Goal: Task Accomplishment & Management: Complete application form

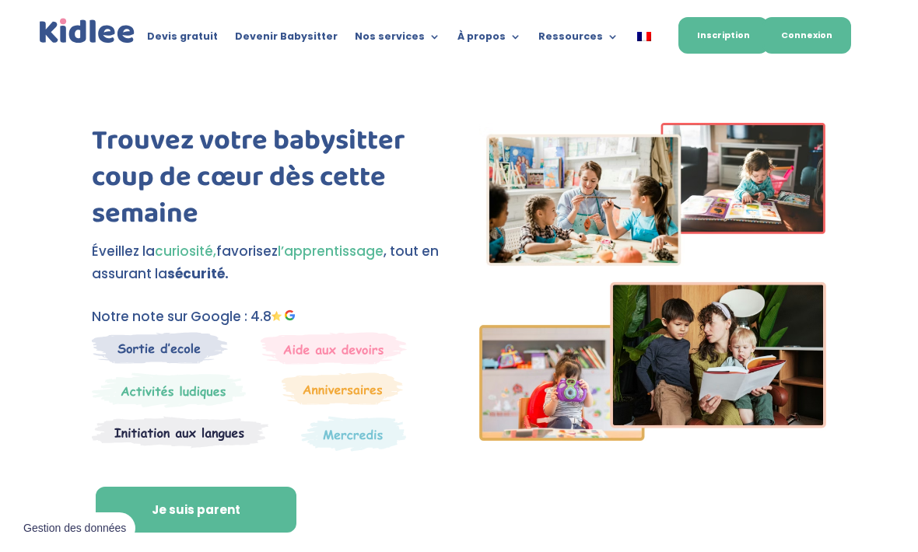
click at [816, 44] on link "Connexion" at bounding box center [806, 35] width 89 height 37
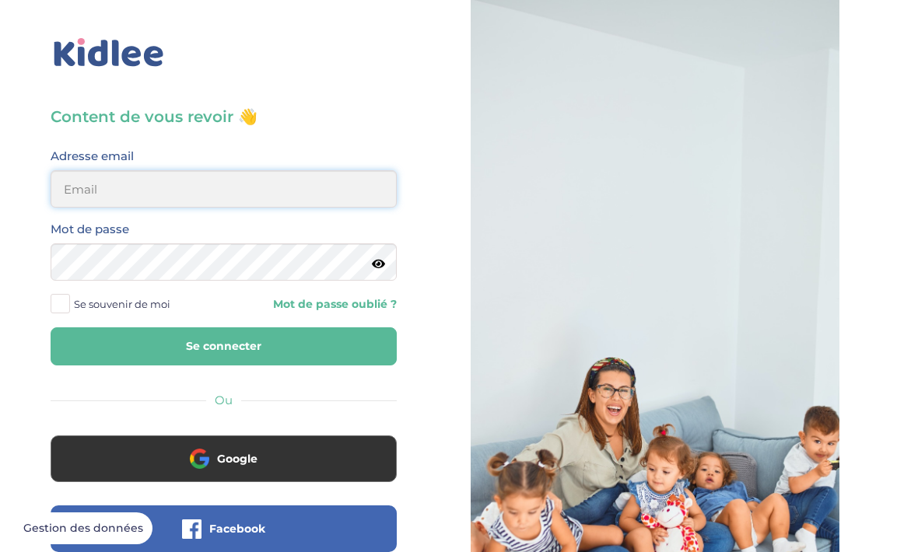
click at [117, 194] on input "email" at bounding box center [224, 188] width 346 height 37
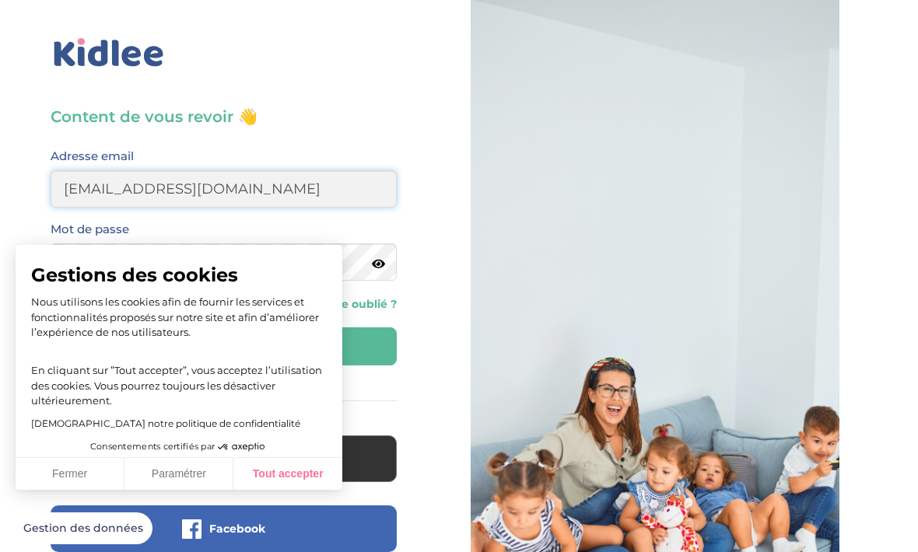
type input "[EMAIL_ADDRESS][DOMAIN_NAME]"
click at [291, 463] on button "Tout accepter" at bounding box center [287, 474] width 109 height 33
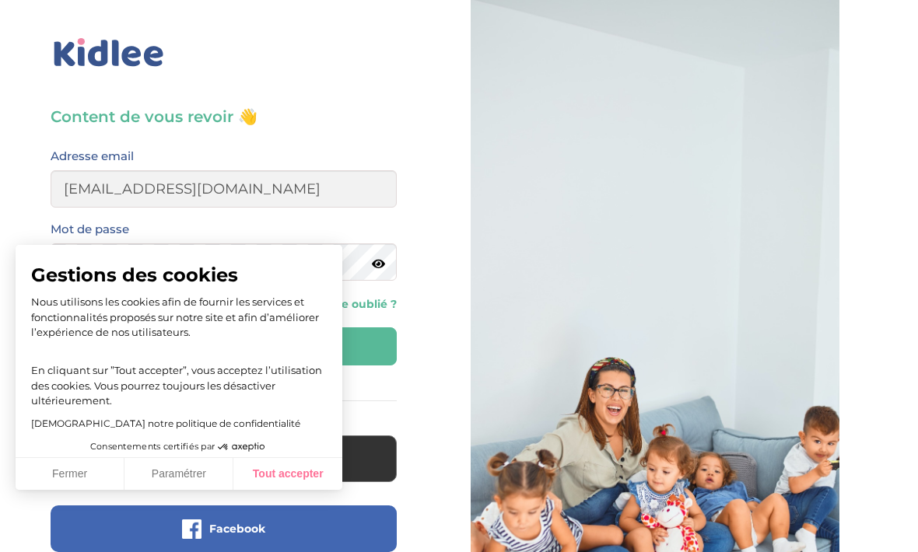
checkbox input "true"
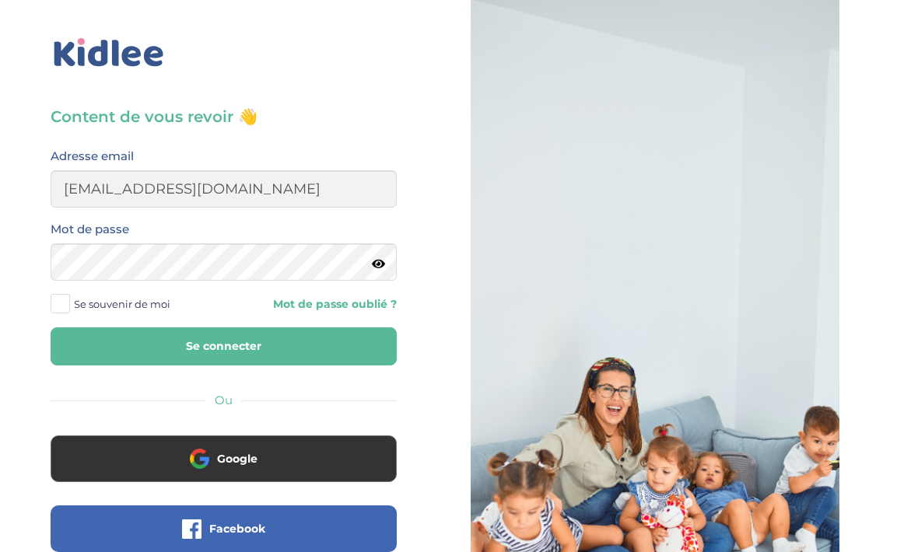
click at [337, 308] on link "Mot de passe oublié ?" at bounding box center [317, 304] width 162 height 15
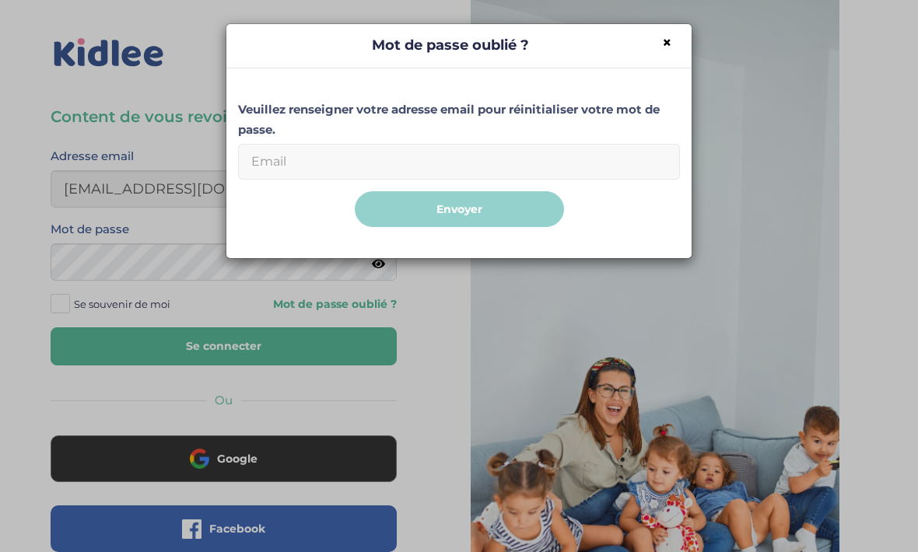
click at [477, 163] on input "Email" at bounding box center [459, 162] width 442 height 36
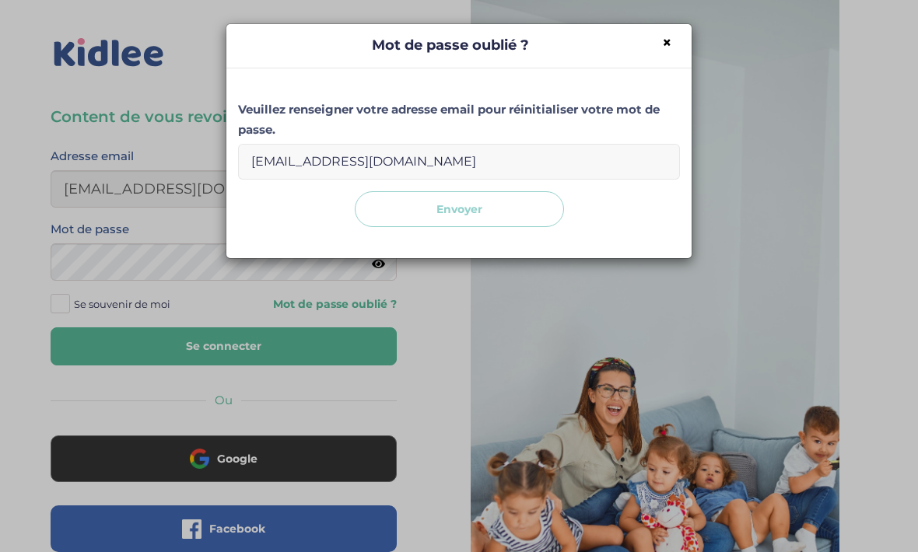
type input "[EMAIL_ADDRESS][DOMAIN_NAME]"
click at [492, 219] on button "Envoyer" at bounding box center [459, 209] width 209 height 37
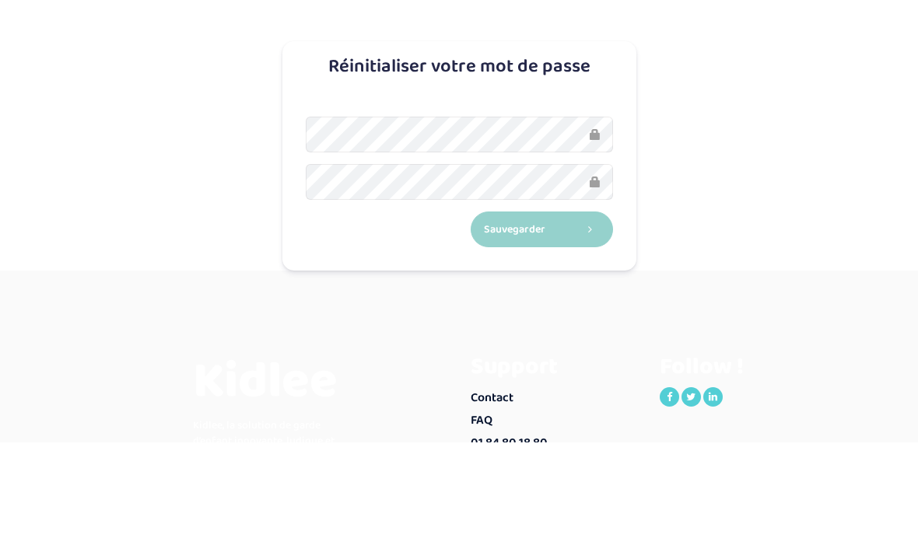
click at [541, 321] on button "Sauvegarder" at bounding box center [541, 339] width 142 height 37
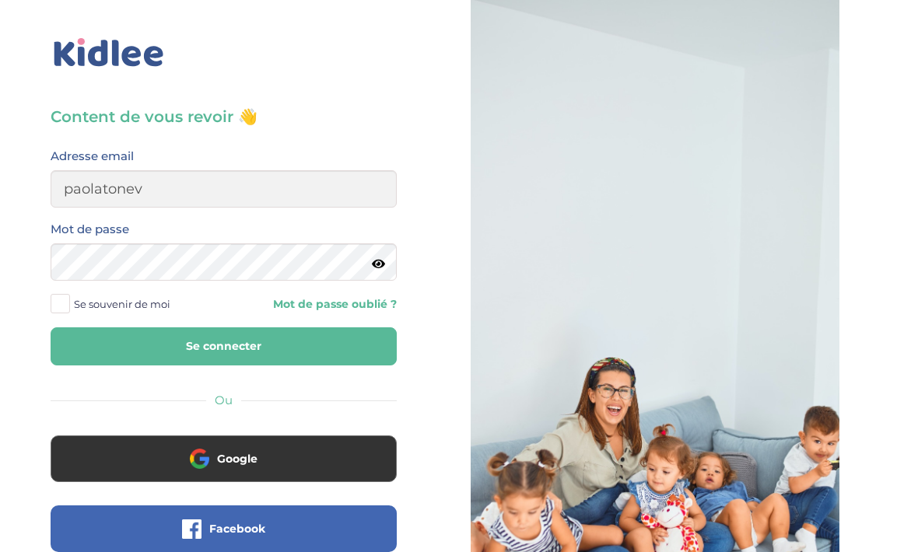
click at [832, 167] on div at bounding box center [654, 371] width 369 height 743
click at [840, 189] on div at bounding box center [655, 371] width 392 height 743
click at [295, 208] on input "paolatonev" at bounding box center [224, 188] width 346 height 37
click at [327, 195] on input "Tonevpaola78560." at bounding box center [224, 188] width 346 height 37
click at [381, 266] on icon at bounding box center [378, 264] width 13 height 12
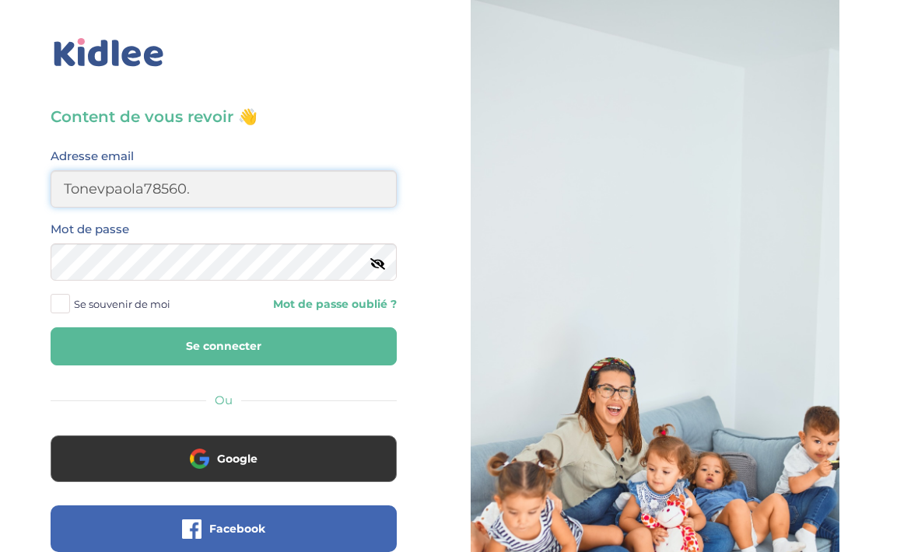
click at [348, 193] on input "Tonevpaola78560." at bounding box center [224, 188] width 346 height 37
type input "T"
type input "paolatonev@gmail.com"
click at [107, 348] on button "Se connecter" at bounding box center [224, 346] width 346 height 38
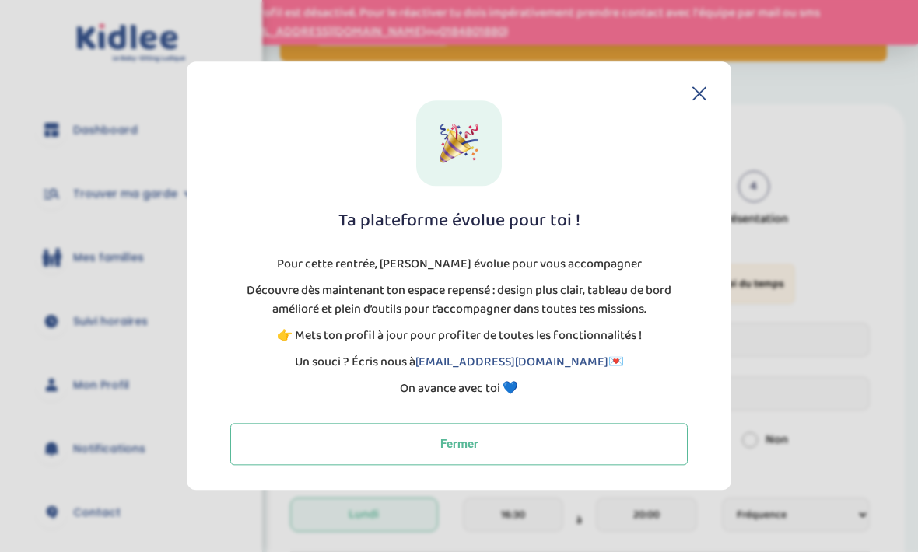
scroll to position [125, 0]
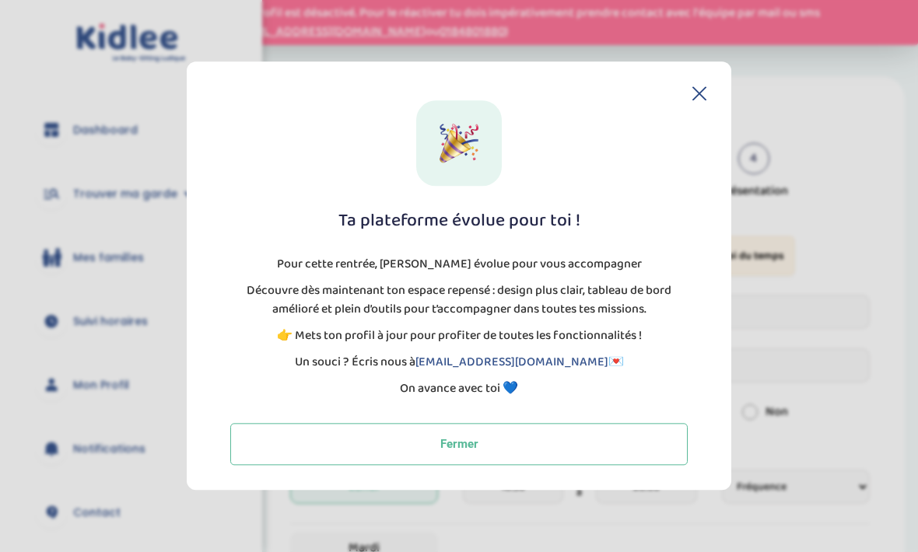
click at [714, 133] on div "Ta plateforme évolue pour toi ! Pour cette rentrée, [PERSON_NAME] évolue pour v…" at bounding box center [459, 275] width 544 height 428
click at [704, 135] on div "Ta plateforme évolue pour toi ! Pour cette rentrée, [PERSON_NAME] évolue pour v…" at bounding box center [459, 282] width 495 height 365
click at [714, 114] on div "Ta plateforme évolue pour toi ! Pour cette rentrée, Kidlee évolue pour vous acc…" at bounding box center [459, 275] width 544 height 428
click at [688, 100] on header at bounding box center [459, 93] width 495 height 14
click at [694, 100] on icon at bounding box center [699, 93] width 14 height 14
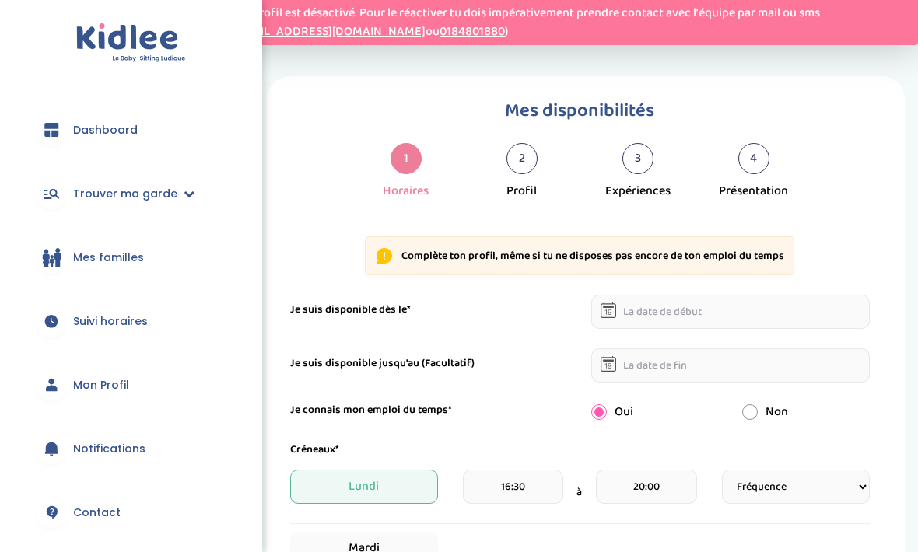
click at [689, 139] on div "Mes disponibilités 1 Horaires 2 Profil 3 Expériences 4 Présentation" at bounding box center [579, 148] width 579 height 105
click at [804, 313] on input "text" at bounding box center [730, 312] width 278 height 34
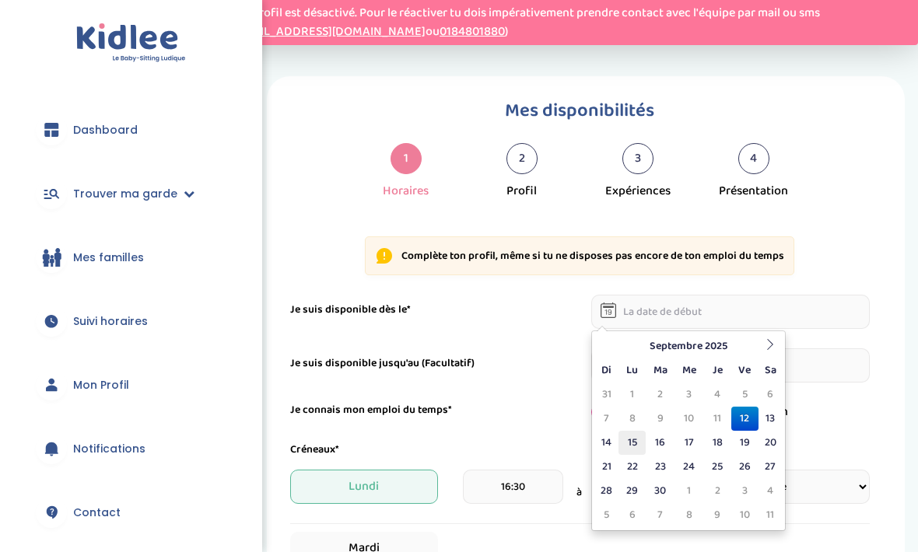
click at [624, 451] on td "15" at bounding box center [631, 443] width 27 height 24
type input "15-09-2025"
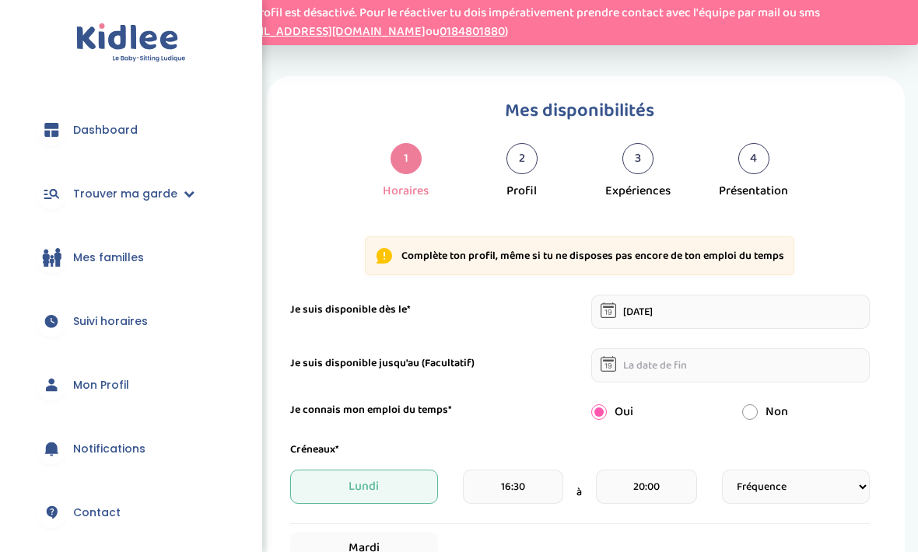
click at [778, 369] on input "text" at bounding box center [730, 365] width 278 height 34
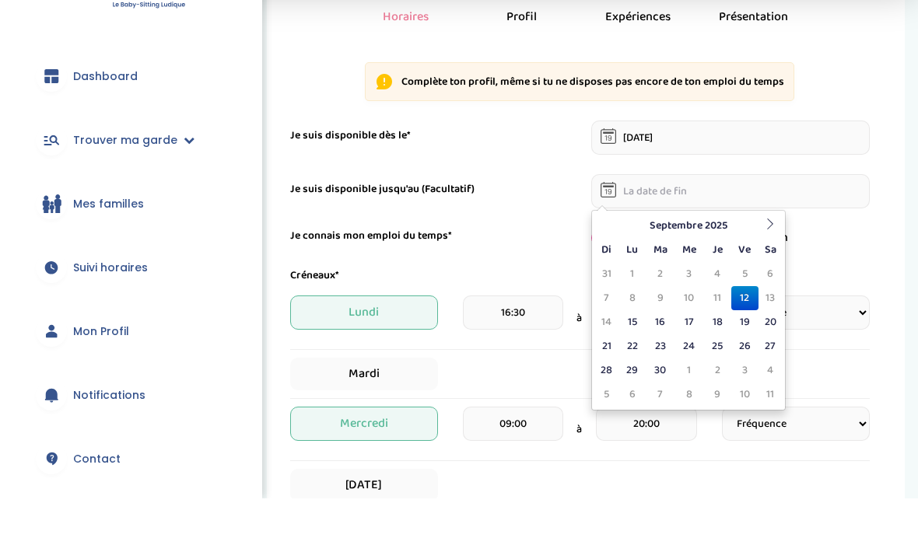
scroll to position [249, 0]
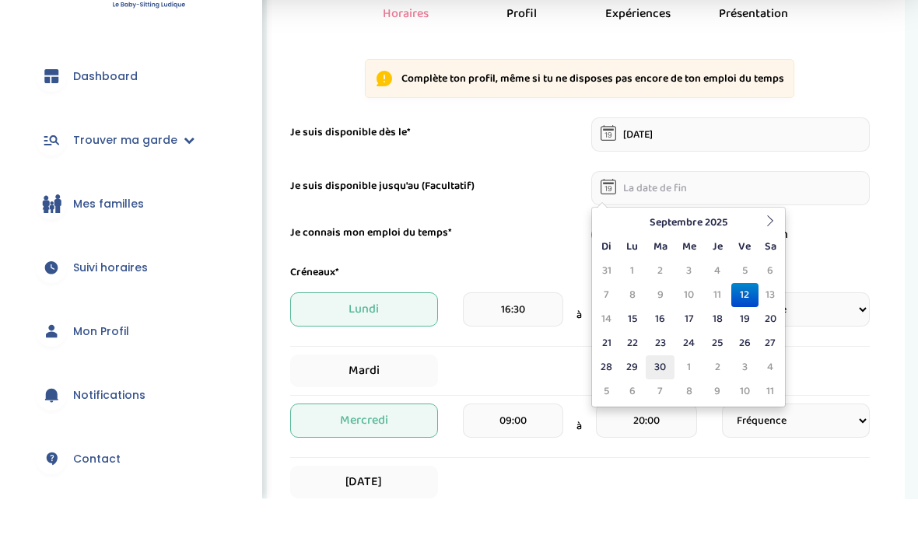
click at [670, 409] on td "30" at bounding box center [659, 421] width 29 height 24
type input "30-09-2025"
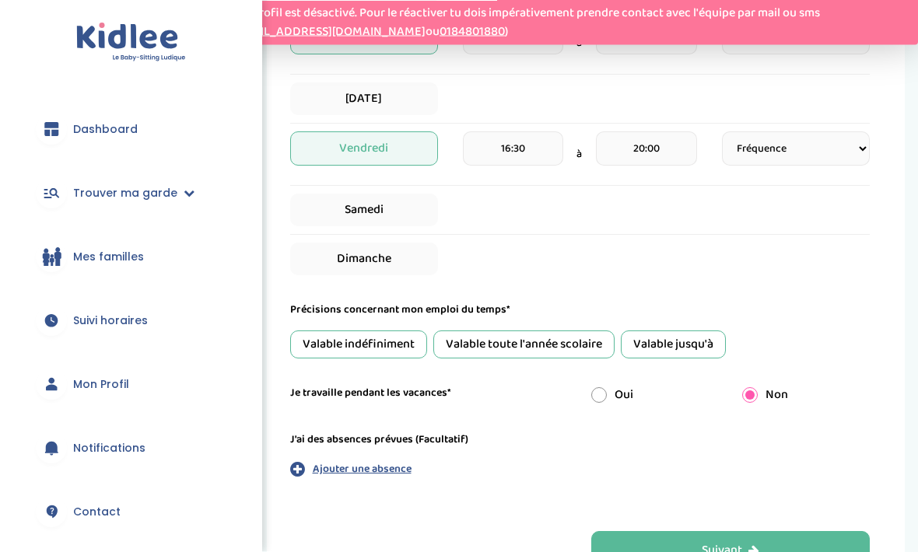
scroll to position [686, 0]
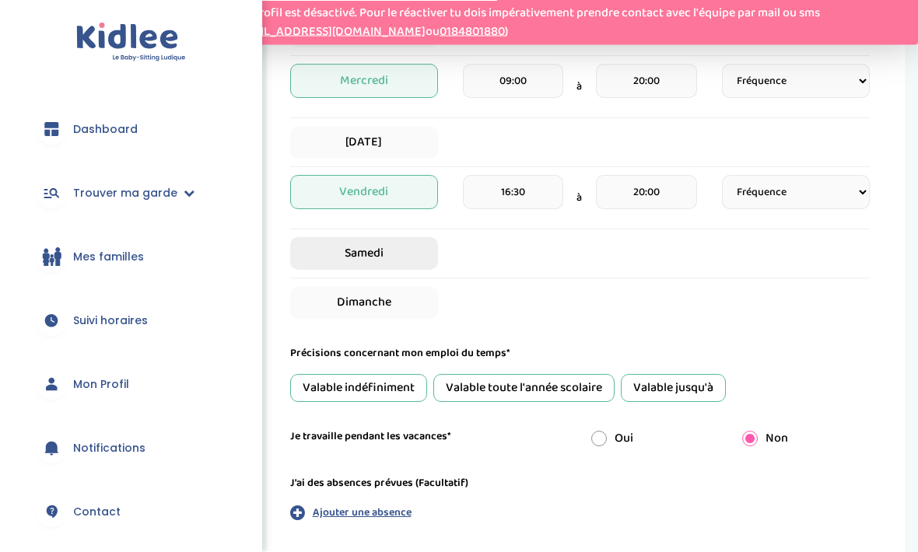
click at [418, 264] on span "Samedi" at bounding box center [364, 254] width 148 height 33
select select "1"
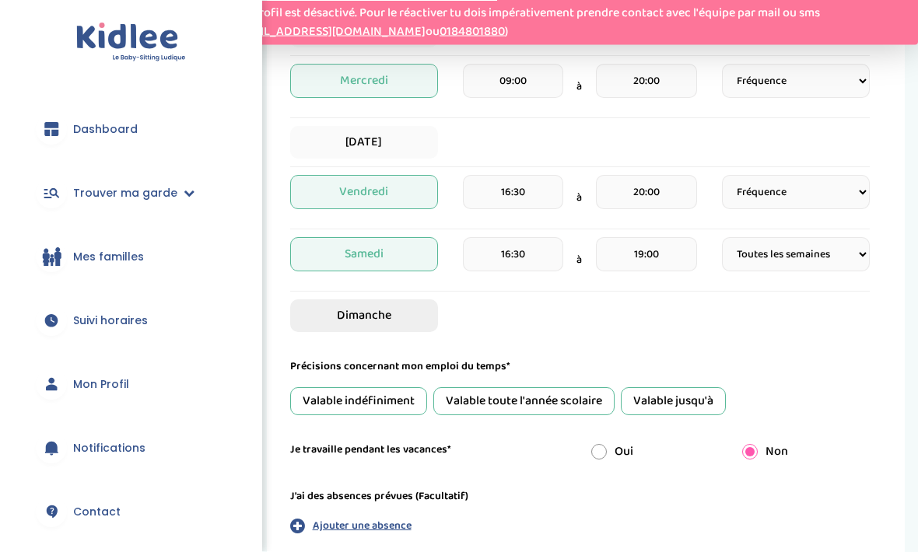
scroll to position [642, 0]
click at [415, 316] on span "Dimanche" at bounding box center [364, 315] width 148 height 33
select select "1"
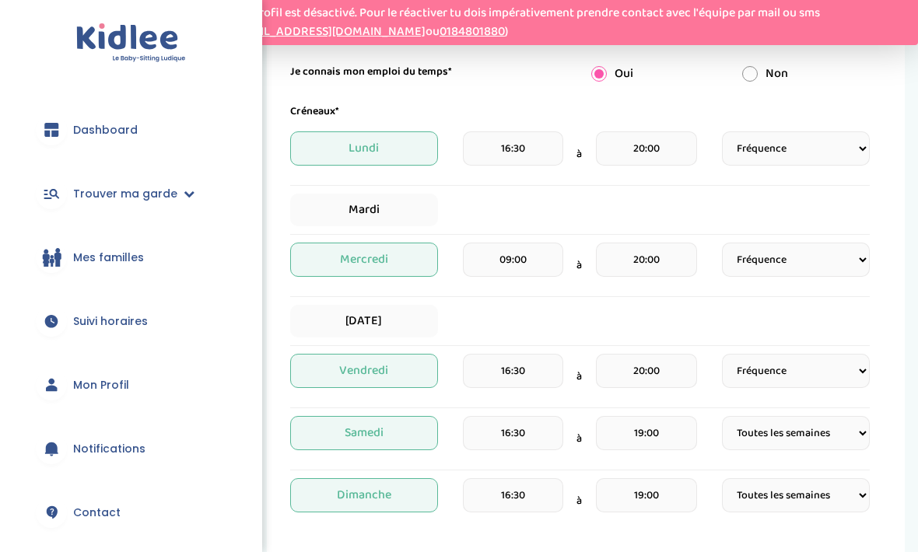
scroll to position [462, 0]
click at [805, 259] on select "Fréquence Toutes les semaines Toutes les 2 semaines Tous les mois" at bounding box center [796, 261] width 148 height 34
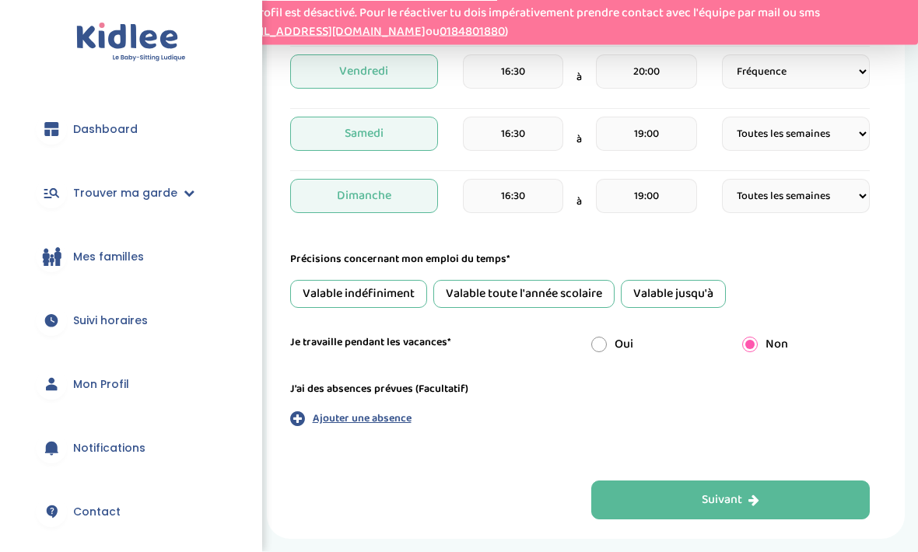
scroll to position [764, 0]
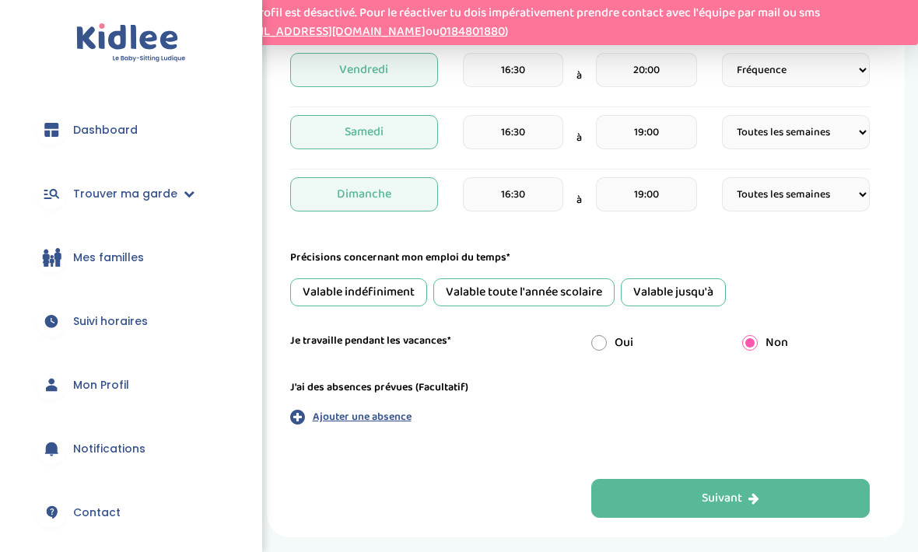
click at [607, 339] on input "radio" at bounding box center [599, 343] width 16 height 16
radio input "true"
radio input "false"
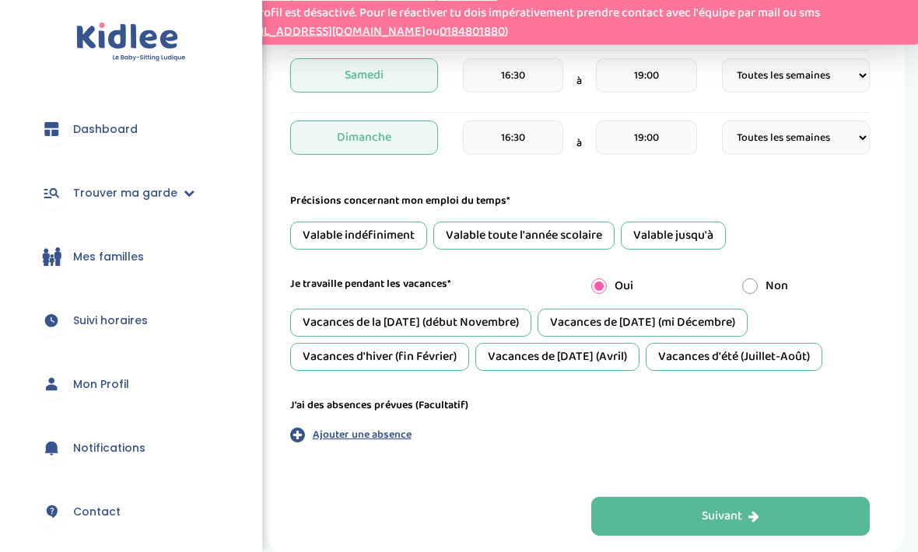
scroll to position [821, 0]
click at [523, 317] on div "Vacances de la Toussaint (début Novembre)" at bounding box center [410, 323] width 241 height 28
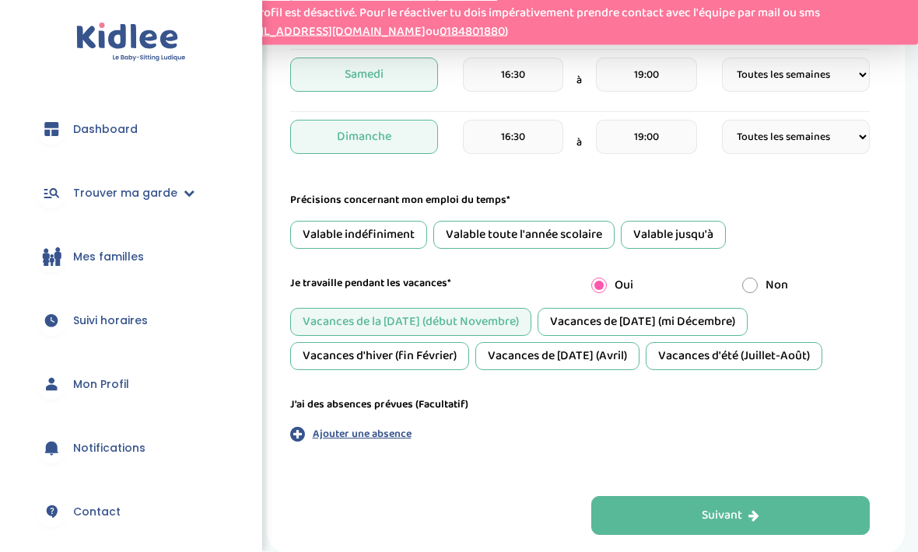
click at [442, 393] on form "Je suis disponible dès le* 15-09-2025 Je suis disponible jusqu'au (Facultatif) …" at bounding box center [579, 34] width 579 height 871
click at [418, 403] on label "J'ai des absences prévues (Facultatif)" at bounding box center [379, 405] width 178 height 16
click at [376, 441] on p "Ajouter une absence" at bounding box center [362, 435] width 99 height 16
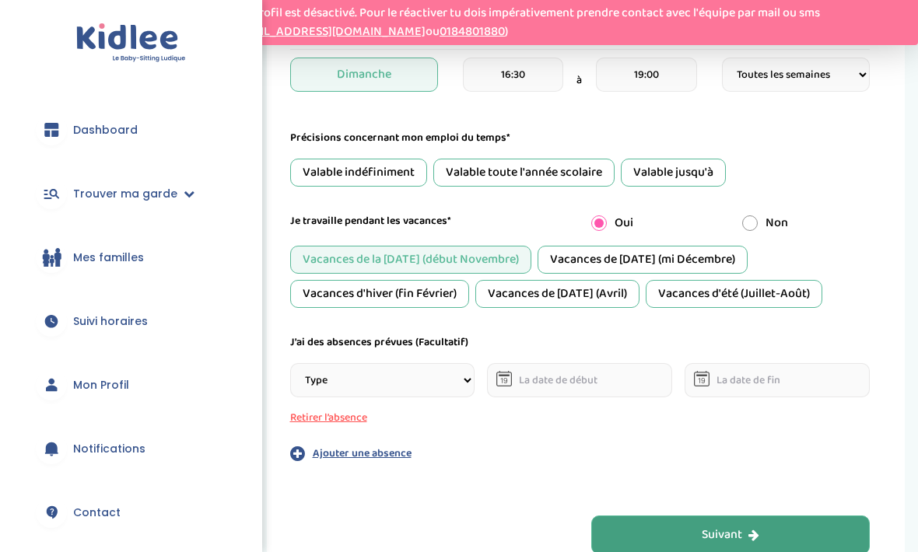
click at [696, 518] on button "Suivant" at bounding box center [730, 535] width 278 height 39
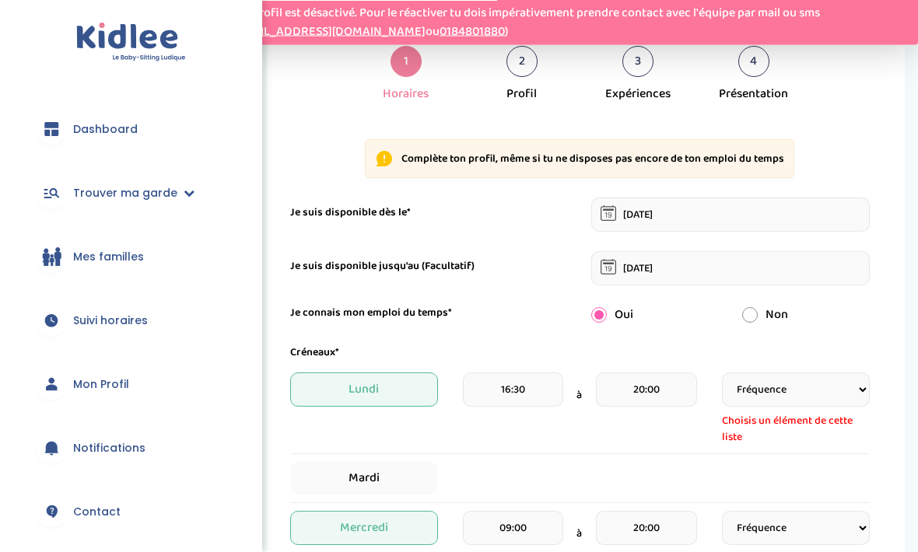
scroll to position [221, 0]
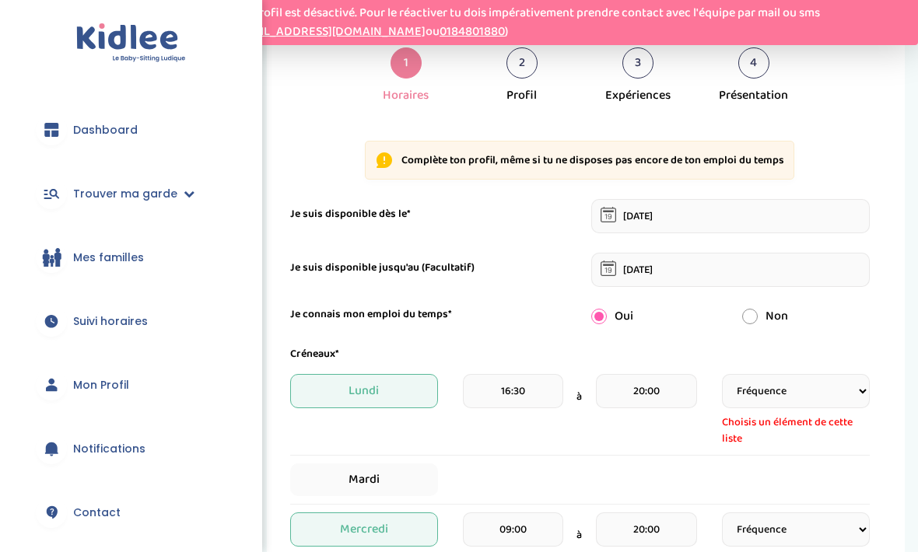
click at [798, 391] on select "Fréquence Toutes les semaines Toutes les 2 semaines Tous les mois" at bounding box center [796, 391] width 148 height 34
select select "2"
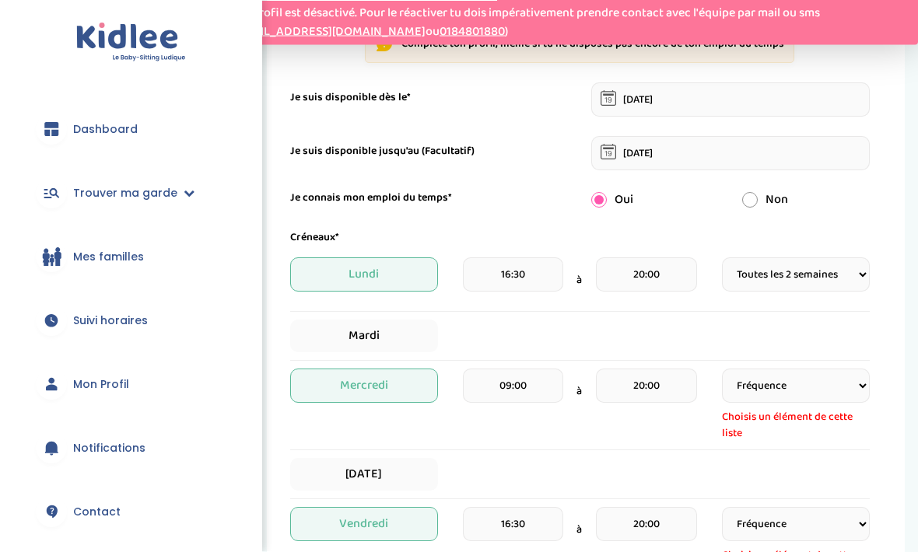
scroll to position [345, 0]
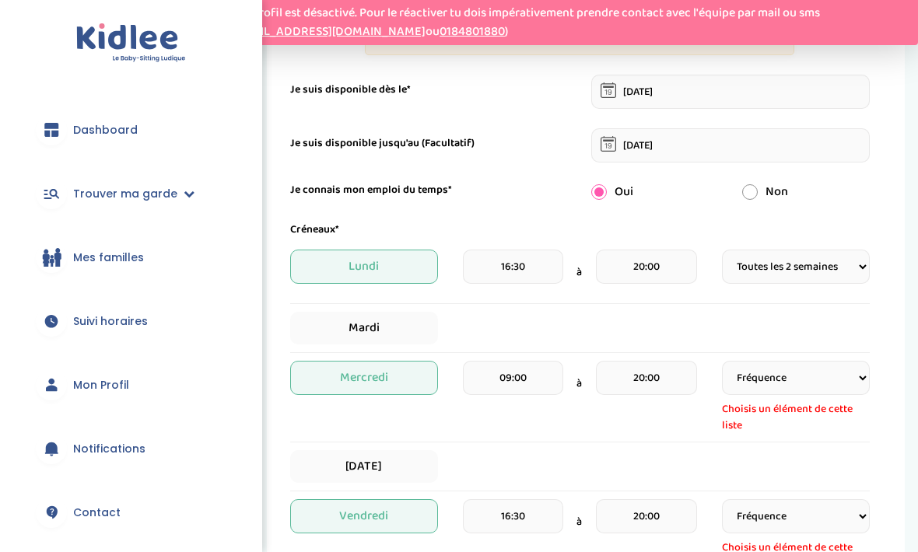
click at [800, 366] on select "Fréquence Toutes les semaines Toutes les 2 semaines Tous les mois" at bounding box center [796, 378] width 148 height 34
select select "4"
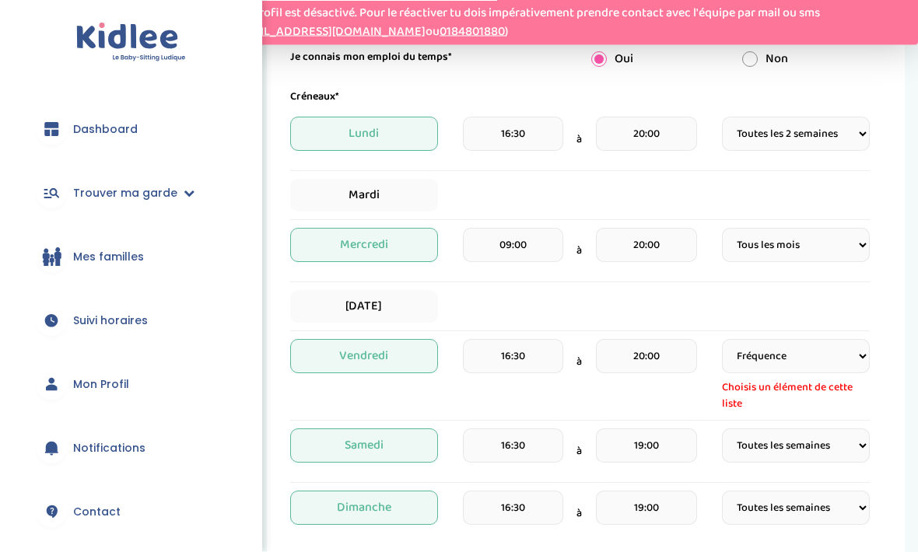
scroll to position [478, 0]
click at [851, 340] on select "Fréquence Toutes les semaines Toutes les 2 semaines Tous les mois" at bounding box center [796, 356] width 148 height 34
select select "1"
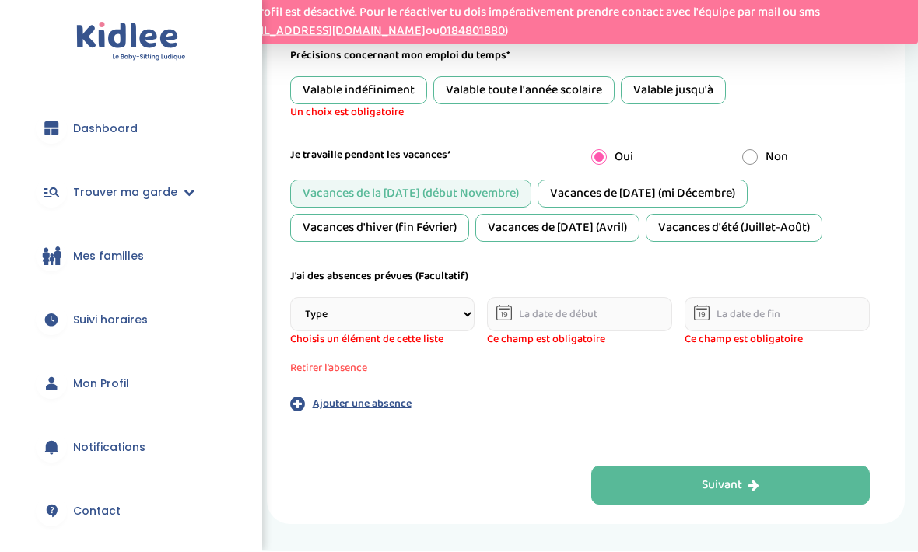
scroll to position [965, 0]
click at [301, 400] on icon "button" at bounding box center [297, 405] width 15 height 17
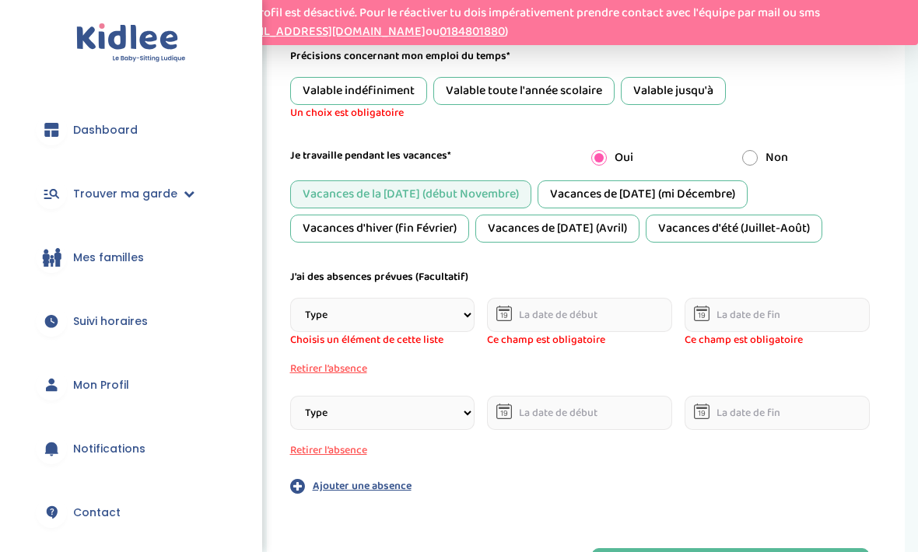
click at [295, 478] on icon "button" at bounding box center [297, 485] width 15 height 17
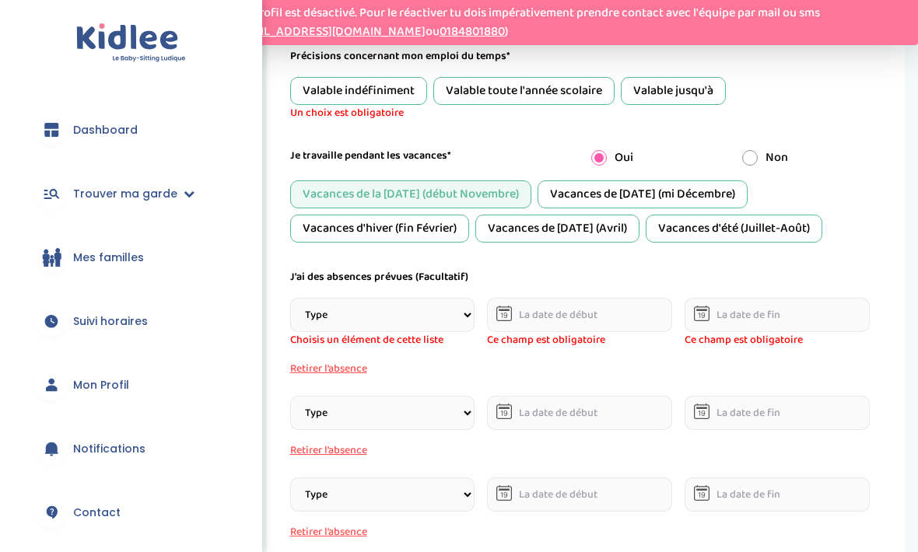
click at [341, 449] on button "Retirer l’absence" at bounding box center [382, 450] width 185 height 16
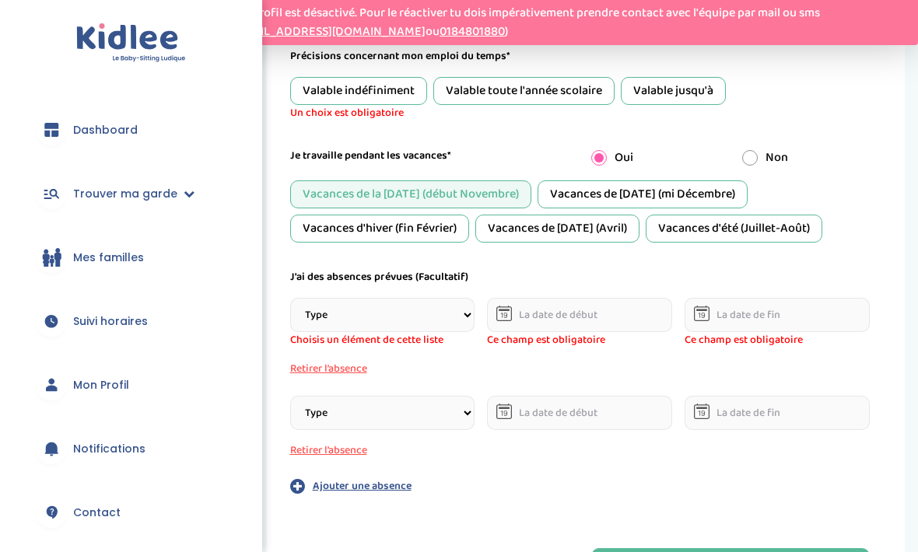
click at [337, 361] on button "Retirer l’absence" at bounding box center [382, 369] width 185 height 16
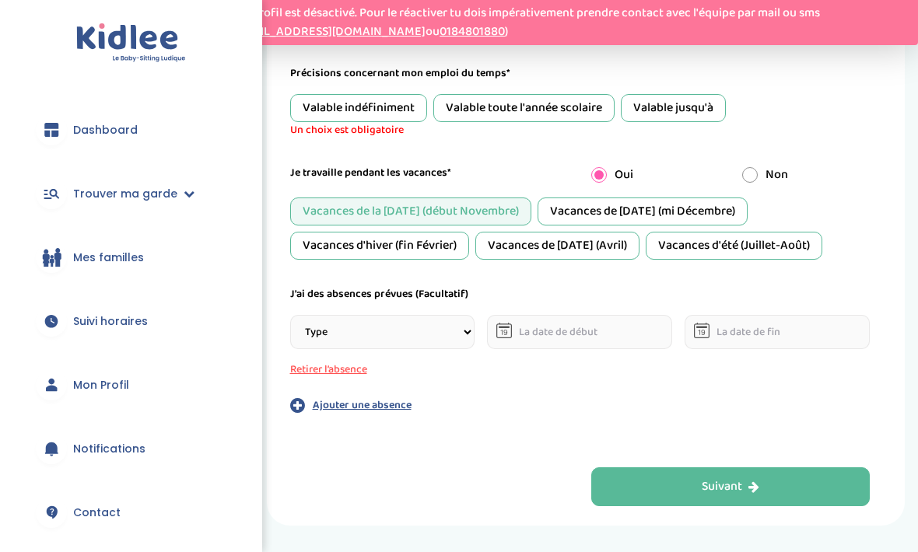
click at [339, 373] on button "Retirer l’absence" at bounding box center [382, 370] width 185 height 16
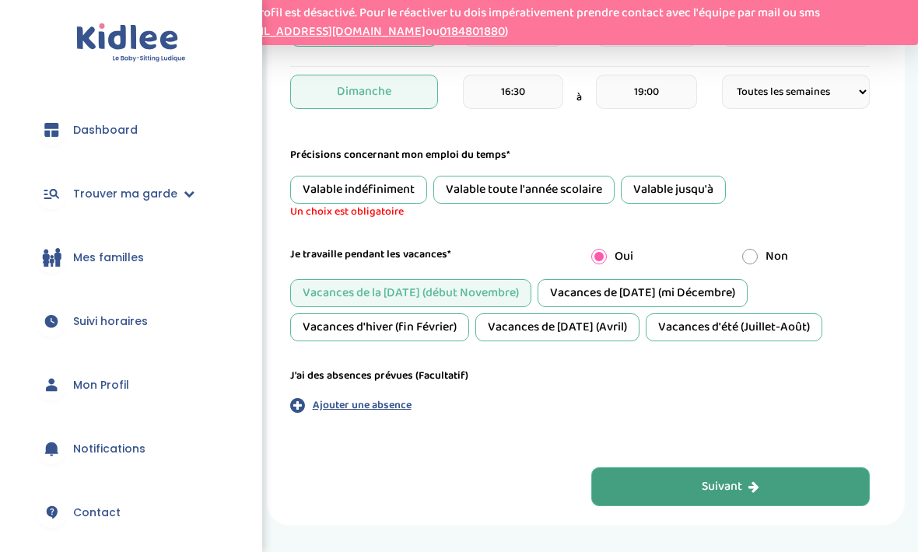
click at [709, 478] on div "Suivant" at bounding box center [730, 487] width 58 height 18
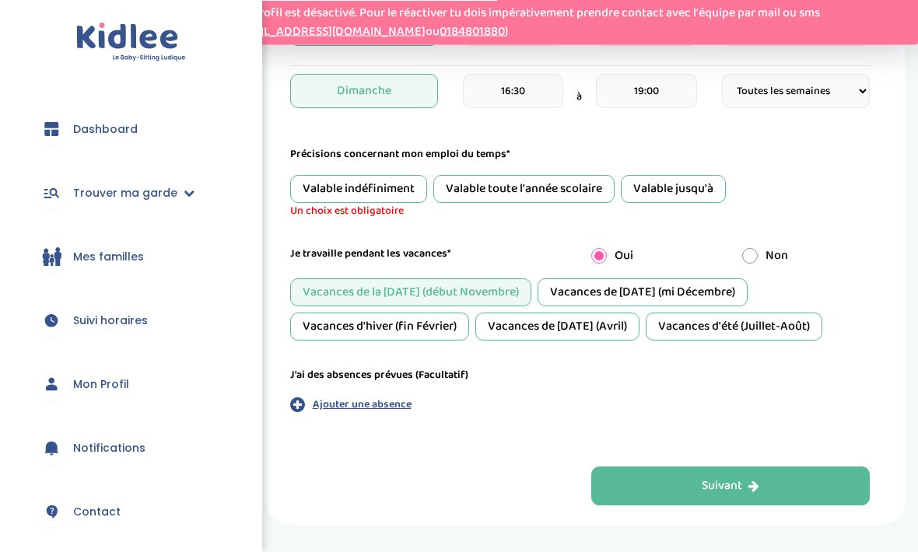
click at [588, 187] on div "Valable toute l'année scolaire" at bounding box center [523, 190] width 181 height 28
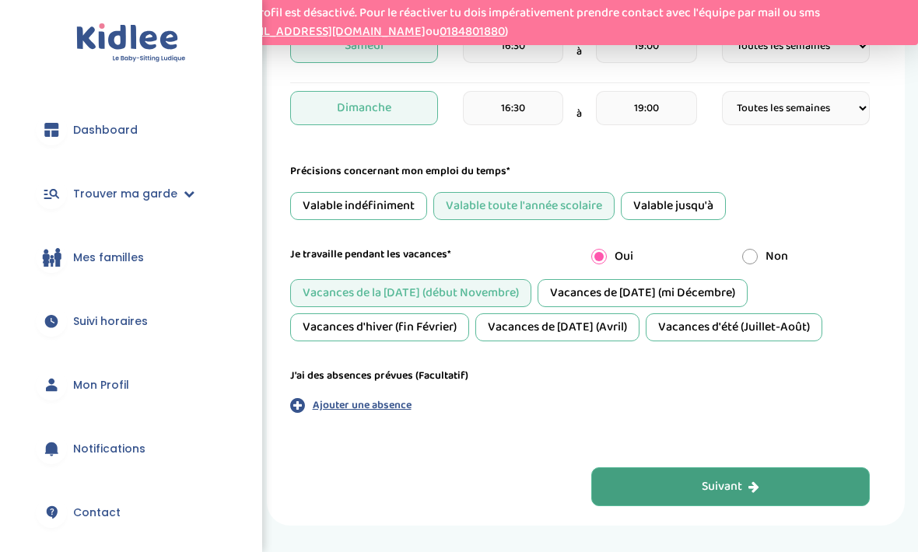
click at [695, 492] on button "Suivant" at bounding box center [730, 486] width 278 height 39
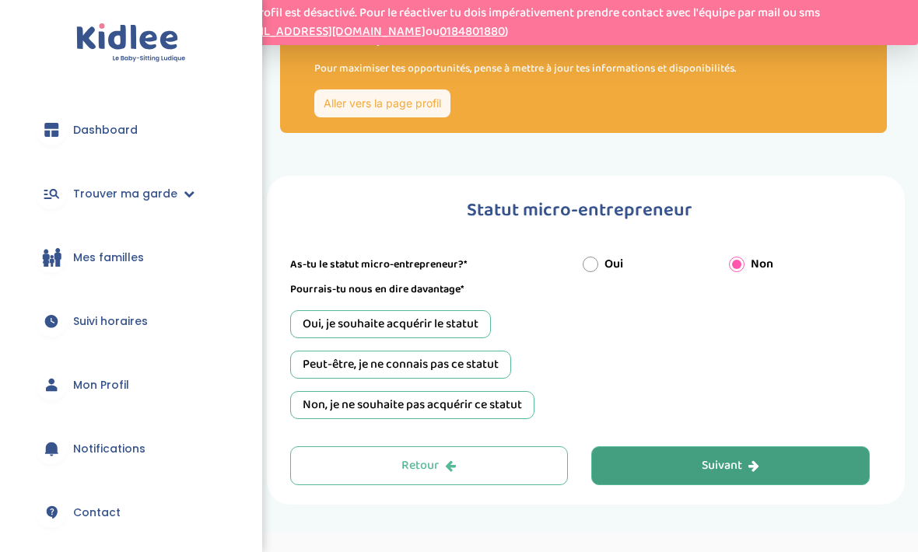
scroll to position [0, 0]
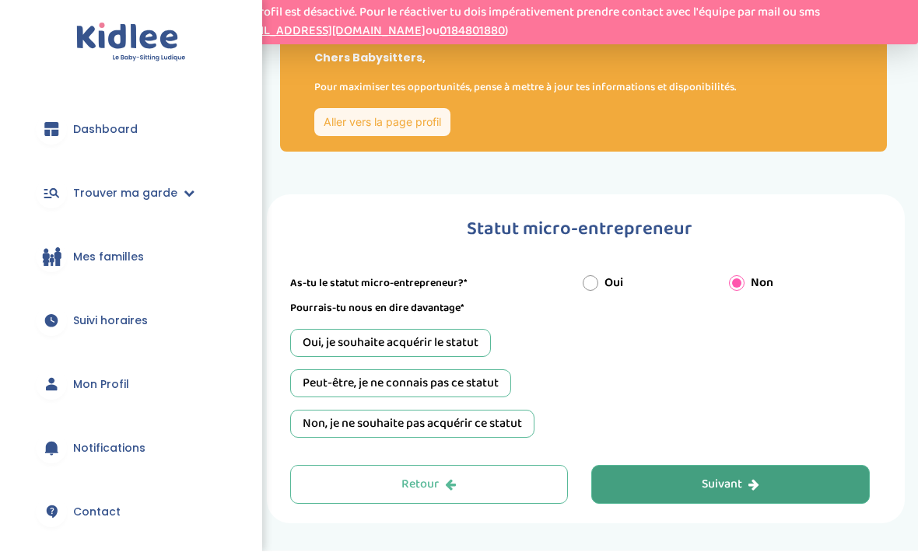
click at [673, 490] on button "Suivant" at bounding box center [730, 485] width 278 height 39
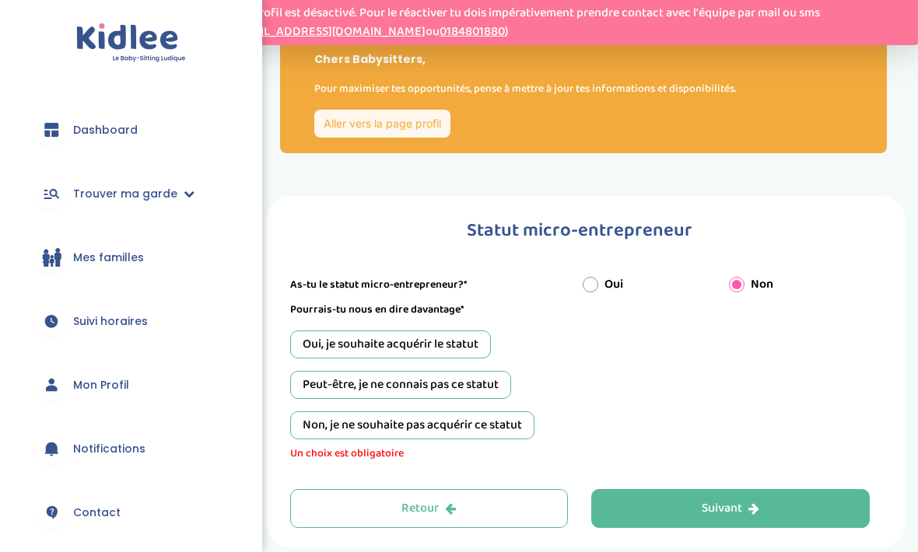
click at [485, 374] on div "Peut-être, je ne connais pas ce statut" at bounding box center [400, 385] width 221 height 28
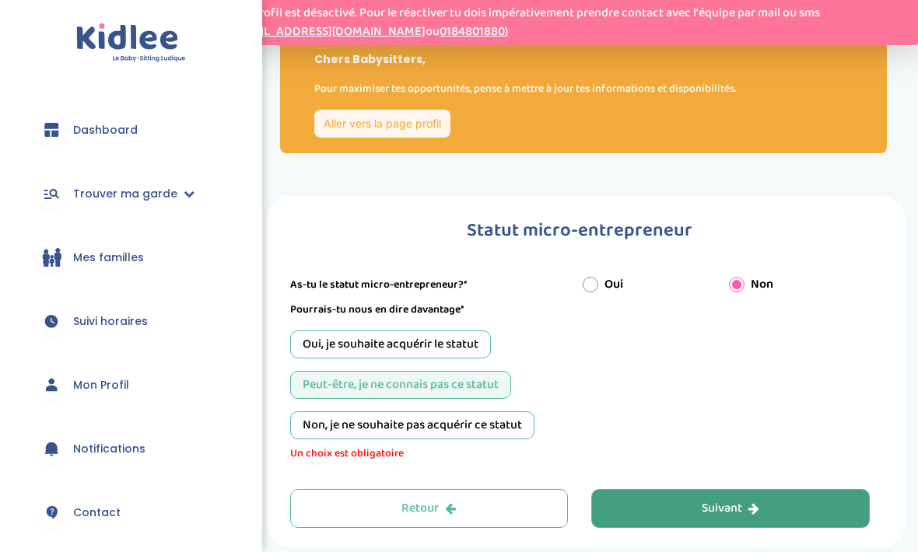
click at [662, 516] on button "Suivant" at bounding box center [730, 508] width 278 height 39
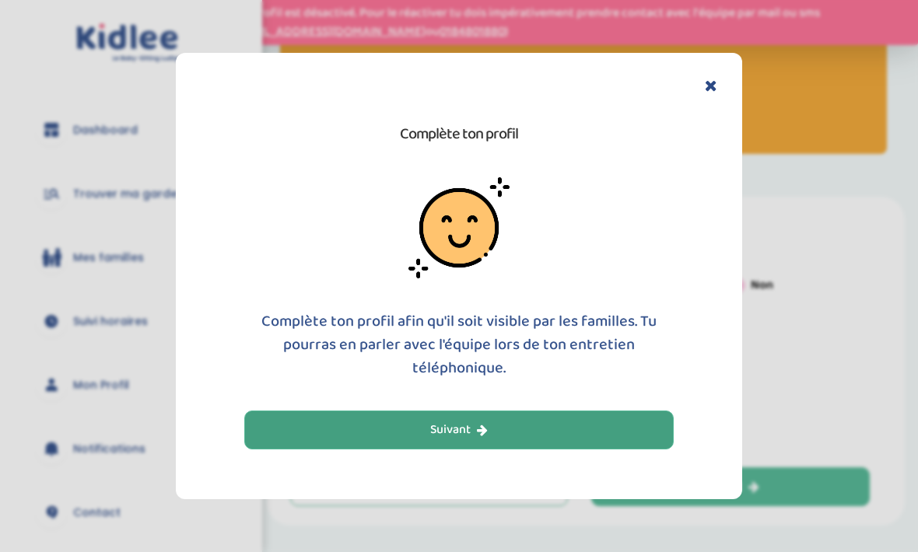
click at [572, 449] on button "Suivant" at bounding box center [458, 430] width 429 height 39
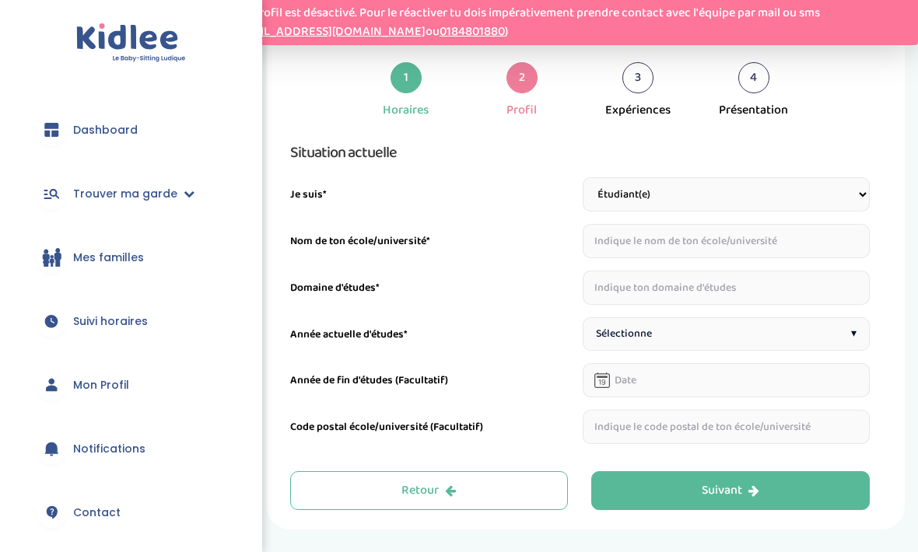
click at [768, 228] on input "text" at bounding box center [725, 241] width 287 height 34
type input "BUC ressources"
click at [750, 299] on input "text" at bounding box center [725, 288] width 287 height 34
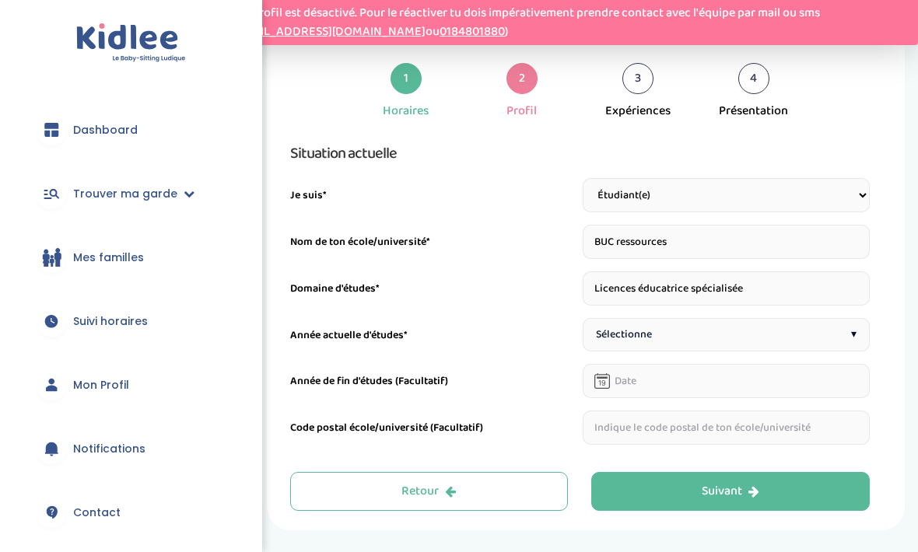
type input "Licences éducatrice spécialisée"
click at [734, 341] on div "Sélectionne ▾" at bounding box center [725, 334] width 287 height 33
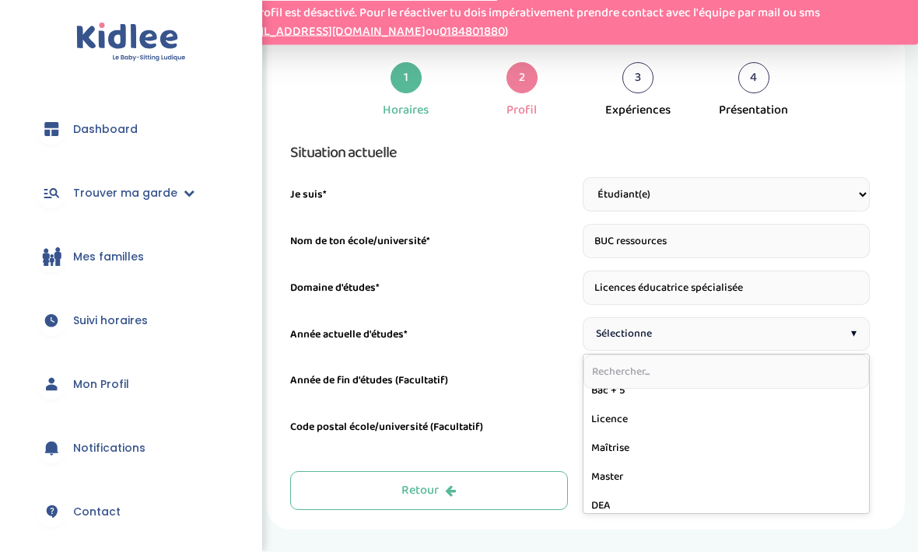
scroll to position [346, 0]
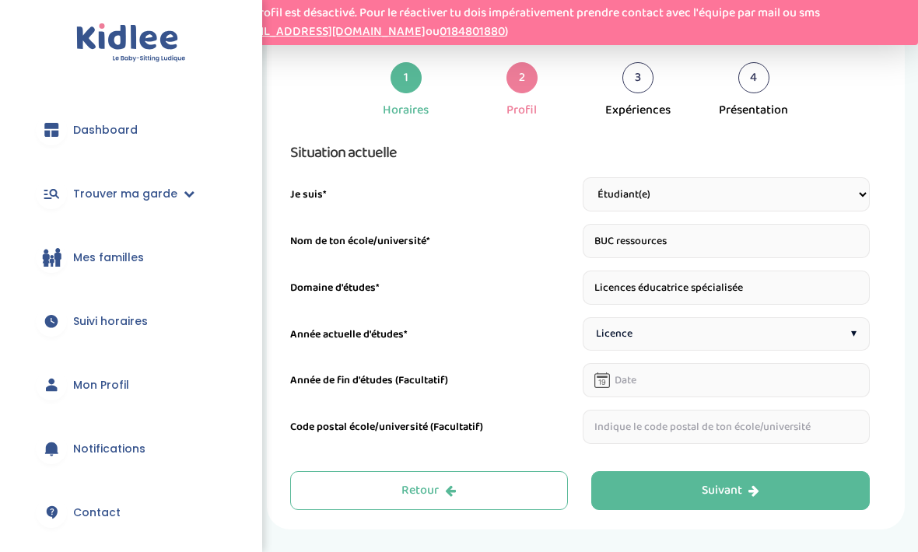
click at [739, 382] on input "text" at bounding box center [725, 380] width 287 height 34
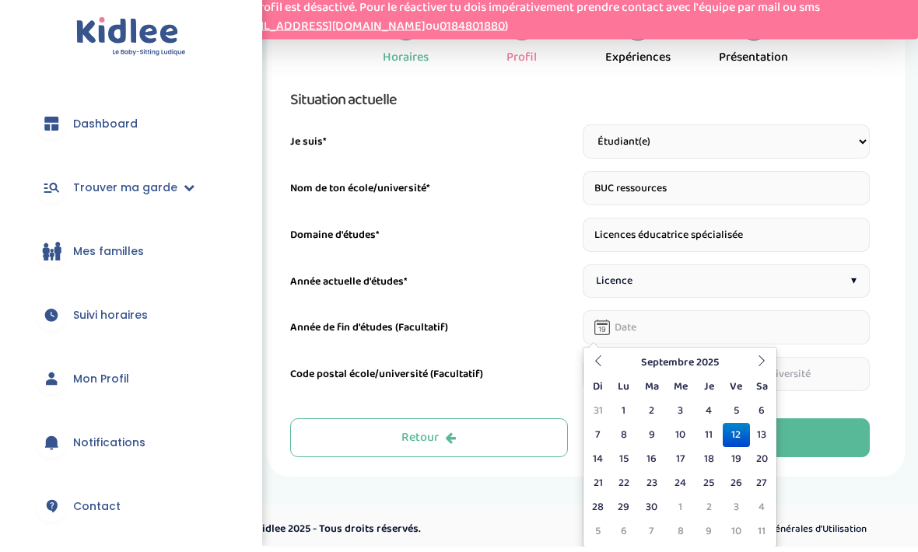
scroll to position [232, 0]
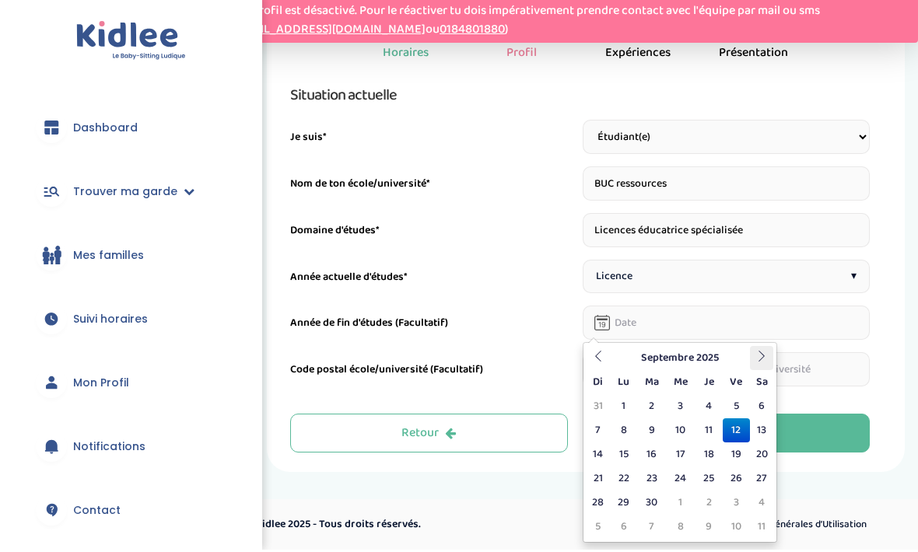
click at [767, 354] on th at bounding box center [761, 360] width 23 height 24
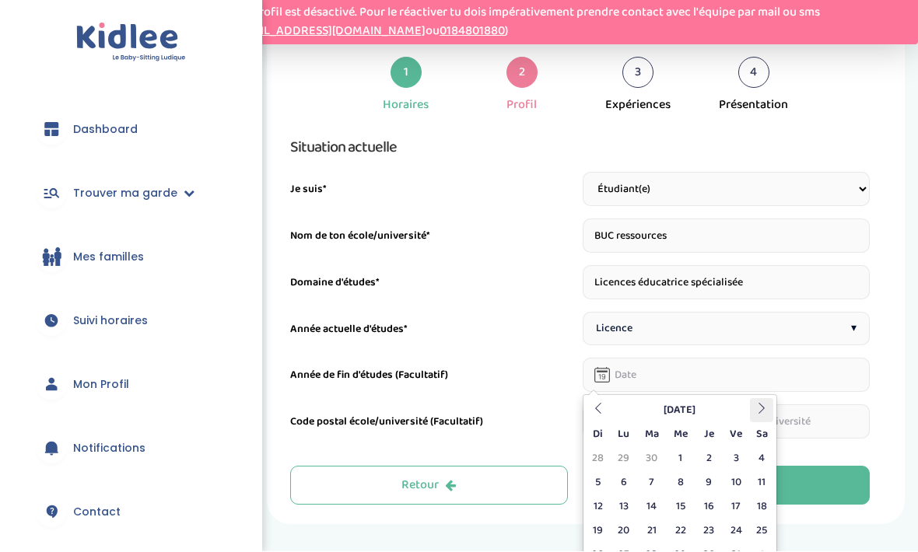
click at [759, 416] on th at bounding box center [761, 411] width 23 height 24
click at [756, 404] on icon at bounding box center [761, 409] width 11 height 11
click at [750, 408] on th at bounding box center [761, 411] width 23 height 24
click at [756, 407] on icon at bounding box center [761, 409] width 11 height 11
click at [757, 409] on icon at bounding box center [761, 409] width 11 height 11
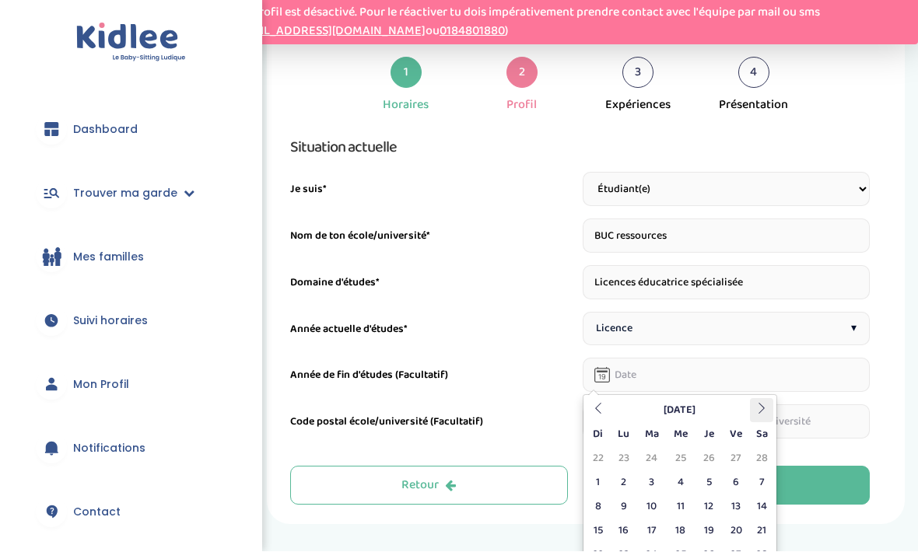
click at [757, 408] on icon at bounding box center [761, 409] width 11 height 11
click at [756, 407] on icon at bounding box center [761, 409] width 11 height 11
click at [756, 410] on icon at bounding box center [761, 409] width 11 height 11
click at [757, 404] on icon at bounding box center [761, 409] width 11 height 11
click at [757, 405] on icon at bounding box center [761, 409] width 11 height 11
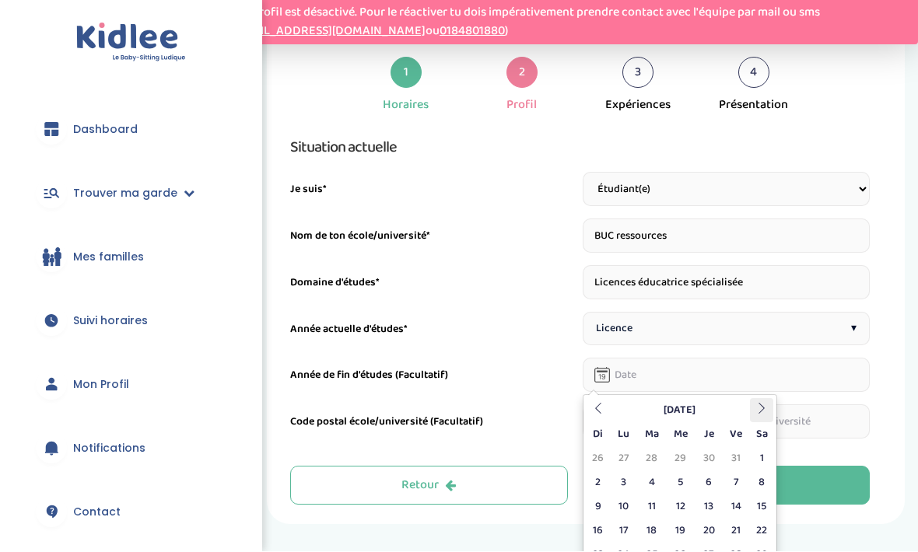
click at [757, 404] on icon at bounding box center [761, 409] width 11 height 11
click at [757, 400] on th at bounding box center [761, 411] width 23 height 24
click at [753, 406] on th at bounding box center [761, 411] width 23 height 24
click at [756, 404] on icon at bounding box center [761, 409] width 11 height 11
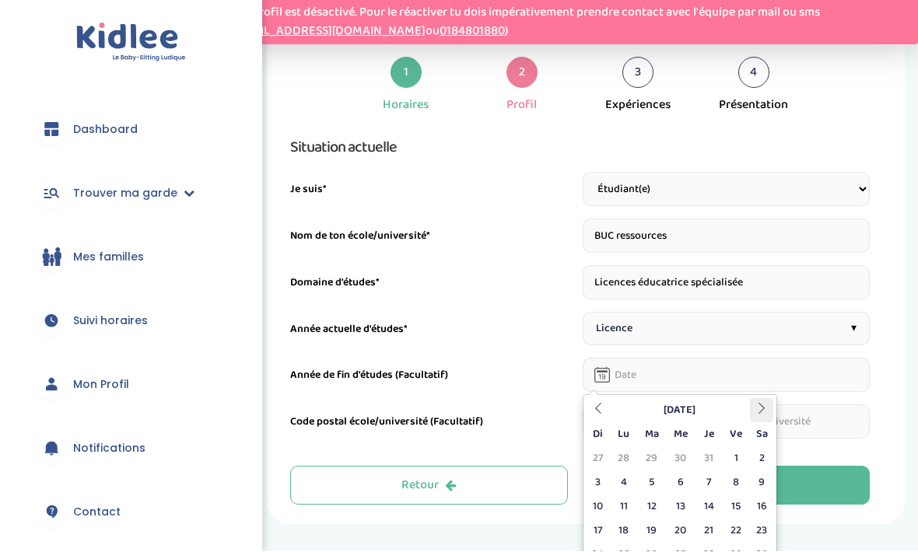
click at [755, 399] on th at bounding box center [761, 411] width 23 height 24
click at [756, 404] on icon at bounding box center [761, 409] width 11 height 11
click at [756, 406] on icon at bounding box center [761, 409] width 11 height 11
click at [757, 401] on th at bounding box center [761, 411] width 23 height 24
click at [497, 362] on div "Année de fin d'études (Facultatif)" at bounding box center [579, 375] width 579 height 34
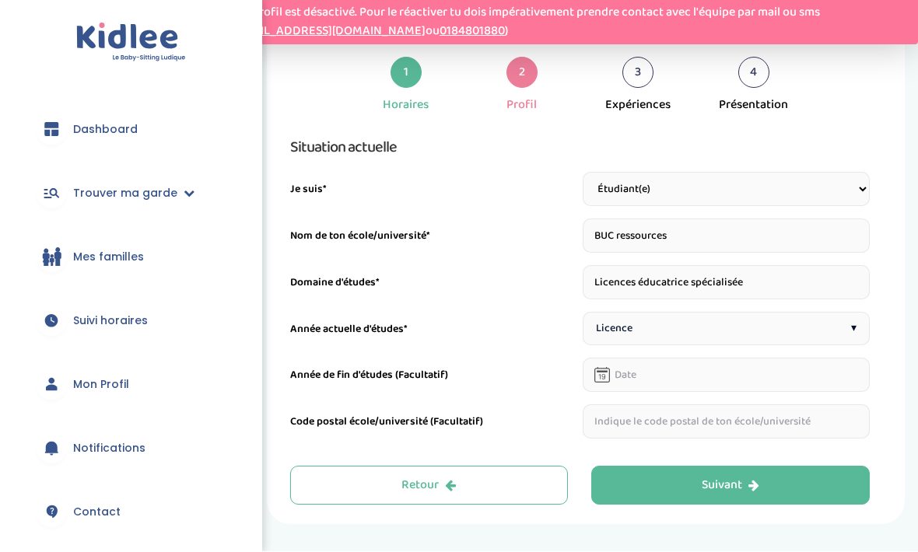
click at [810, 428] on input "text" at bounding box center [725, 422] width 287 height 34
type input "È"
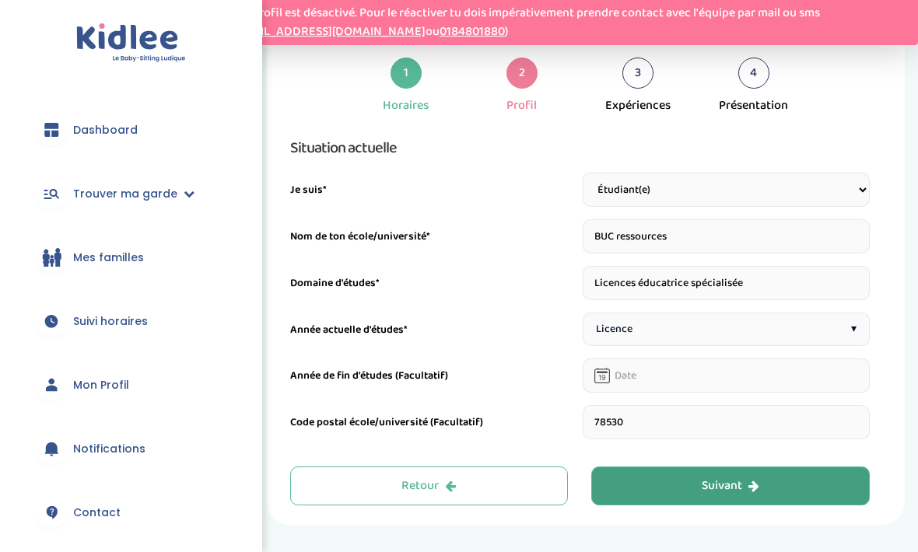
type input "78530"
click at [799, 479] on button "Suivant" at bounding box center [730, 486] width 278 height 39
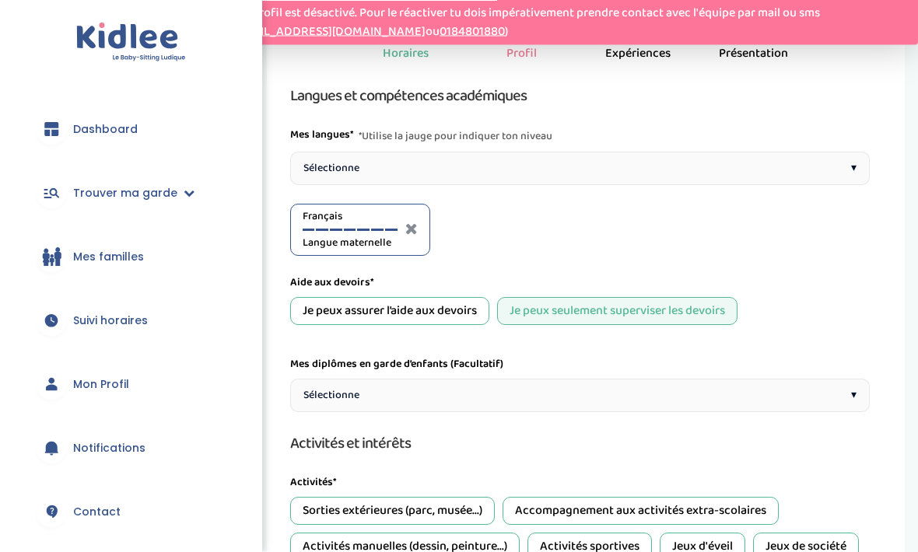
scroll to position [233, 0]
click at [442, 307] on div "Je peux assurer l’aide aux devoirs" at bounding box center [389, 310] width 199 height 28
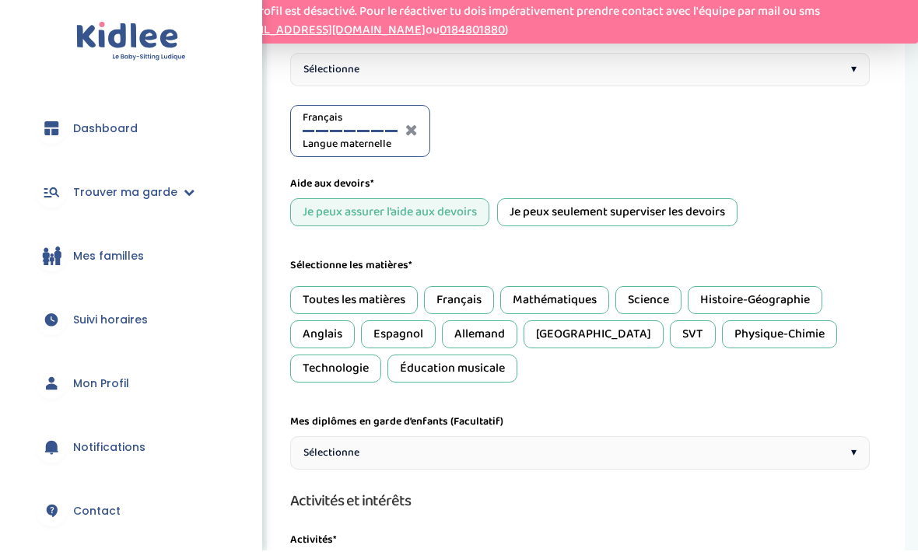
click at [366, 304] on div "Toutes les matières" at bounding box center [354, 302] width 128 height 28
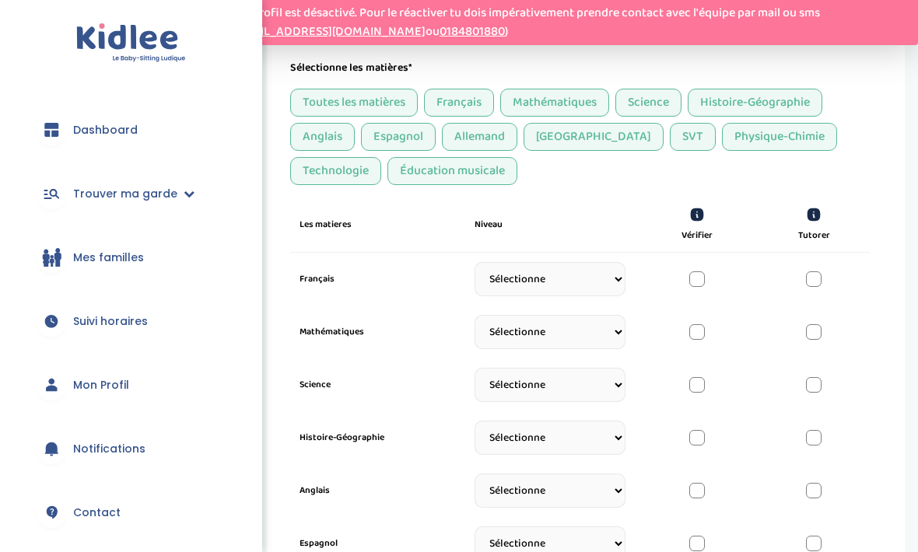
scroll to position [535, 0]
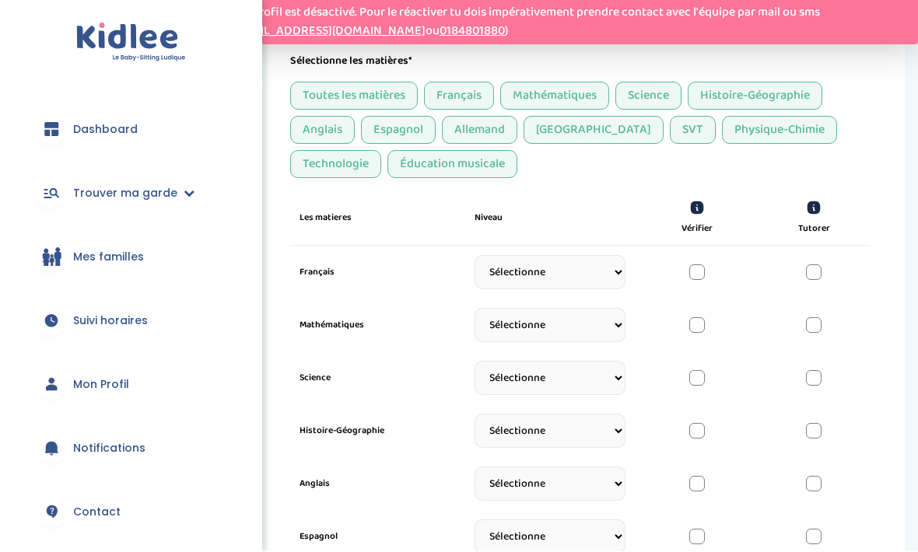
click at [598, 260] on select "Sélectionne CP CE1 CE2 CM1 CM2 6eme 5eme 4eme 3eme Seconde Prémière Terminale" at bounding box center [549, 273] width 151 height 34
select select "CP"
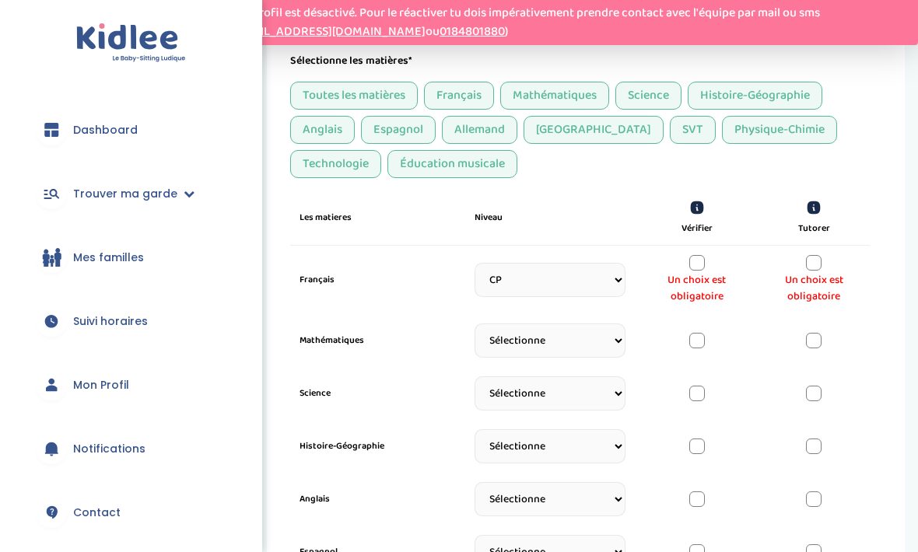
click at [715, 264] on div "Un choix est obligatoire" at bounding box center [696, 280] width 93 height 50
click at [713, 260] on div "Un choix est obligatoire" at bounding box center [696, 280] width 93 height 50
click at [701, 262] on div at bounding box center [697, 263] width 16 height 16
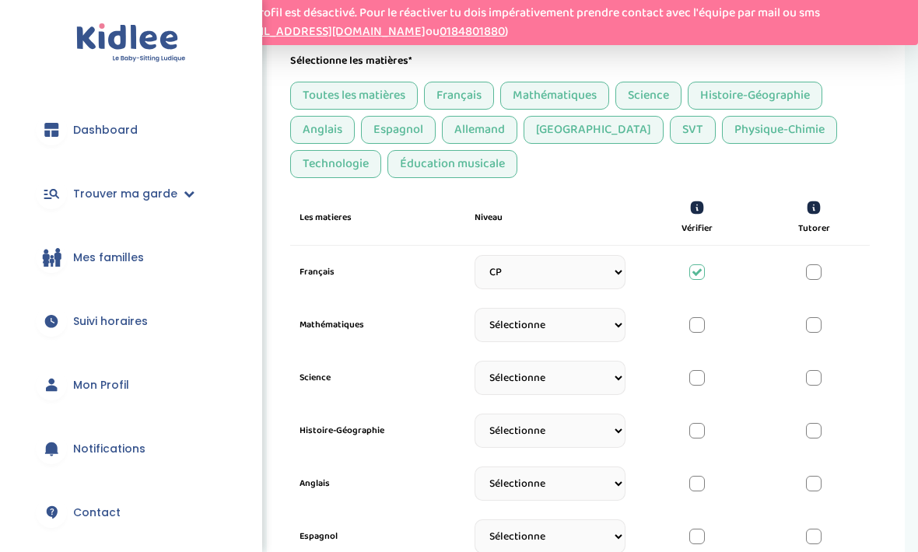
click at [705, 255] on div "Français Sélectionne CP CE1 CE2 CM1 CM2 6eme 5eme 4eme 3eme Seconde Prémière Te…" at bounding box center [579, 272] width 579 height 53
click at [607, 318] on select "Sélectionne CP CE1 CE2 CM1 CM2 6eme 5eme 4eme 3eme Seconde Prémière Terminale" at bounding box center [549, 325] width 151 height 34
select select "CP"
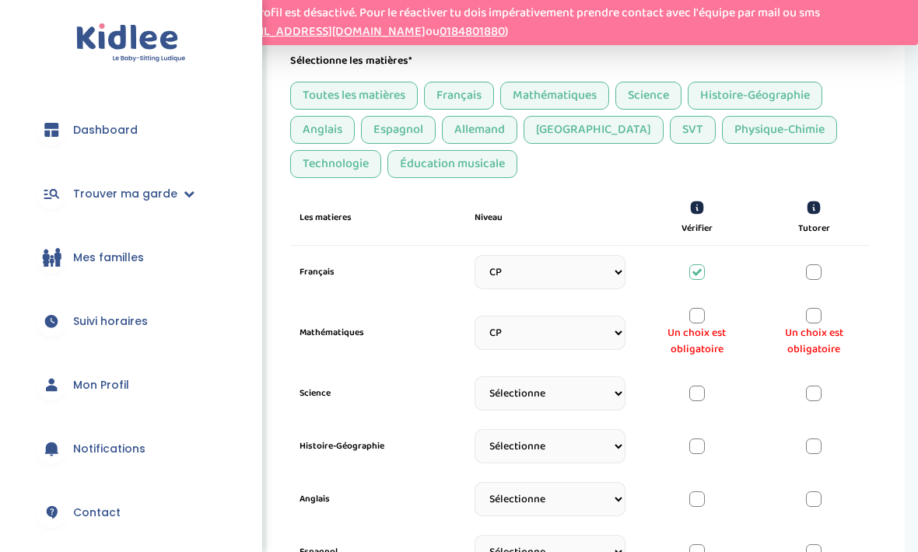
click at [703, 316] on div at bounding box center [697, 316] width 16 height 16
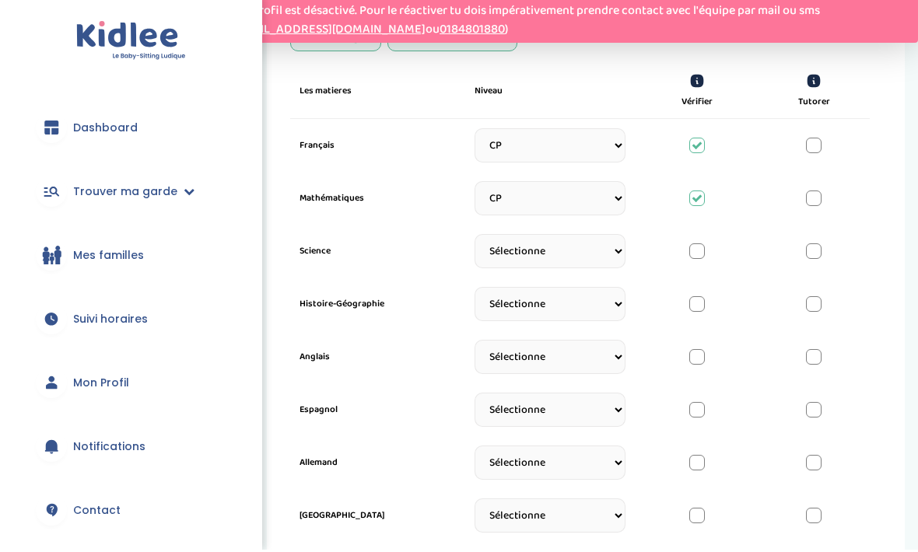
click at [588, 242] on select "Sélectionne CP CE1 CE2 CM1 CM2 6eme 5eme 4eme 3eme Seconde Prémière Terminale" at bounding box center [549, 253] width 151 height 34
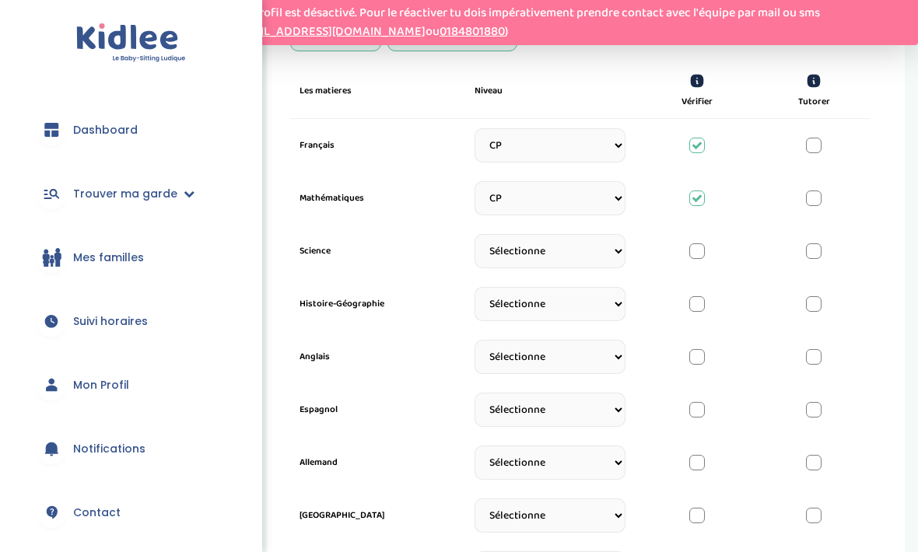
select select "3eme"
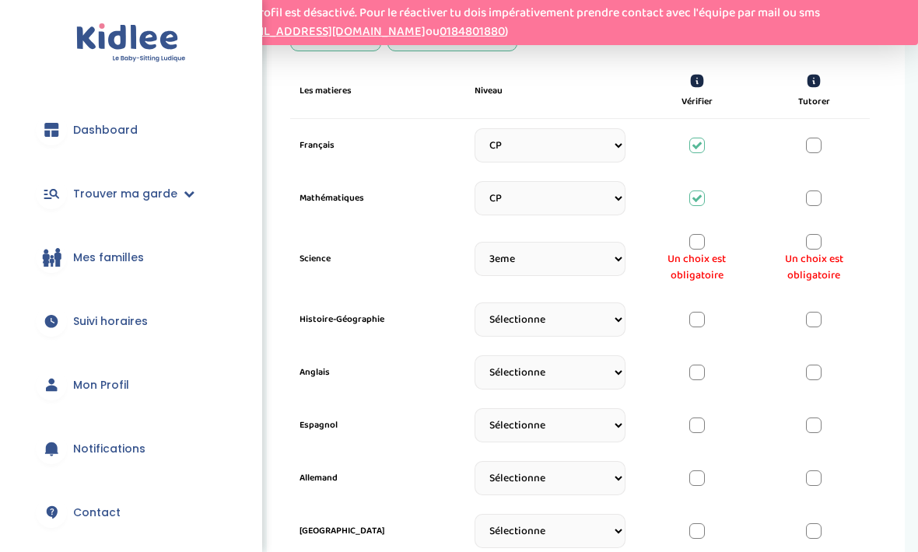
click at [694, 237] on div at bounding box center [697, 242] width 16 height 16
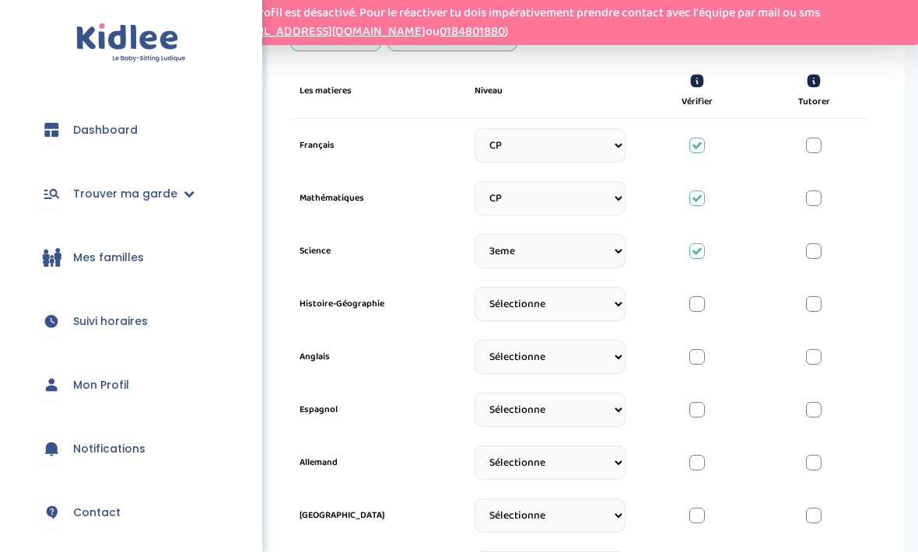
click at [596, 297] on select "Sélectionne CP CE1 CE2 CM1 CM2 6eme 5eme 4eme 3eme Seconde Prémière Terminale" at bounding box center [549, 304] width 151 height 34
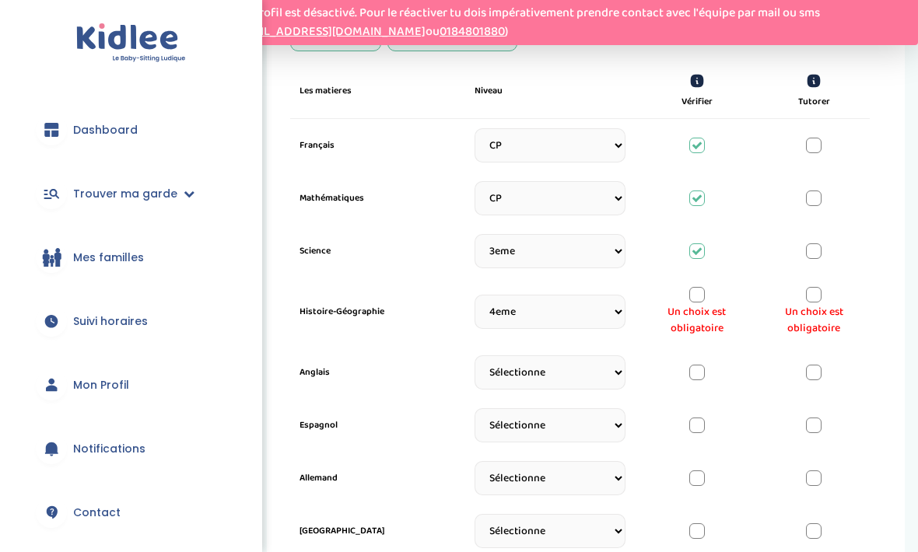
click at [589, 299] on select "Sélectionne CP CE1 CE2 CM1 CM2 6eme 5eme 4eme 3eme Seconde Prémière Terminale" at bounding box center [549, 312] width 151 height 34
select select "Terminale"
click at [713, 301] on div "Un choix est obligatoire" at bounding box center [696, 312] width 93 height 50
click at [715, 278] on div "Histoire-Géographie Sélectionne CP CE1 CE2 CM1 CM2 6eme 5eme 4eme 3eme Seconde …" at bounding box center [579, 312] width 579 height 68
click at [703, 289] on div at bounding box center [697, 295] width 16 height 16
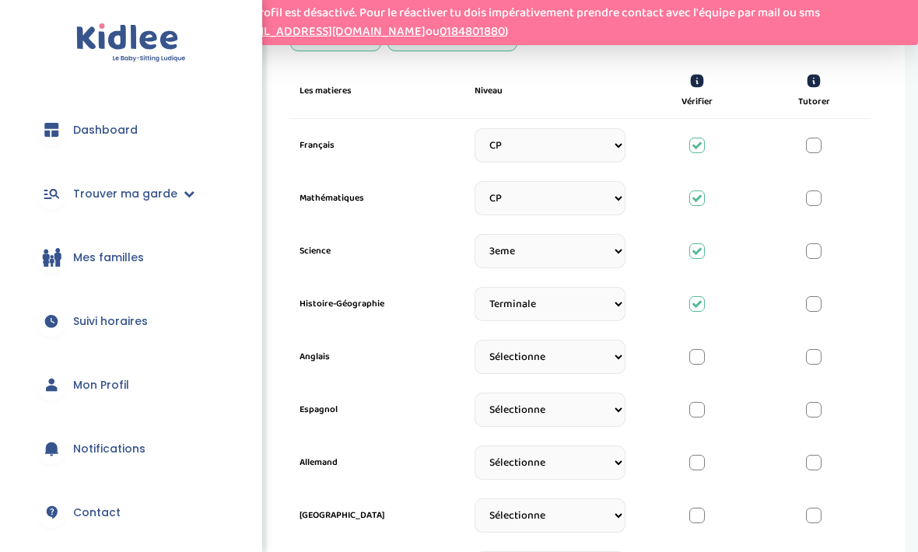
click at [582, 400] on select "Sélectionne CP CE1 CE2 CM1 CM2 6eme 5eme 4eme 3eme Seconde Prémière Terminale" at bounding box center [549, 410] width 151 height 34
select select "Prémière"
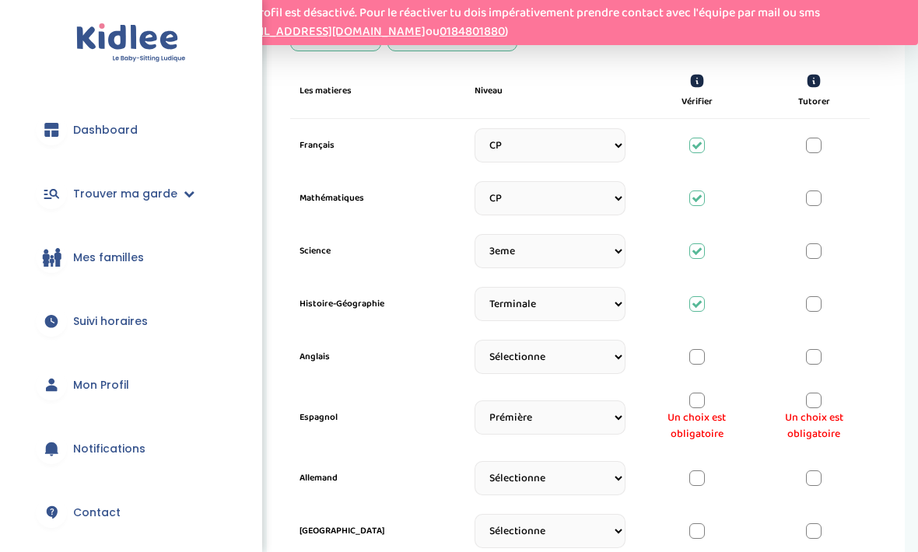
click at [580, 350] on select "Sélectionne CP CE1 CE2 CM1 CM2 6eme 5eme 4eme 3eme Seconde Prémière Terminale" at bounding box center [549, 357] width 151 height 34
select select "Terminale"
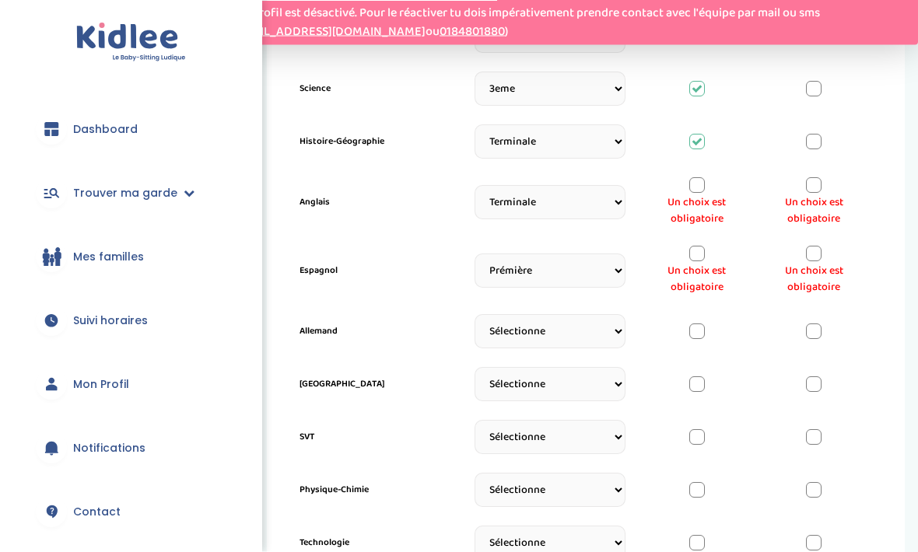
click at [705, 176] on div "Anglais Sélectionne CP CE1 CE2 CM1 CM2 6eme 5eme 4eme 3eme Seconde Prémière Ter…" at bounding box center [579, 203] width 579 height 68
click at [701, 189] on div at bounding box center [697, 185] width 16 height 16
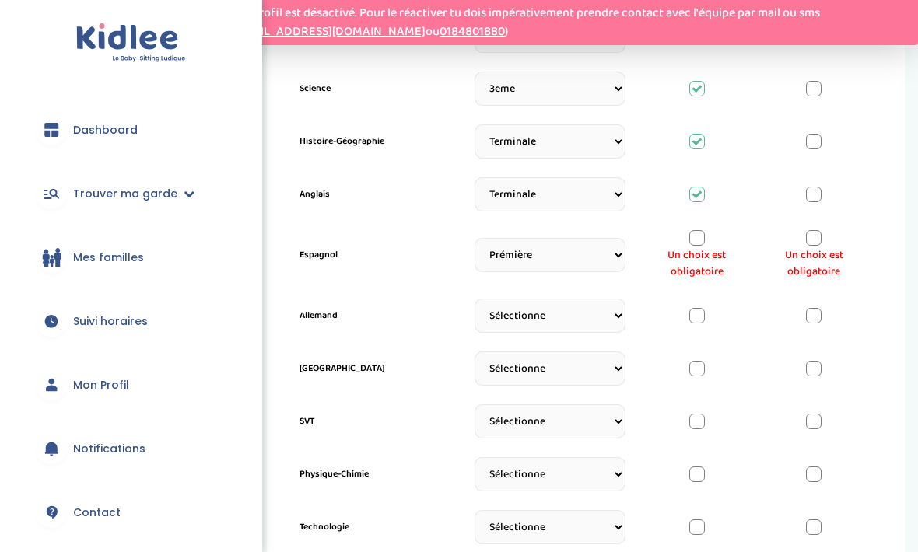
click at [701, 236] on div at bounding box center [697, 238] width 16 height 16
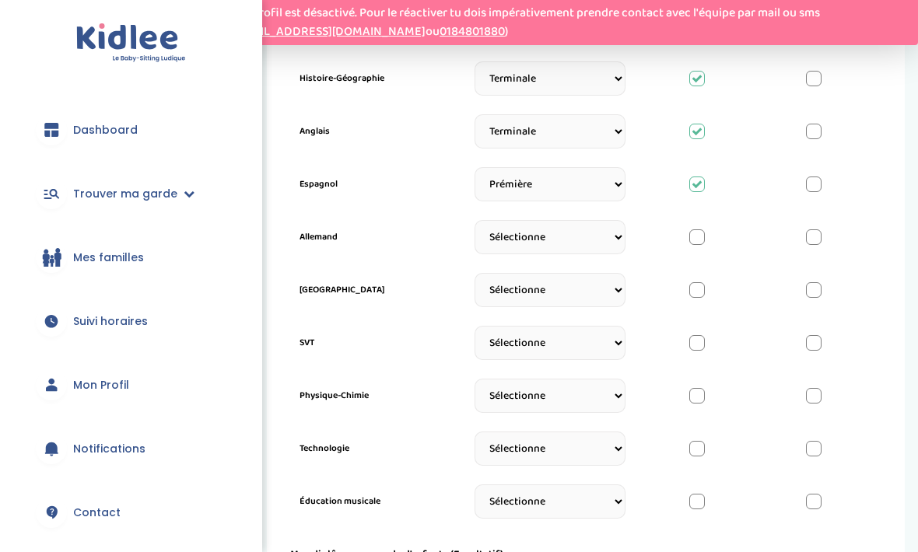
scroll to position [889, 0]
click at [607, 234] on select "Sélectionne CP CE1 CE2 CM1 CM2 6eme 5eme 4eme 3eme Seconde Prémière Terminale" at bounding box center [549, 236] width 151 height 34
select select "CP"
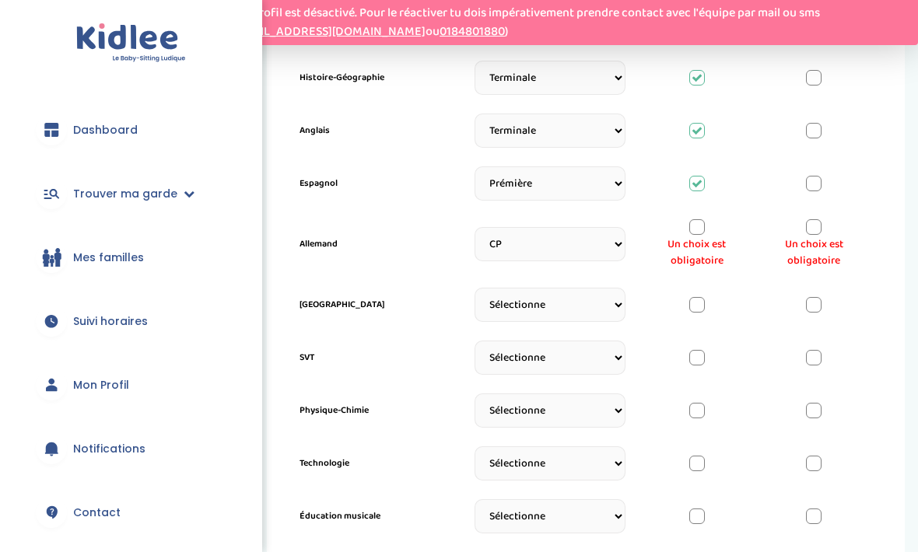
click at [714, 232] on div "Un choix est obligatoire" at bounding box center [696, 244] width 93 height 50
click at [710, 221] on div "Un choix est obligatoire" at bounding box center [696, 244] width 93 height 50
click at [702, 226] on div at bounding box center [697, 227] width 16 height 16
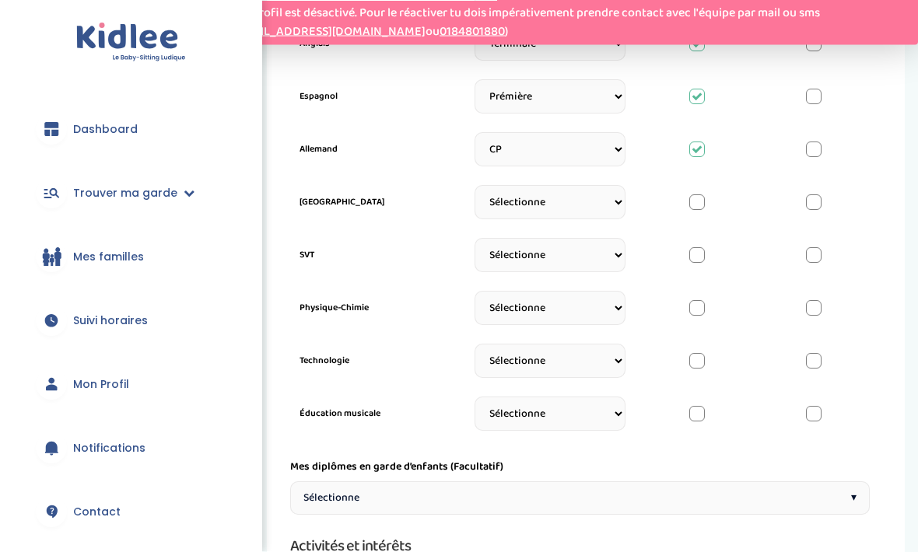
scroll to position [977, 0]
click at [612, 219] on select "Sélectionne CP CE1 CE2 CM1 CM2 6eme 5eme 4eme 3eme Seconde Prémière Terminale" at bounding box center [549, 201] width 151 height 34
select select "CP"
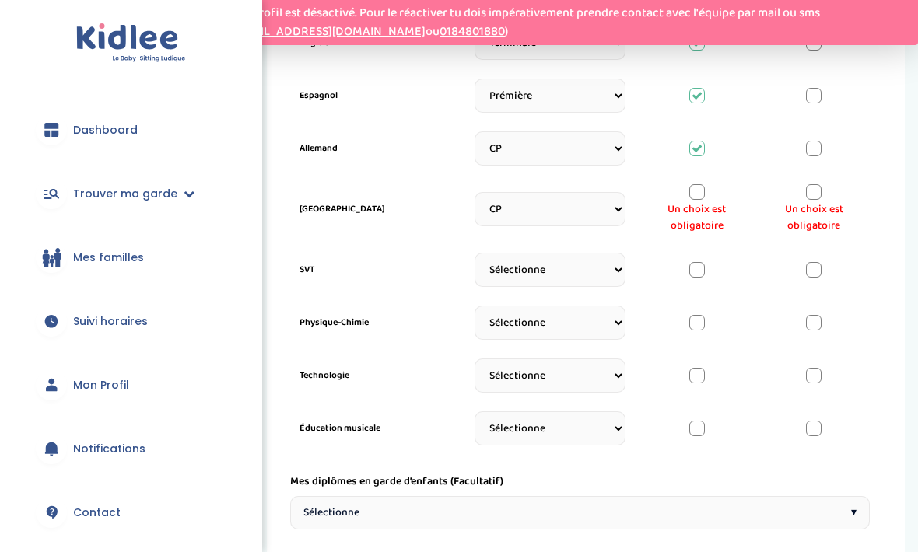
click at [714, 186] on div "Un choix est obligatoire" at bounding box center [696, 209] width 93 height 50
click at [701, 196] on div at bounding box center [697, 192] width 16 height 16
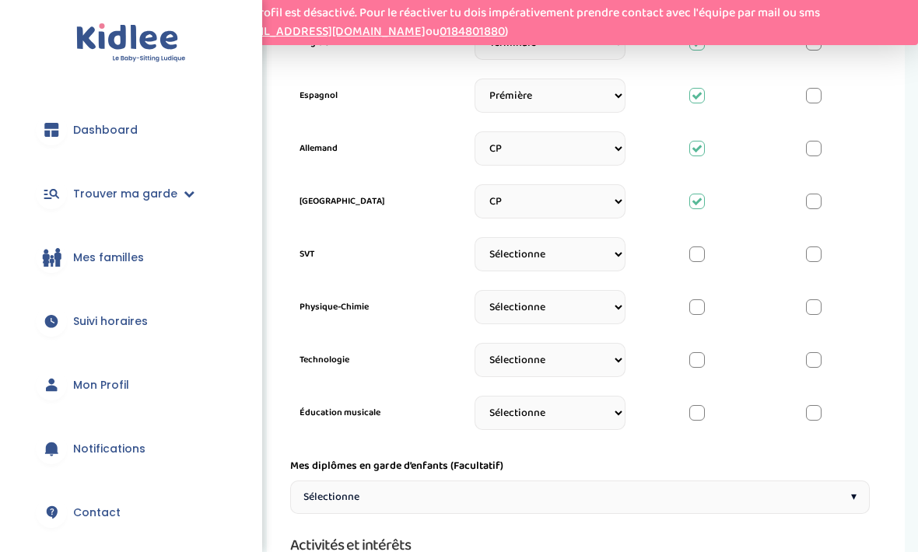
click at [603, 253] on select "Sélectionne CP CE1 CE2 CM1 CM2 6eme 5eme 4eme 3eme Seconde Prémière Terminale" at bounding box center [549, 254] width 151 height 34
select select "Terminale"
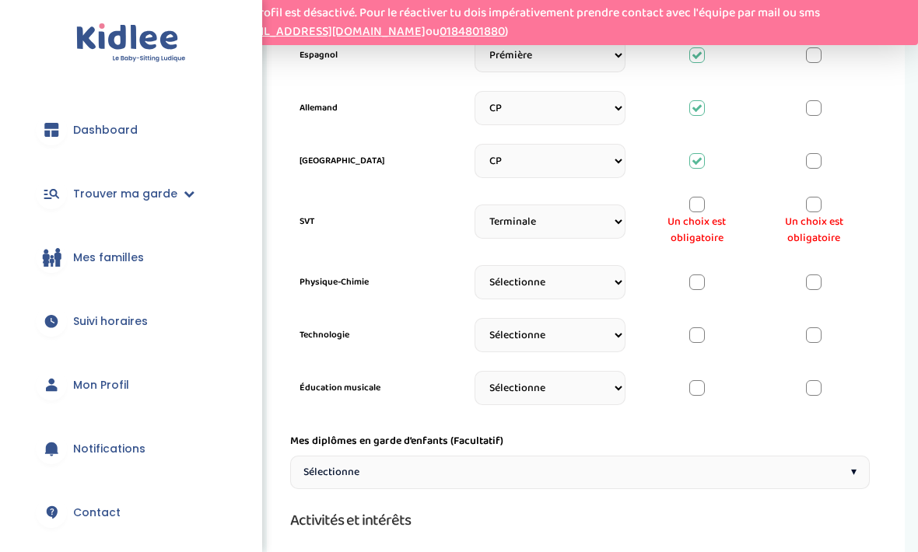
scroll to position [1018, 0]
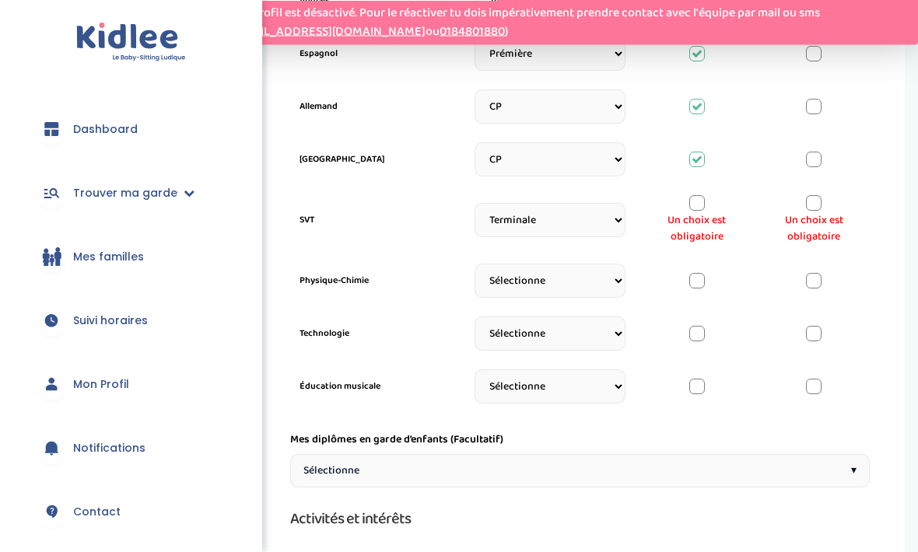
click at [712, 215] on span "Un choix est obligatoire" at bounding box center [696, 229] width 93 height 33
click at [717, 212] on span "Un choix est obligatoire" at bounding box center [696, 228] width 93 height 33
click at [703, 197] on div at bounding box center [697, 203] width 16 height 16
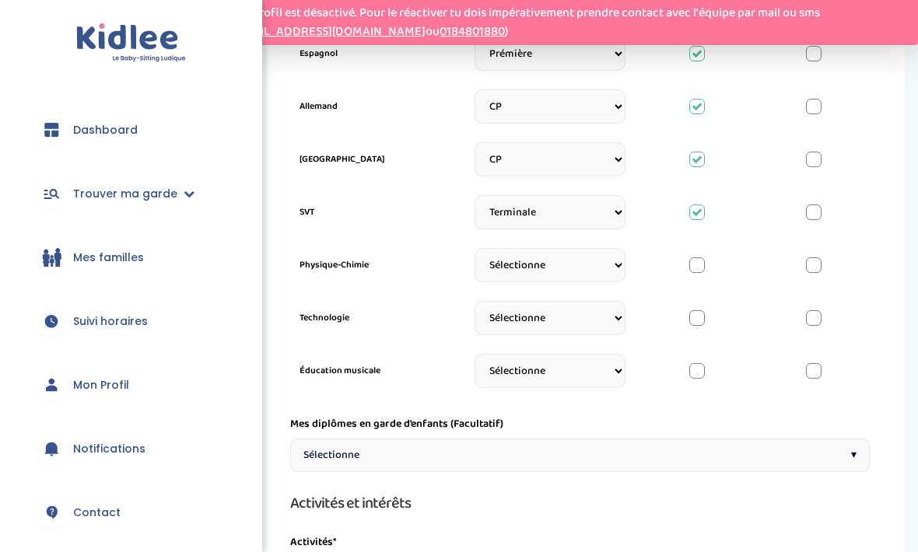
click at [593, 267] on select "Sélectionne CP CE1 CE2 CM1 CM2 6eme 5eme 4eme 3eme Seconde Prémière Terminale" at bounding box center [549, 265] width 151 height 34
select select "6eme"
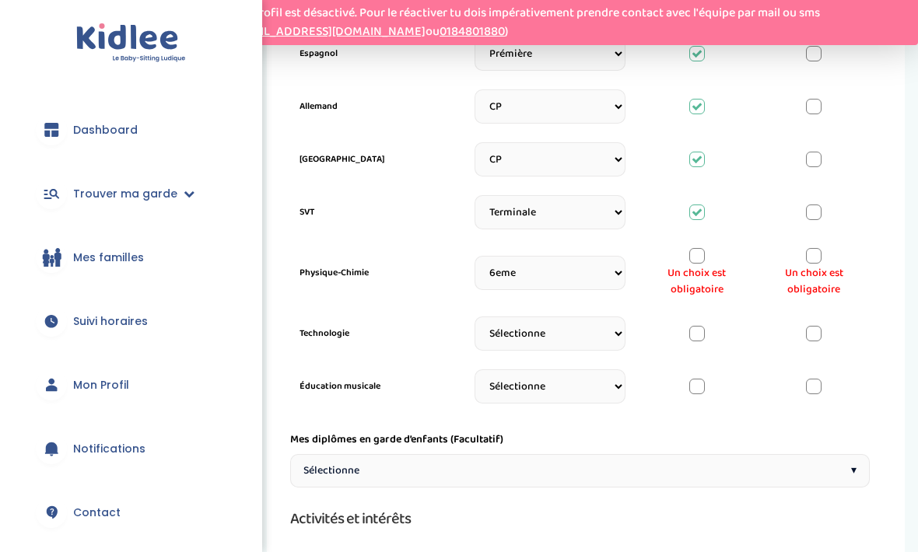
click at [701, 260] on div at bounding box center [697, 256] width 16 height 16
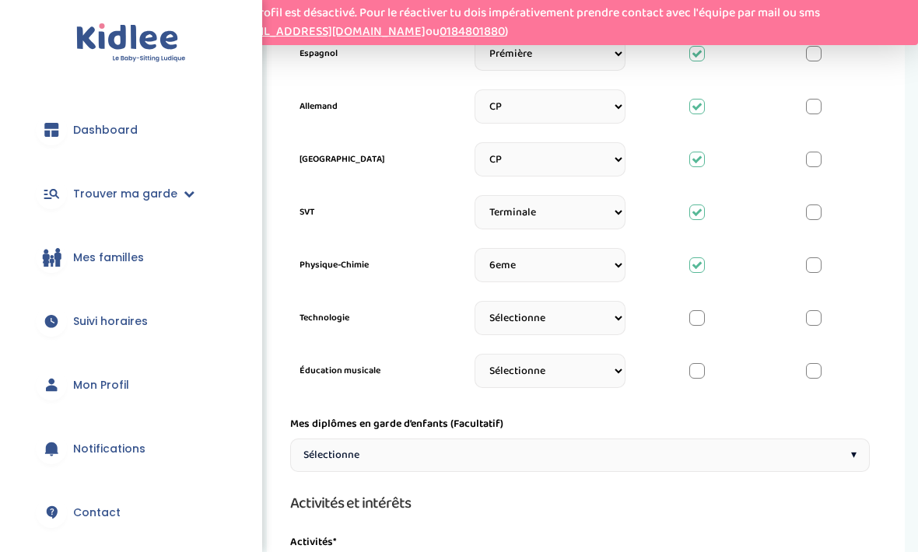
click at [694, 318] on div at bounding box center [697, 318] width 16 height 16
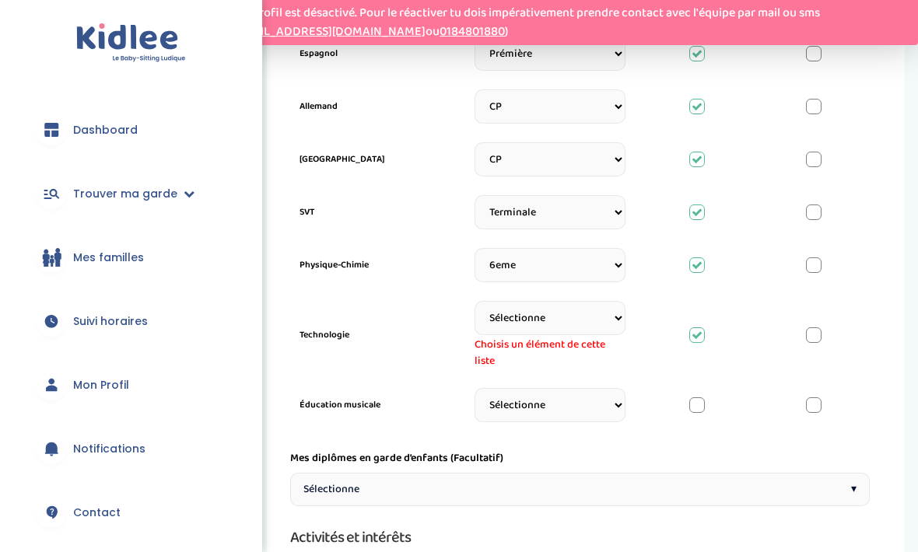
click at [696, 318] on div "Technologie Sélectionne CP CE1 CE2 CM1 CM2 6eme 5eme 4eme 3eme Seconde Prémière…" at bounding box center [579, 335] width 579 height 87
click at [590, 313] on select "Sélectionne CP CE1 CE2 CM1 CM2 6eme 5eme 4eme 3eme Seconde Prémière Terminale" at bounding box center [549, 318] width 151 height 34
select select "3eme"
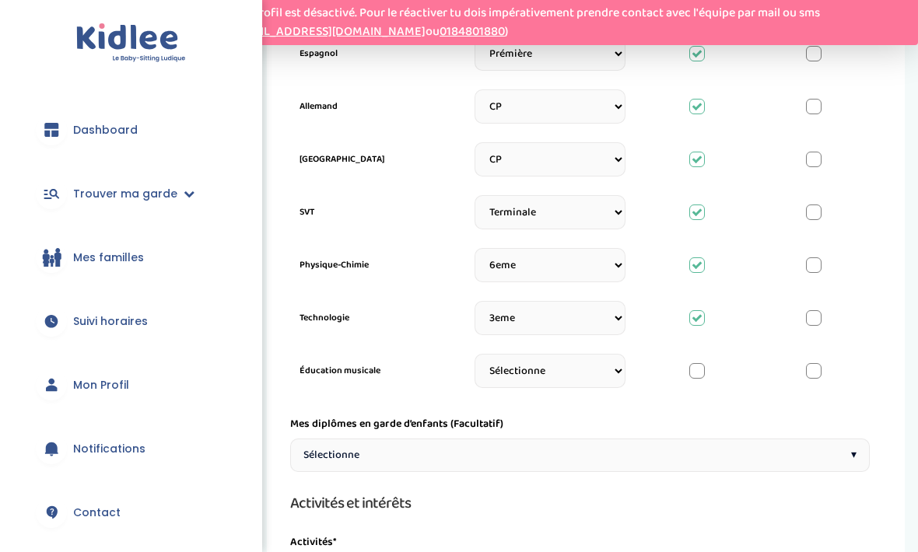
click at [577, 357] on select "Sélectionne CP CE1 CE2 CM1 CM2 6eme 5eme 4eme 3eme Seconde Prémière Terminale" at bounding box center [549, 371] width 151 height 34
select select "Terminale"
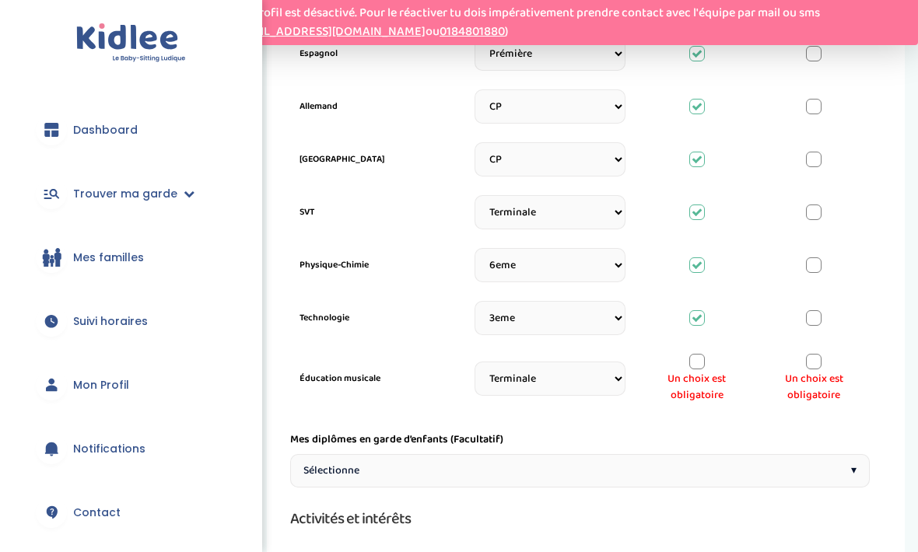
click at [697, 362] on div at bounding box center [697, 362] width 16 height 16
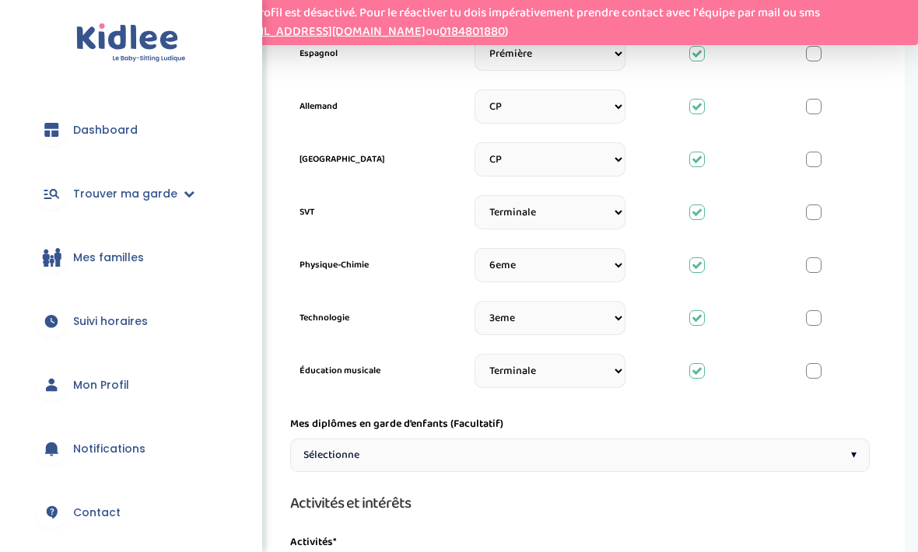
click at [593, 449] on div "Sélectionne ▾" at bounding box center [579, 455] width 579 height 33
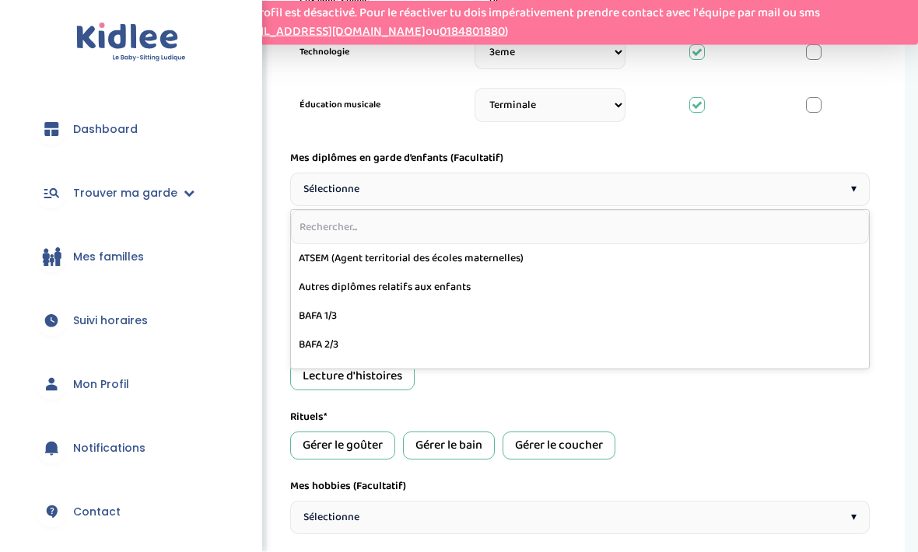
click at [733, 389] on div "Sorties extérieures (parc, musée...) Accompagnement aux activités extra-scolair…" at bounding box center [579, 342] width 579 height 100
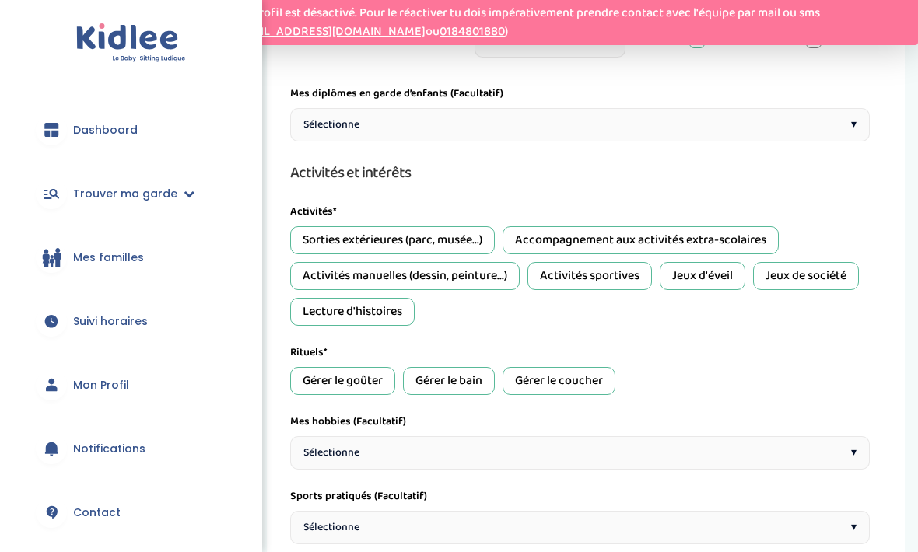
scroll to position [1369, 0]
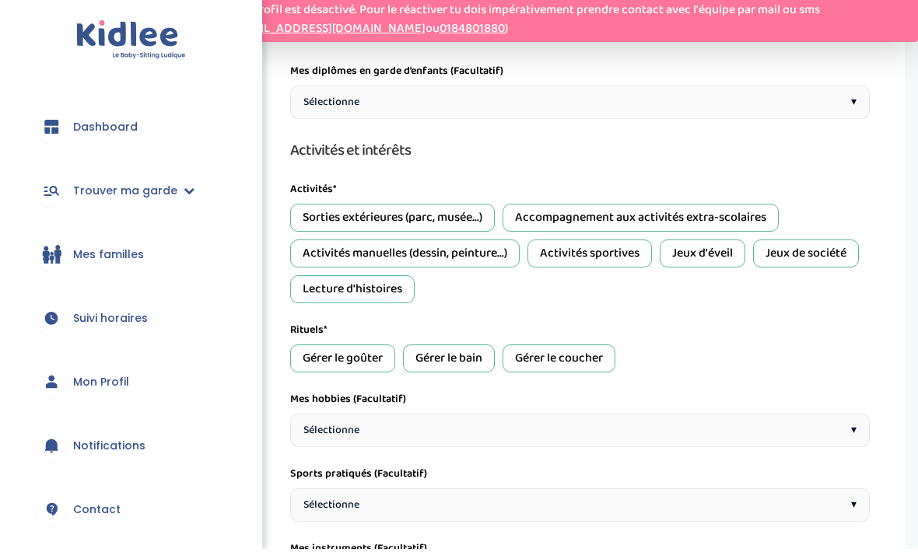
click at [456, 226] on div "Sorties extérieures (parc, musée...)" at bounding box center [392, 221] width 205 height 28
click at [491, 255] on div "Activités manuelles (dessin, peinture...)" at bounding box center [404, 257] width 229 height 28
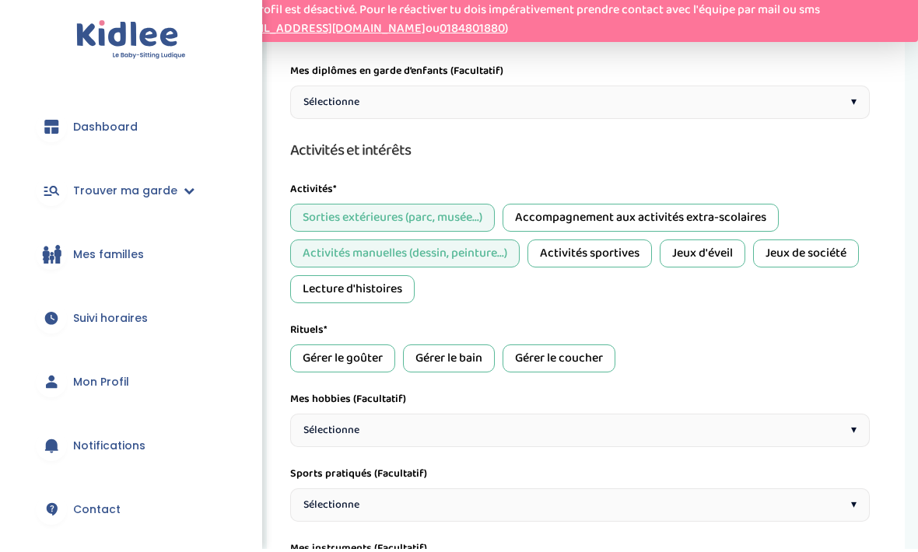
click at [792, 257] on div "Jeux de société" at bounding box center [806, 257] width 106 height 28
click at [386, 299] on div "Lecture d'histoires" at bounding box center [352, 292] width 124 height 28
click at [363, 358] on div "Gérer le goûter" at bounding box center [342, 362] width 105 height 28
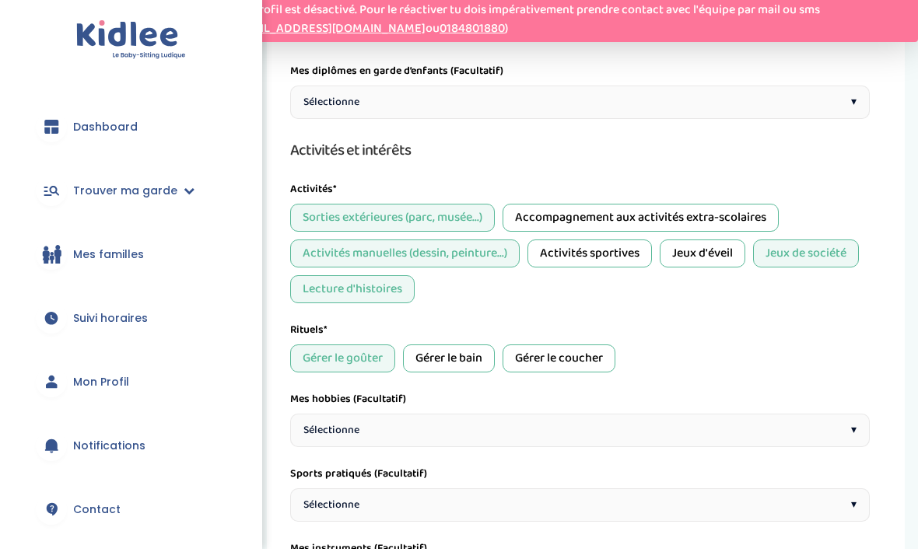
click at [461, 355] on div "Gérer le bain" at bounding box center [449, 362] width 92 height 28
click at [572, 360] on div "Gérer le coucher" at bounding box center [558, 362] width 113 height 28
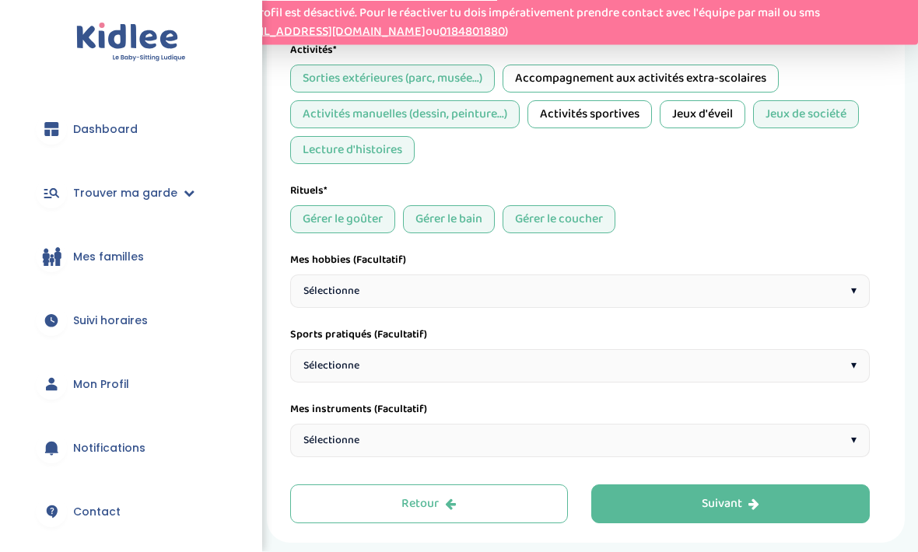
scroll to position [1530, 0]
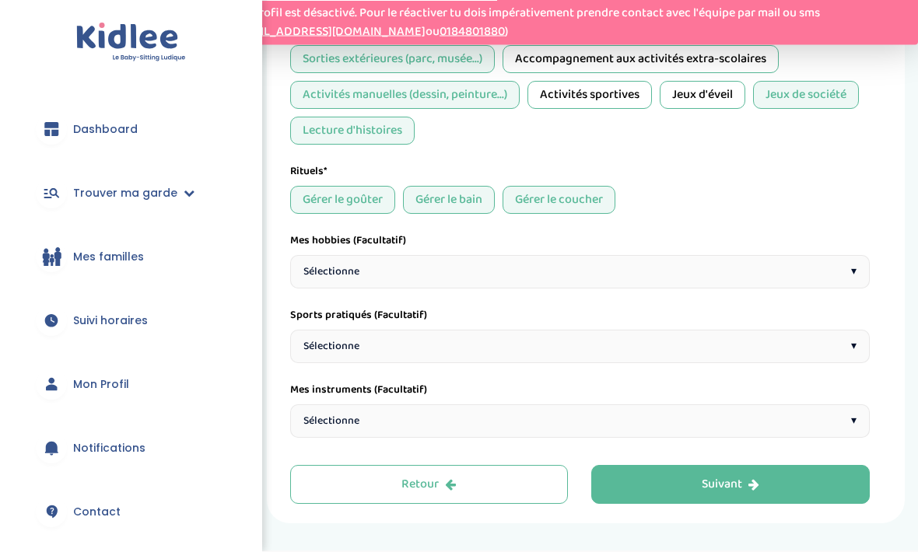
click at [604, 265] on div "Sélectionne ▾" at bounding box center [579, 272] width 579 height 33
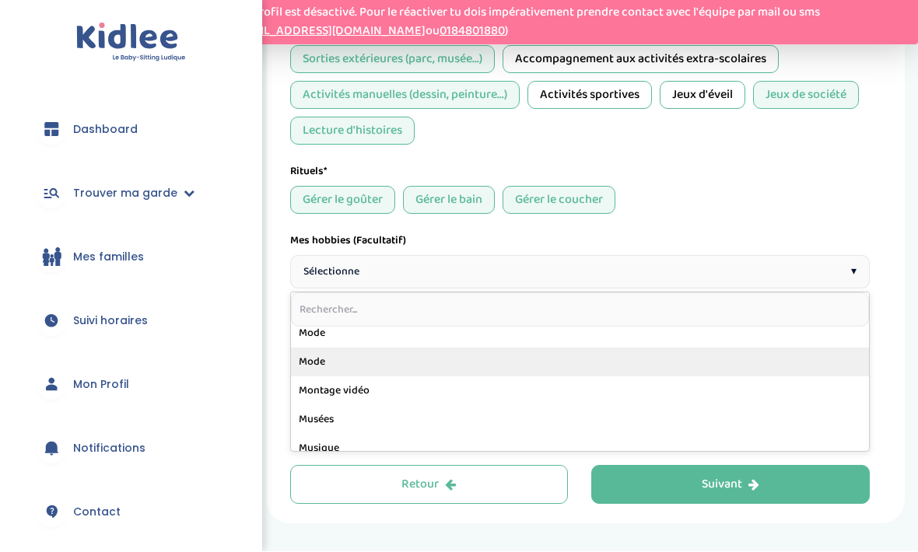
scroll to position [1530, 0]
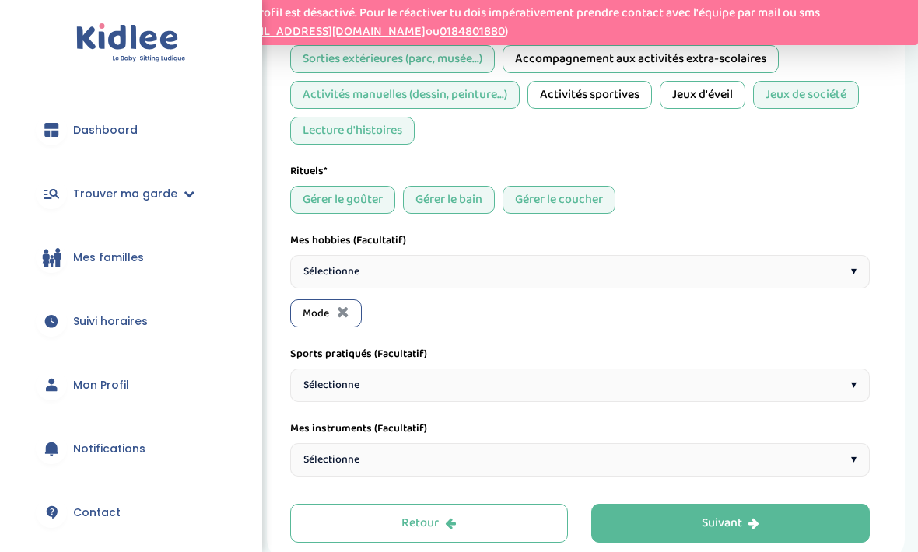
click at [513, 388] on div "Sélectionne ▾" at bounding box center [579, 385] width 579 height 33
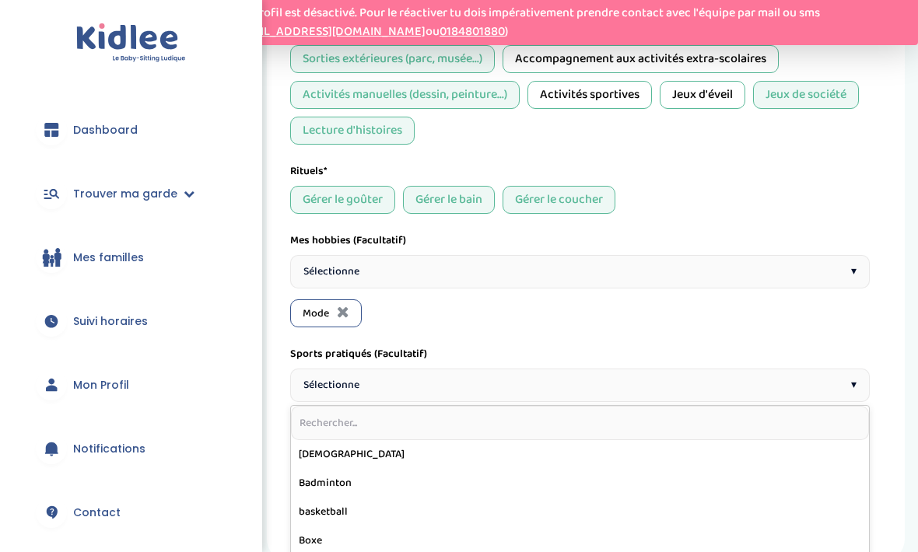
click at [631, 314] on div "Mode" at bounding box center [579, 313] width 579 height 28
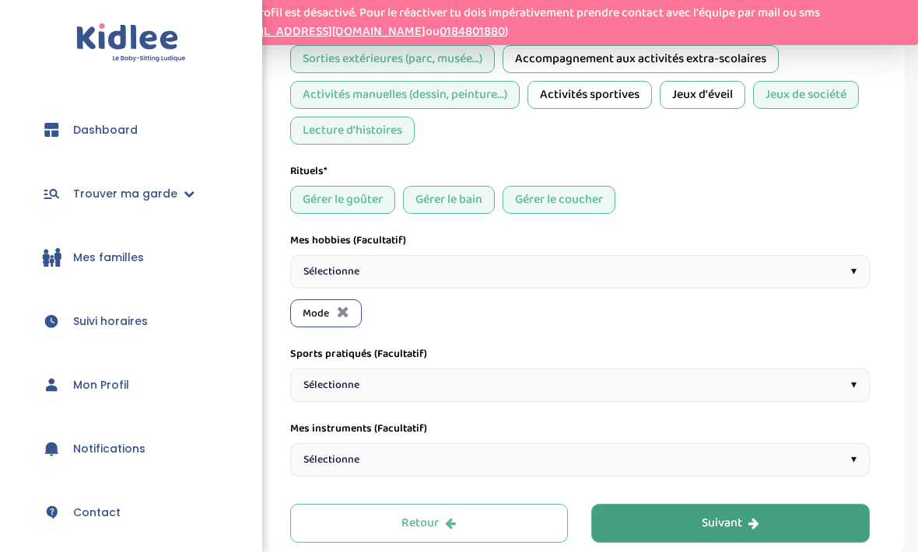
click at [759, 522] on button "Suivant" at bounding box center [730, 523] width 278 height 39
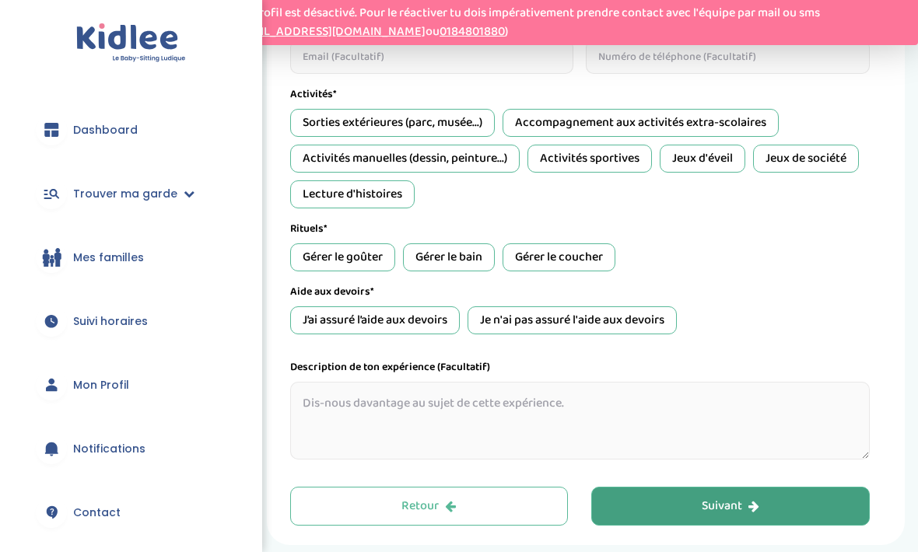
scroll to position [741, 0]
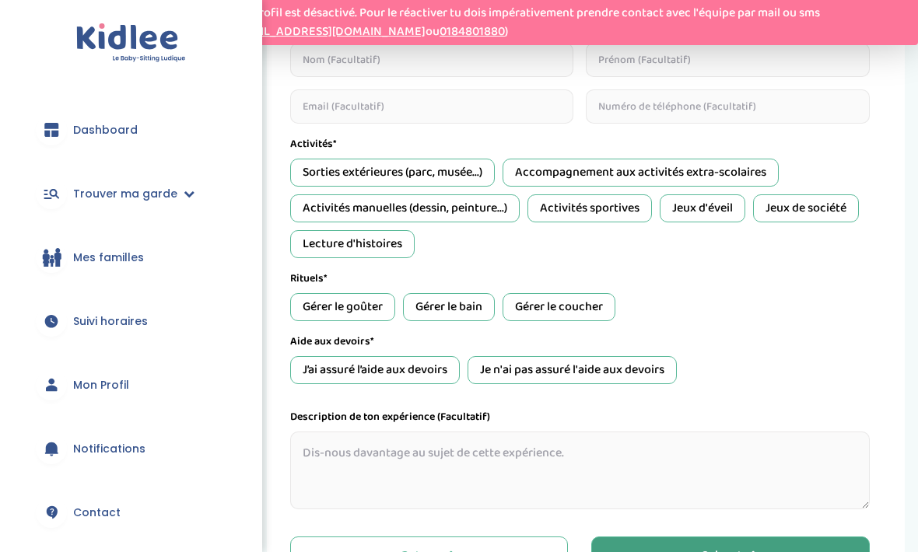
click at [746, 551] on div "Suivant" at bounding box center [730, 556] width 58 height 18
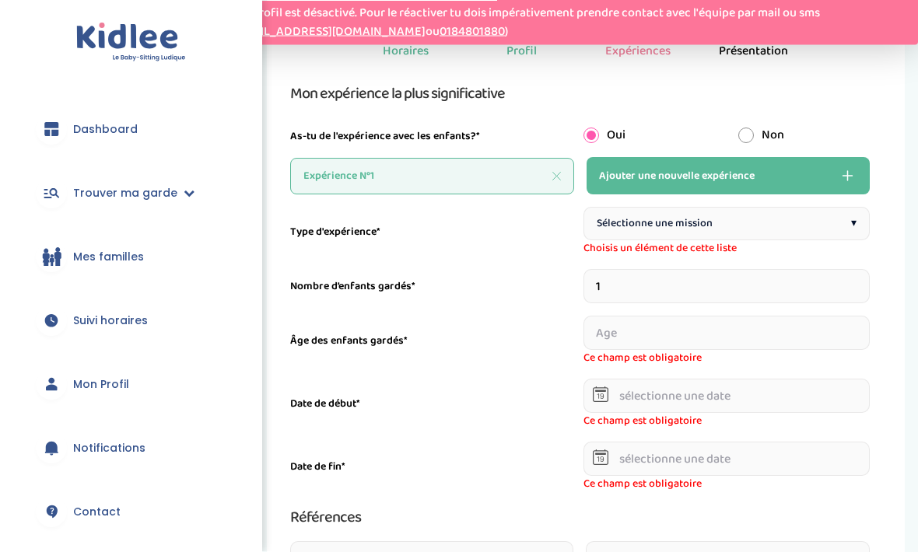
scroll to position [221, 0]
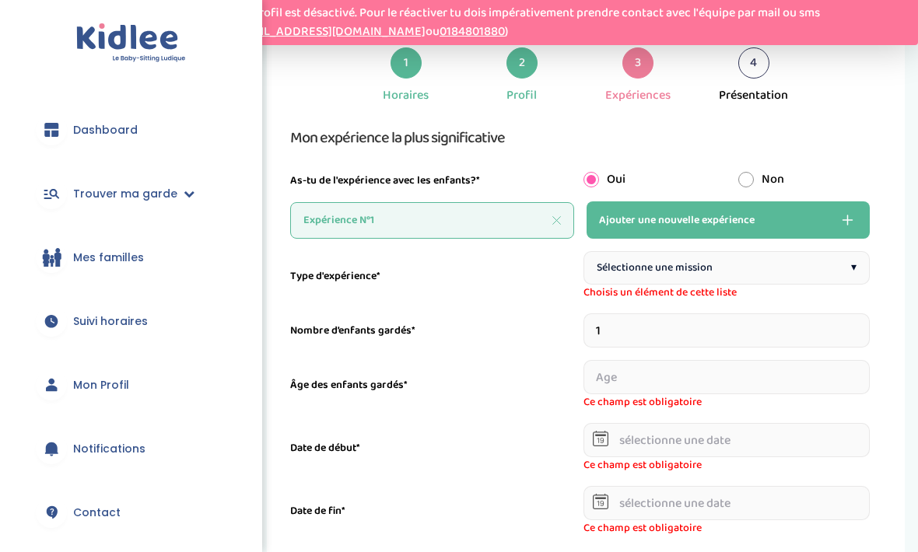
click at [670, 273] on span "Sélectionne une mission" at bounding box center [654, 268] width 116 height 16
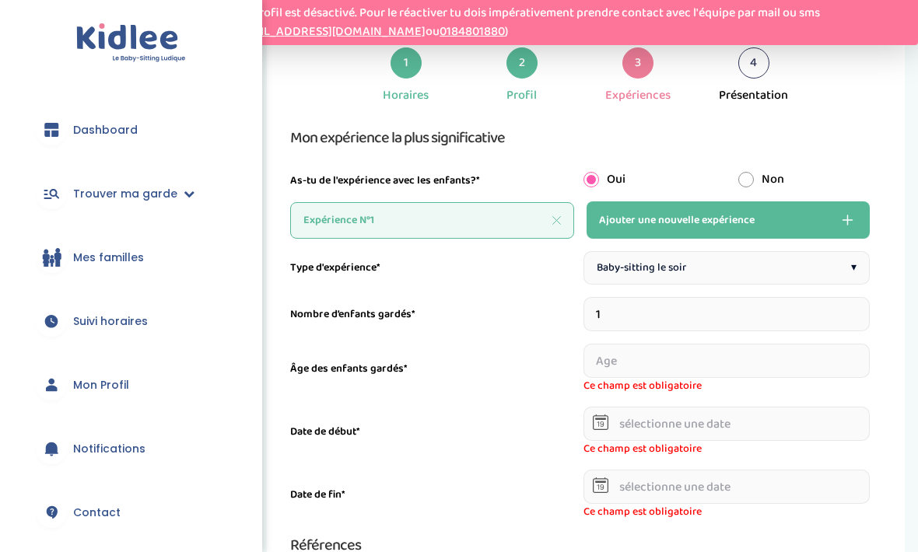
click at [827, 309] on input "1" at bounding box center [726, 314] width 286 height 34
type input "3"
click at [631, 365] on input "number" at bounding box center [627, 361] width 88 height 34
type input "10"
click at [743, 357] on input "number" at bounding box center [727, 361] width 88 height 34
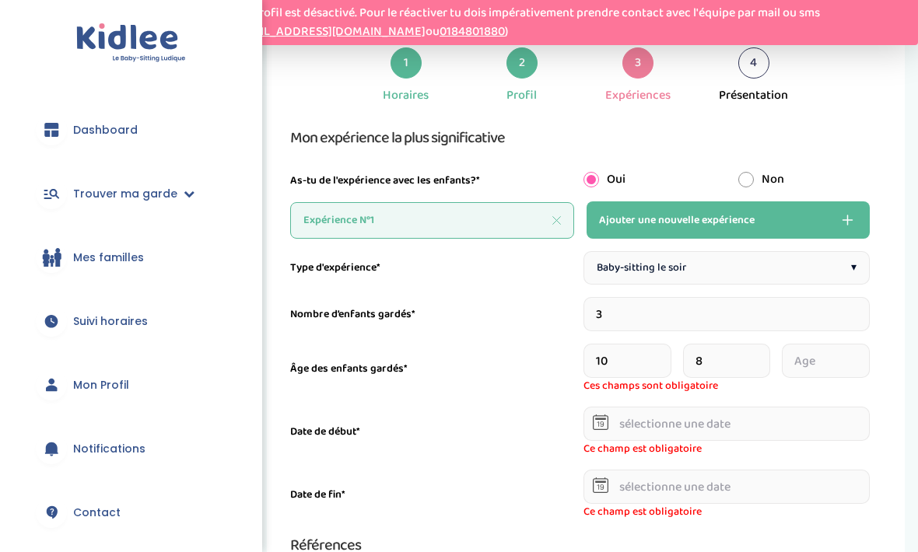
type input "8"
click at [858, 361] on input "number" at bounding box center [825, 361] width 88 height 34
type input "12"
click at [806, 426] on div "Ce champ est obligatoire" at bounding box center [726, 432] width 286 height 51
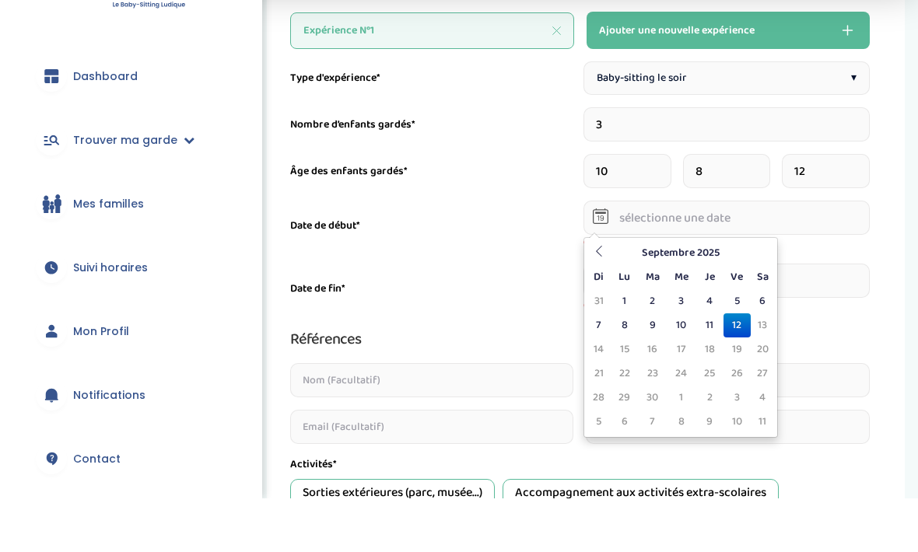
scroll to position [358, 0]
click at [619, 294] on th "Septembre 2025" at bounding box center [680, 306] width 140 height 24
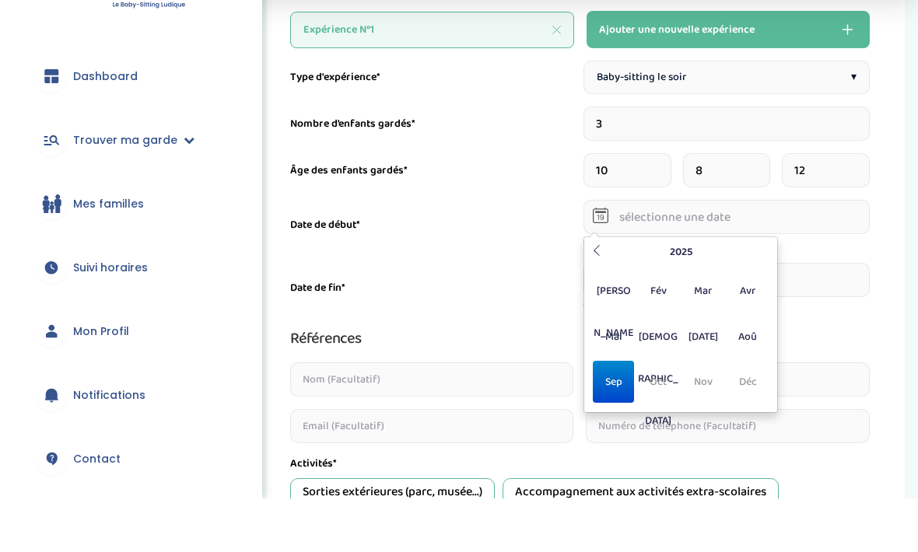
scroll to position [411, 0]
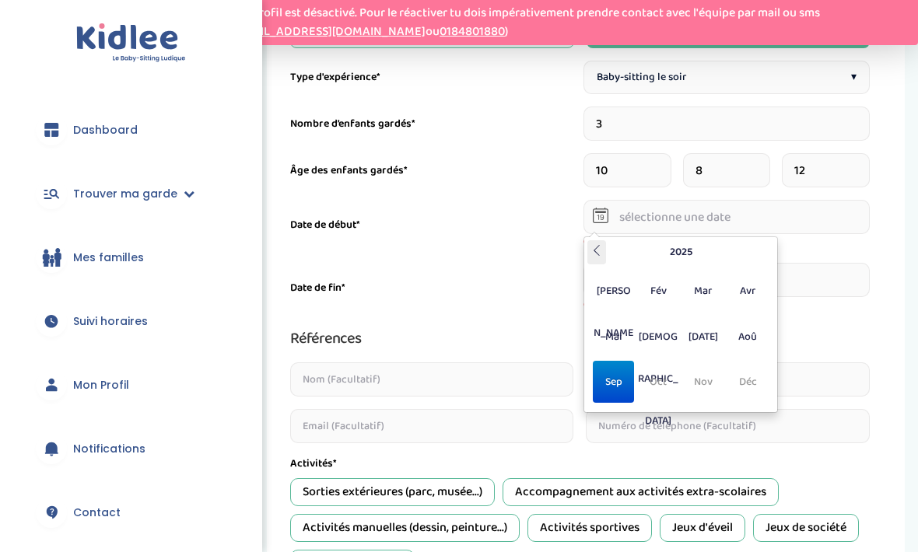
click at [600, 253] on icon at bounding box center [596, 250] width 11 height 11
click at [774, 255] on div "Septembre 2024 Di Lu Ma Me Je Ve Sa 25 26 27 28 29 30 31 1 2 3 4 5 6 7 8 9 10 1…" at bounding box center [680, 324] width 194 height 177
click at [764, 251] on icon at bounding box center [764, 250] width 11 height 11
click at [708, 294] on span "Mar" at bounding box center [702, 291] width 41 height 42
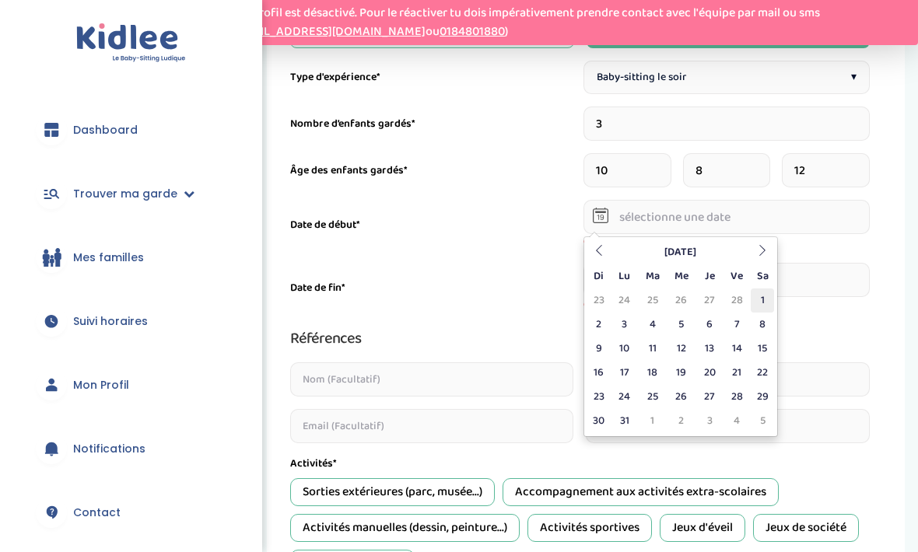
click at [760, 298] on td "1" at bounding box center [761, 300] width 23 height 24
type input "01-03-2025"
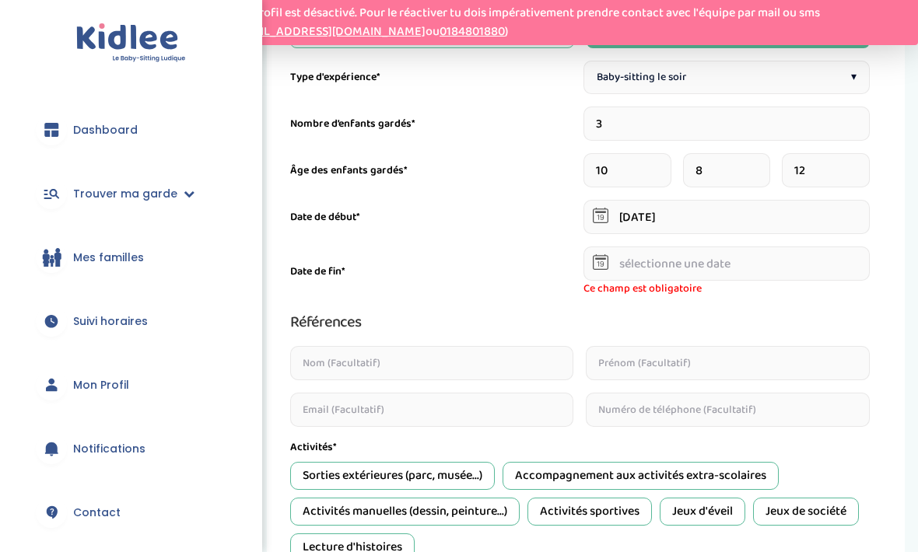
click at [764, 263] on input "text" at bounding box center [726, 263] width 286 height 34
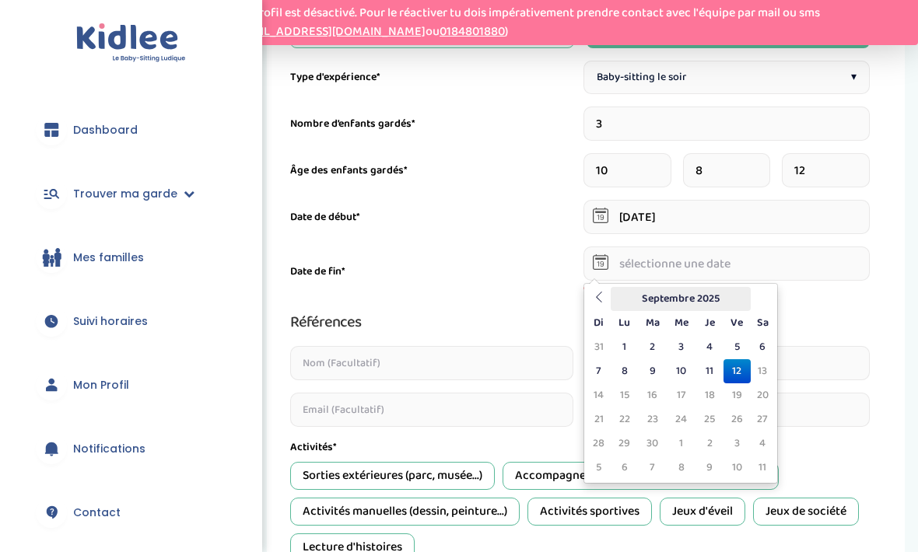
click at [677, 294] on th "Septembre 2025" at bounding box center [680, 299] width 140 height 24
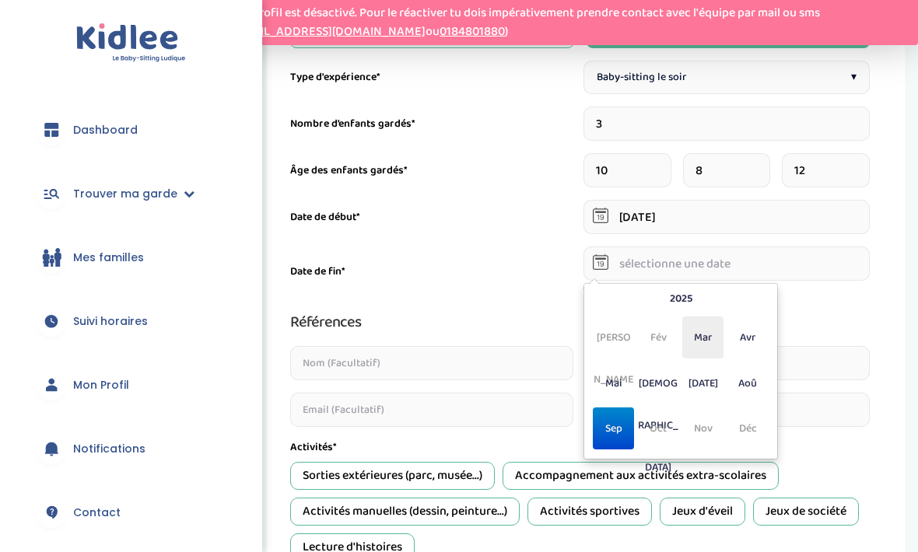
click at [715, 334] on span "Mar" at bounding box center [702, 337] width 41 height 42
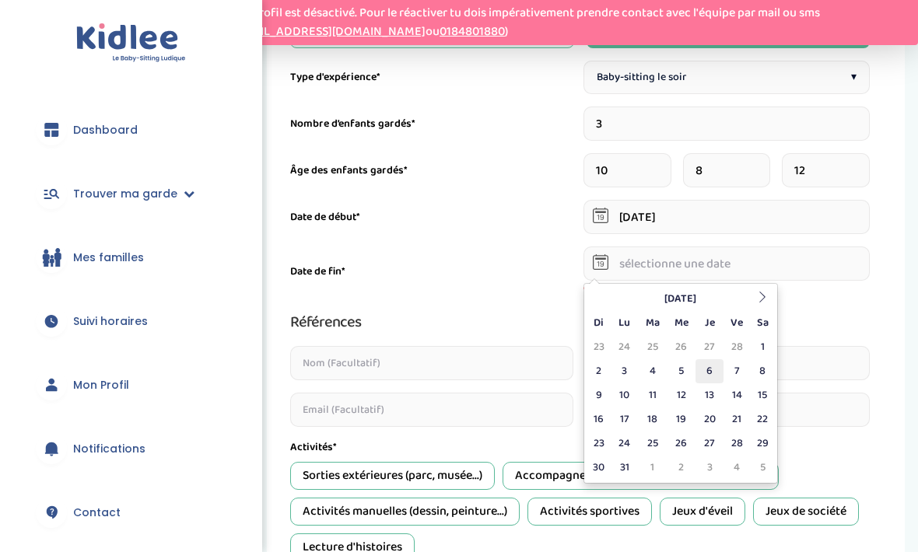
click at [718, 364] on td "6" at bounding box center [708, 371] width 27 height 24
type input "06-03-2025"
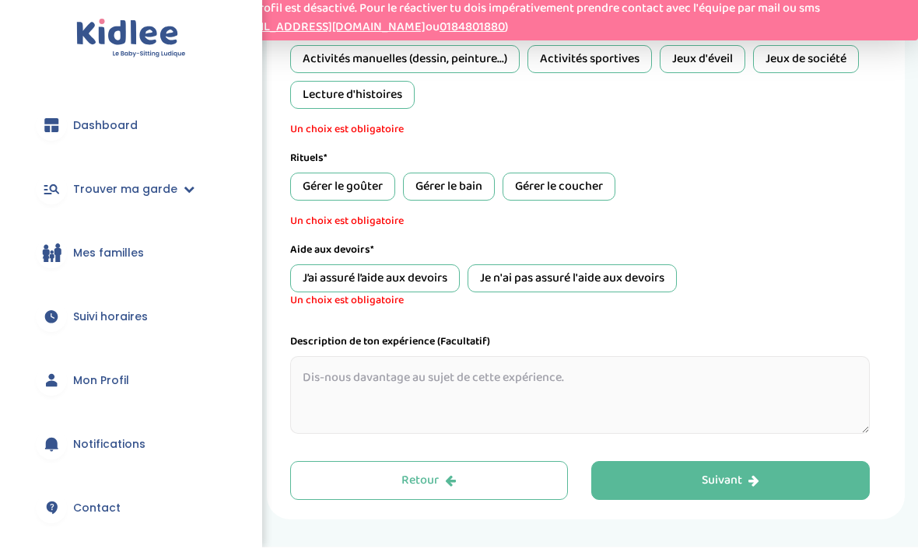
scroll to position [843, 0]
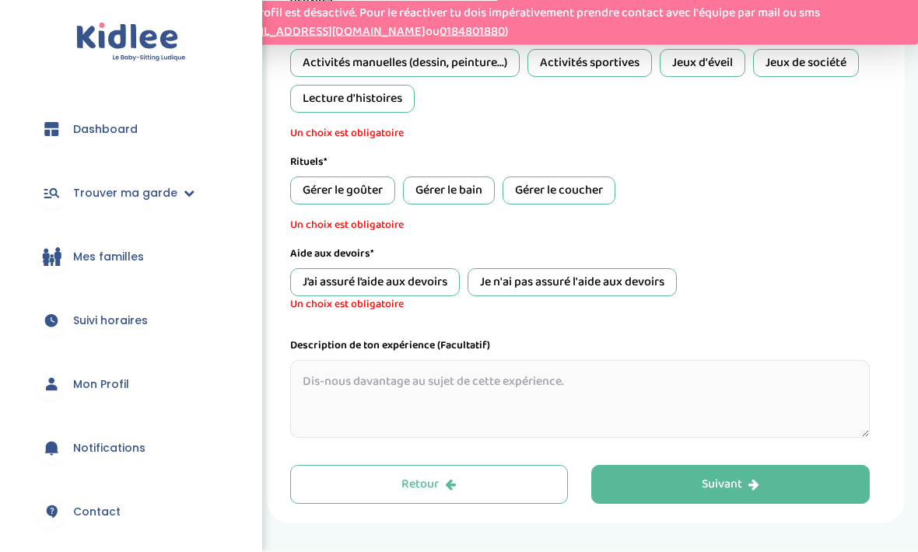
click at [406, 287] on div "J’ai assuré l’aide aux devoirs" at bounding box center [375, 283] width 170 height 28
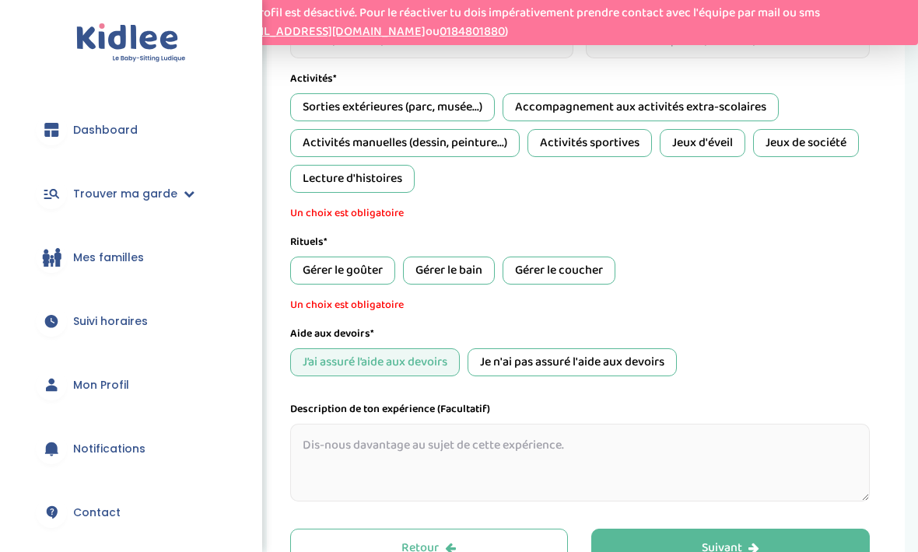
scroll to position [763, 0]
click at [343, 280] on div "Gérer le goûter" at bounding box center [342, 271] width 105 height 28
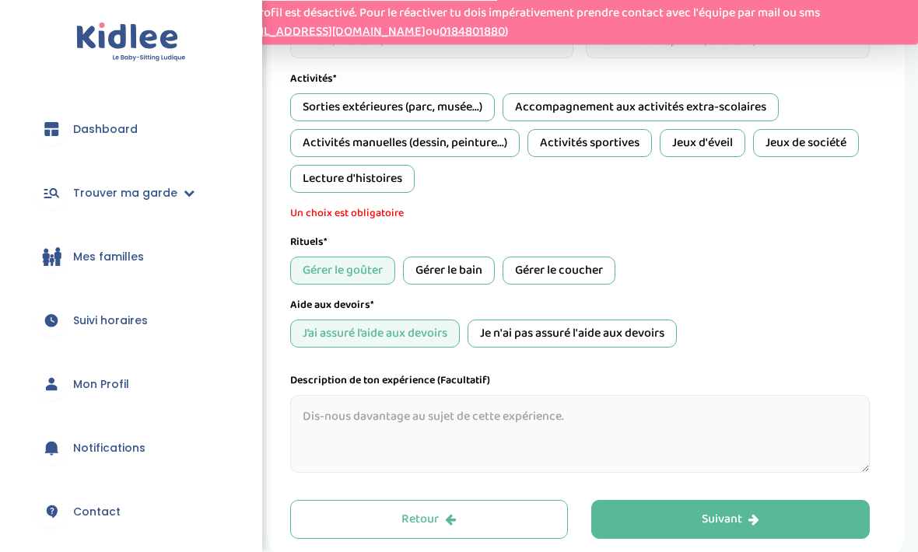
scroll to position [764, 0]
click at [462, 279] on div "Gérer le bain" at bounding box center [449, 271] width 92 height 28
click at [568, 275] on div "Gérer le coucher" at bounding box center [558, 271] width 113 height 28
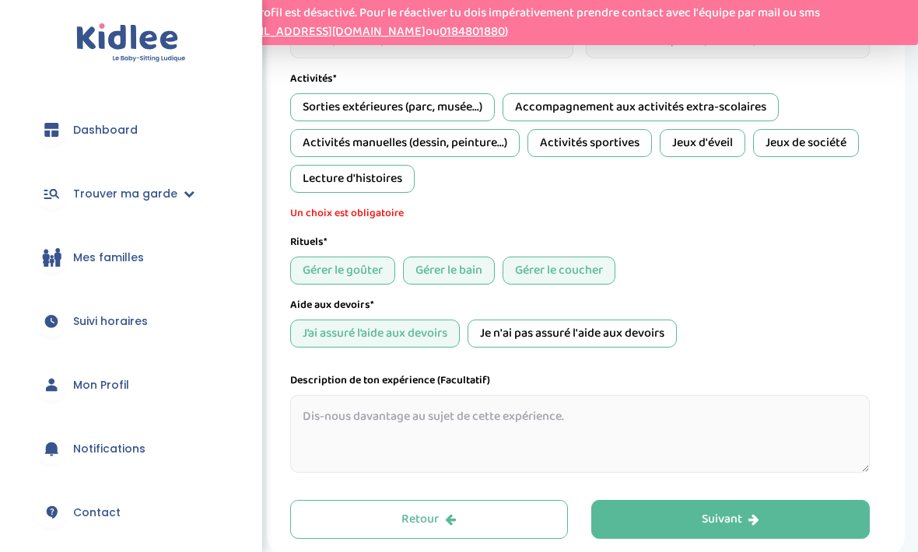
scroll to position [767, 0]
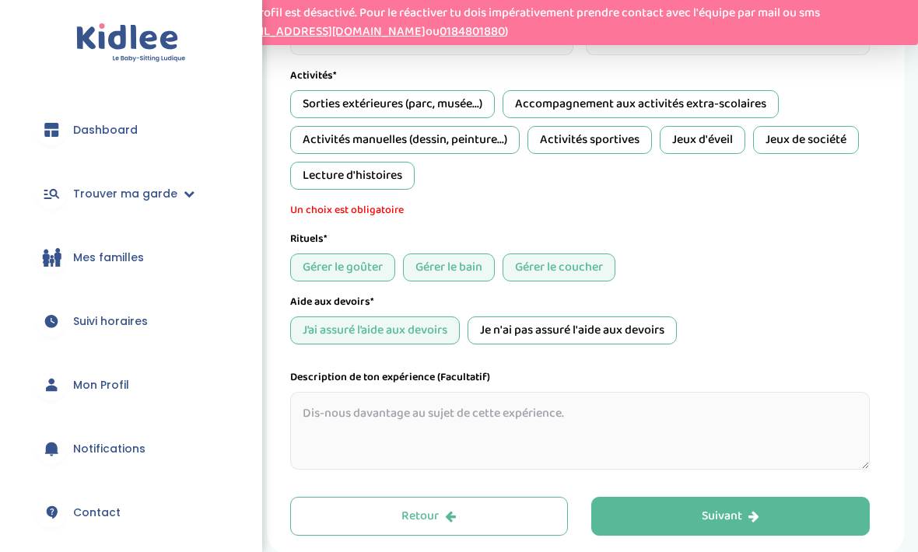
click at [449, 114] on div "Sorties extérieures (parc, musée...)" at bounding box center [392, 104] width 205 height 28
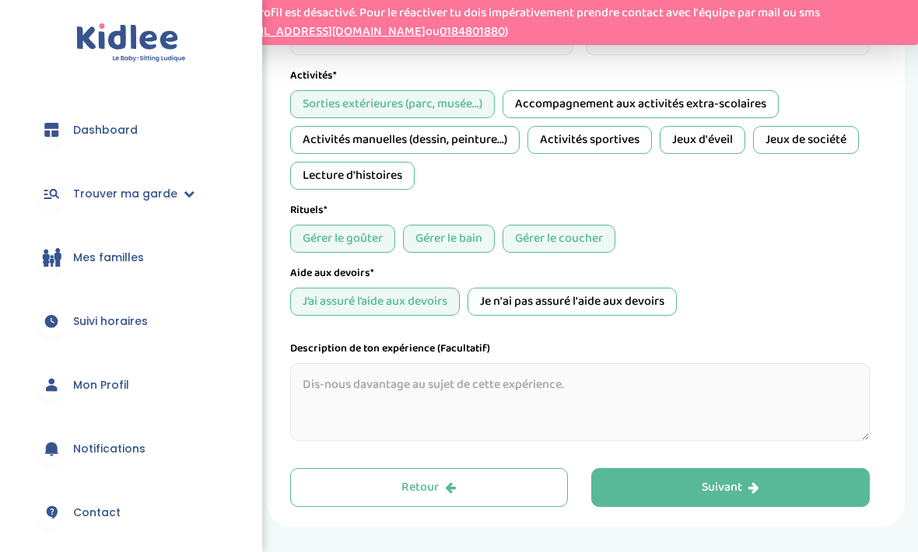
click at [696, 110] on div "Accompagnement aux activités extra-scolaires" at bounding box center [640, 104] width 276 height 28
click at [484, 147] on div "Activités manuelles (dessin, peinture...)" at bounding box center [404, 140] width 229 height 28
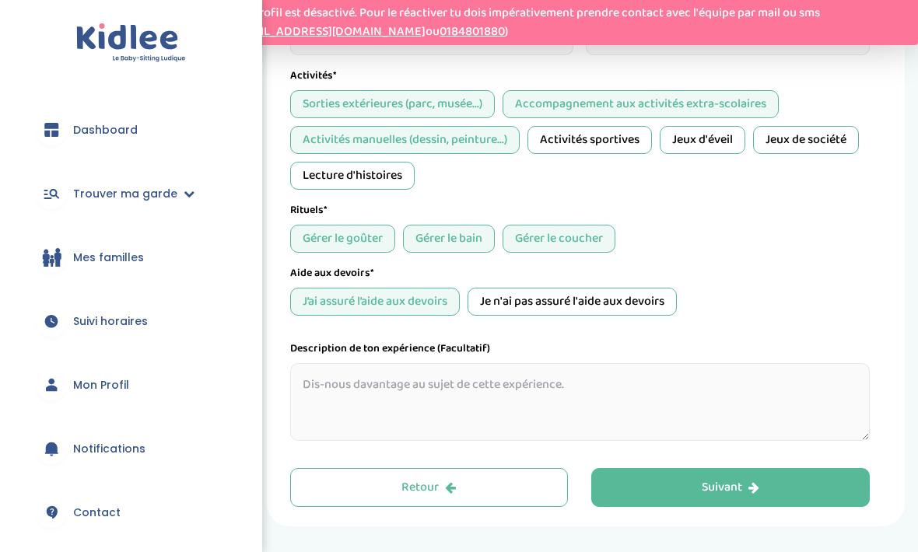
click at [809, 147] on div "Jeux de société" at bounding box center [806, 140] width 106 height 28
click at [362, 183] on div "Lecture d'histoires" at bounding box center [352, 176] width 124 height 28
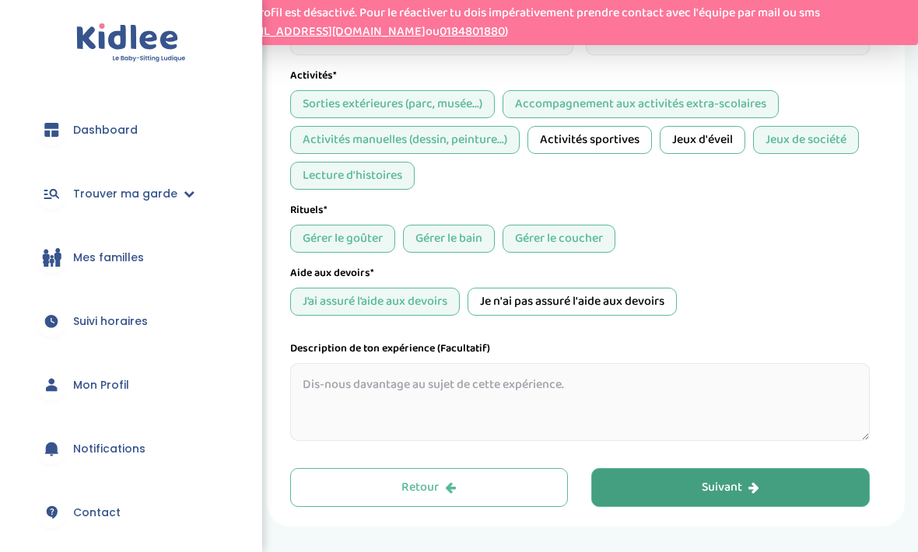
click at [743, 483] on div "Suivant" at bounding box center [730, 488] width 58 height 18
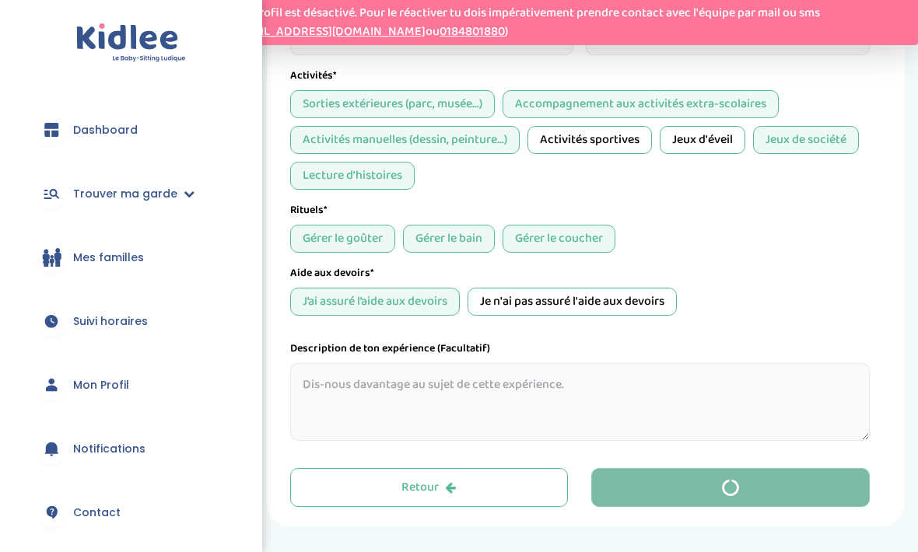
scroll to position [196, 0]
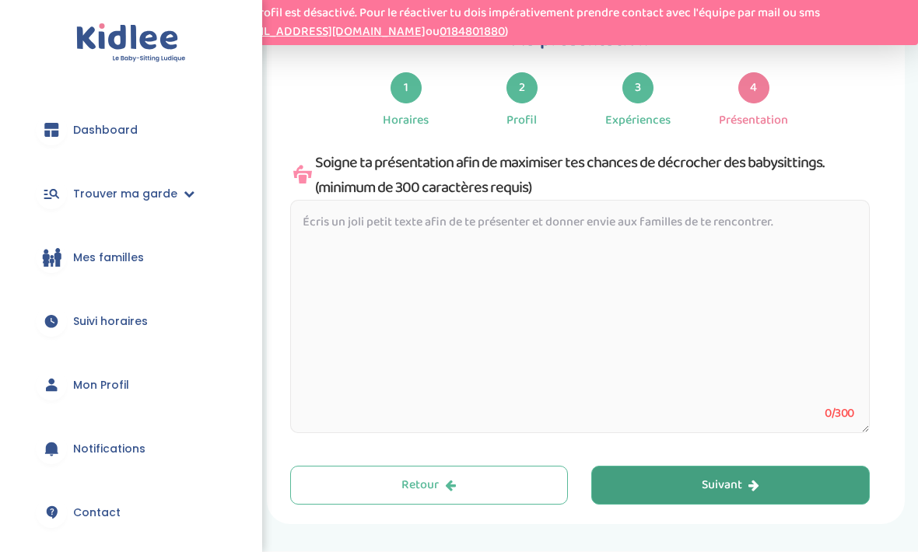
click at [732, 198] on div "Soigne ta présentation afin de maximiser tes chances de décrocher des babysitti…" at bounding box center [579, 175] width 579 height 50
click at [736, 223] on textarea at bounding box center [579, 316] width 579 height 233
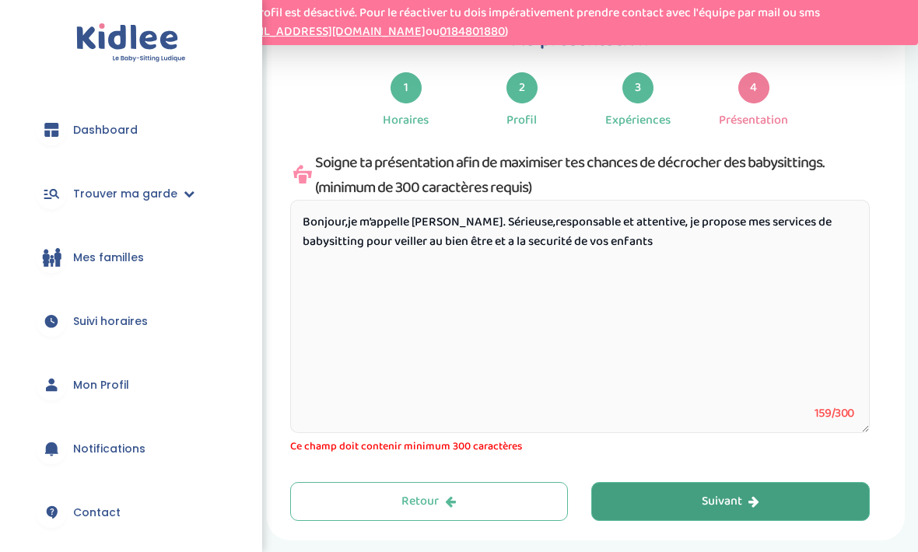
click at [633, 253] on textarea "Bonjour,je m’appelle Paola. Sérieuse,responsable et attentive, je propose mes s…" at bounding box center [579, 316] width 579 height 233
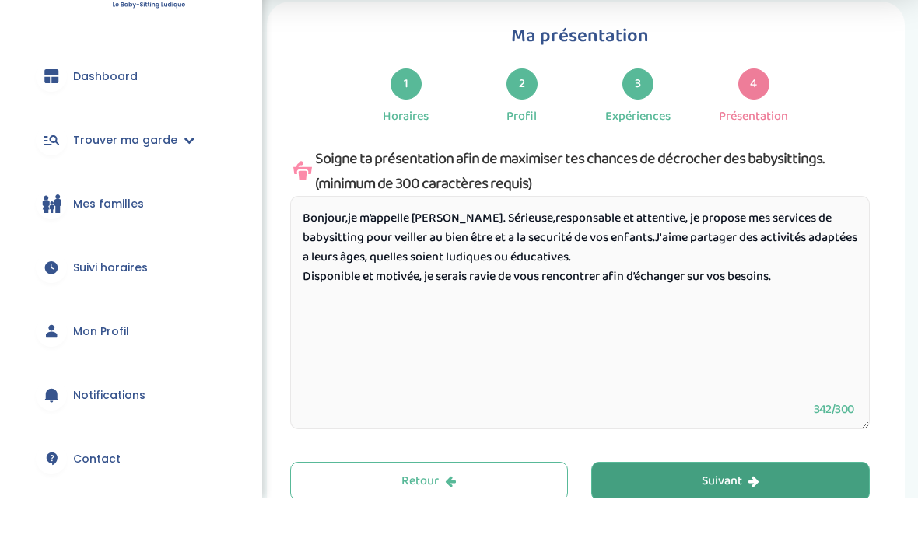
scroll to position [149, 0]
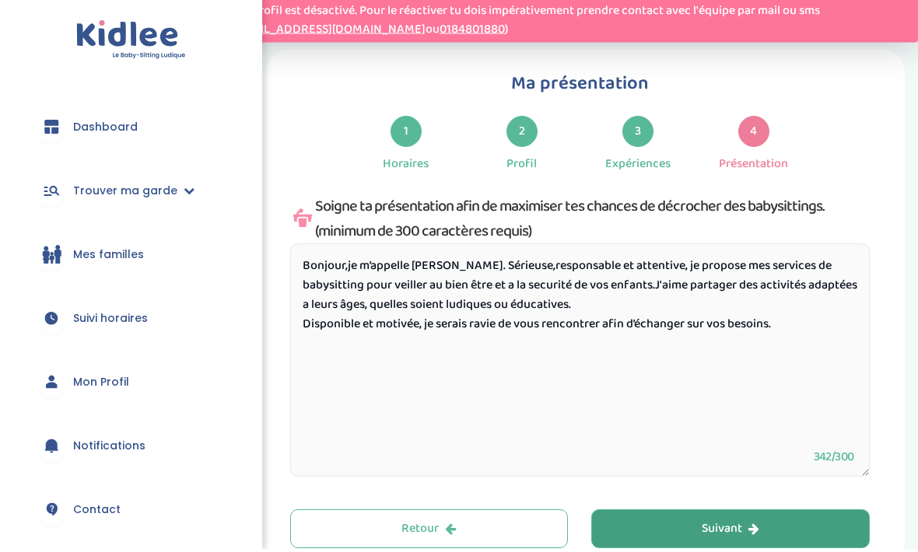
click at [322, 267] on textarea "Bonjour,je m’appelle Paola. Sérieuse,responsable et attentive, je propose mes s…" at bounding box center [579, 362] width 579 height 233
click at [348, 267] on textarea "Bonjour,je m’appelle Paola. Sérieuse,responsable et attentive, je propose mes s…" at bounding box center [579, 362] width 579 height 233
click at [499, 267] on textarea "Bonjour, je m’appelle Paola. Sérieuse,responsable et attentive, je propose mes …" at bounding box center [579, 362] width 579 height 233
type textarea "Bonjour, je m’appelle Paola. Sérieuse, responsable et attentive, je propose mes…"
click at [791, 523] on button "Suivant" at bounding box center [730, 531] width 278 height 39
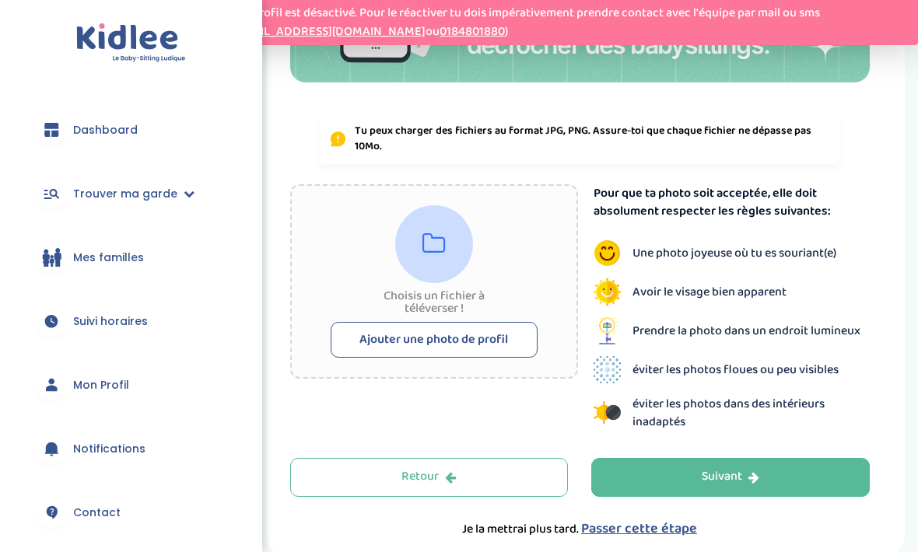
scroll to position [403, 0]
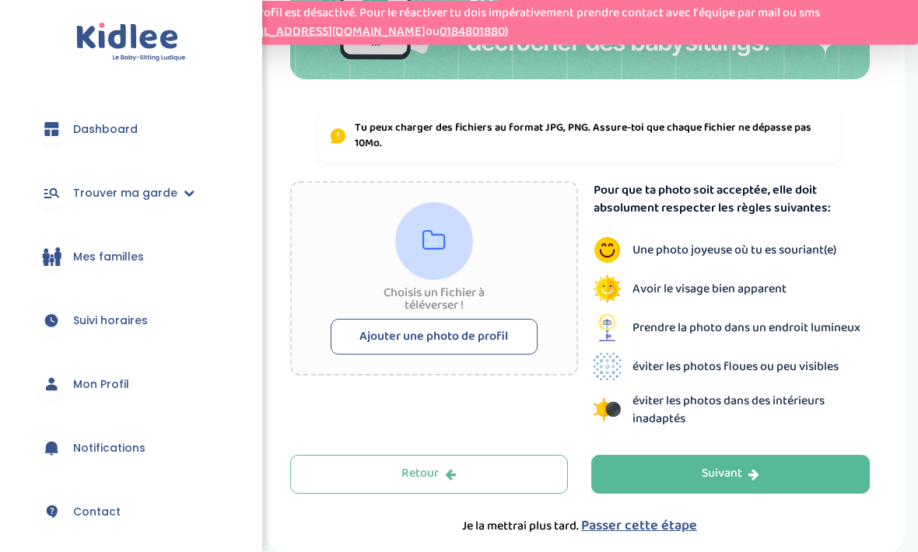
click at [362, 313] on div "Choisis un fichier à téléverser ! Ajouter une photo de profil" at bounding box center [434, 279] width 288 height 194
click at [390, 333] on button "Ajouter une photo de profil" at bounding box center [433, 338] width 207 height 36
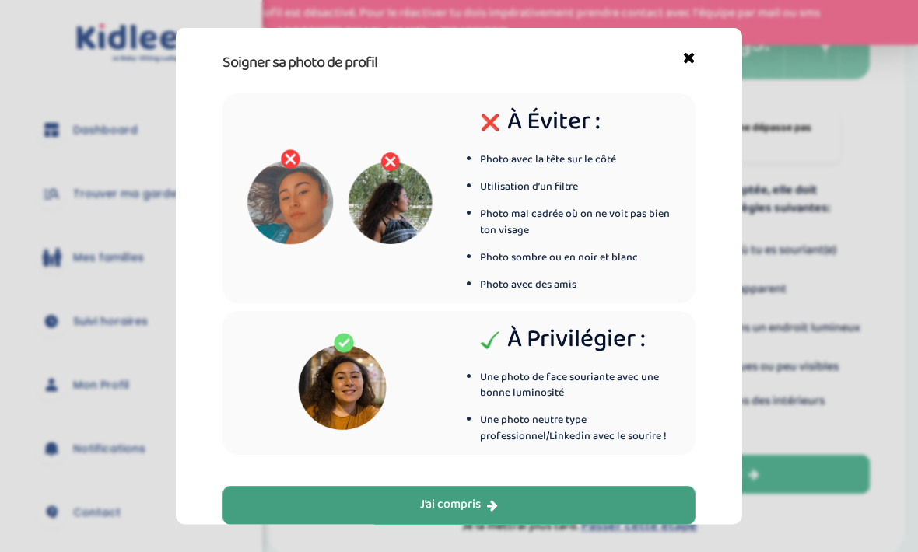
click at [277, 503] on button "J’ai compris" at bounding box center [458, 504] width 473 height 39
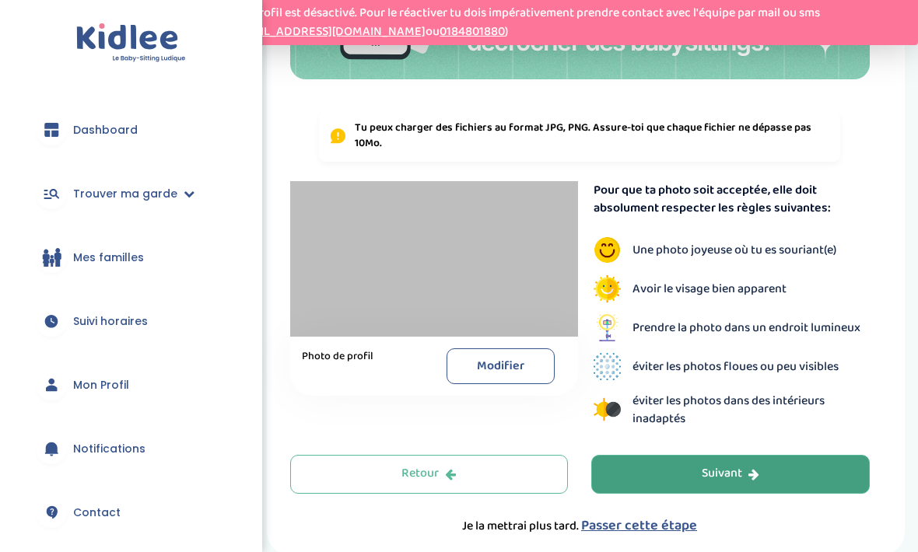
click at [733, 465] on div "Suivant" at bounding box center [730, 474] width 58 height 18
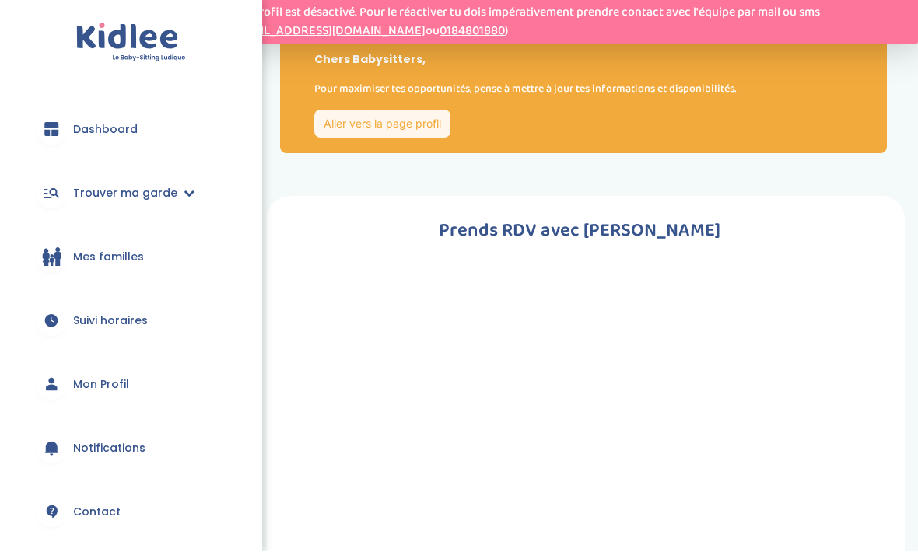
scroll to position [0, 0]
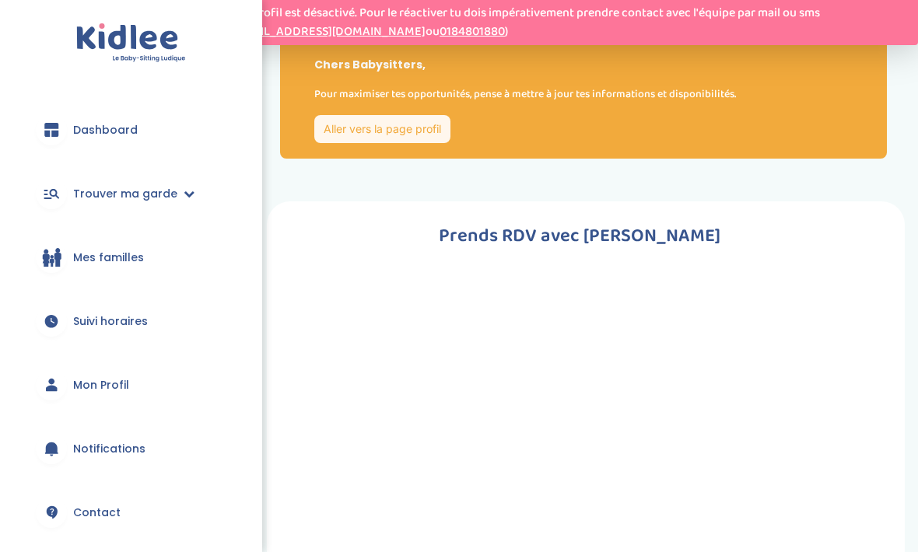
click at [396, 142] on link "Aller vers la page profil" at bounding box center [382, 129] width 136 height 28
click at [416, 126] on link "Aller vers la page profil" at bounding box center [382, 129] width 136 height 28
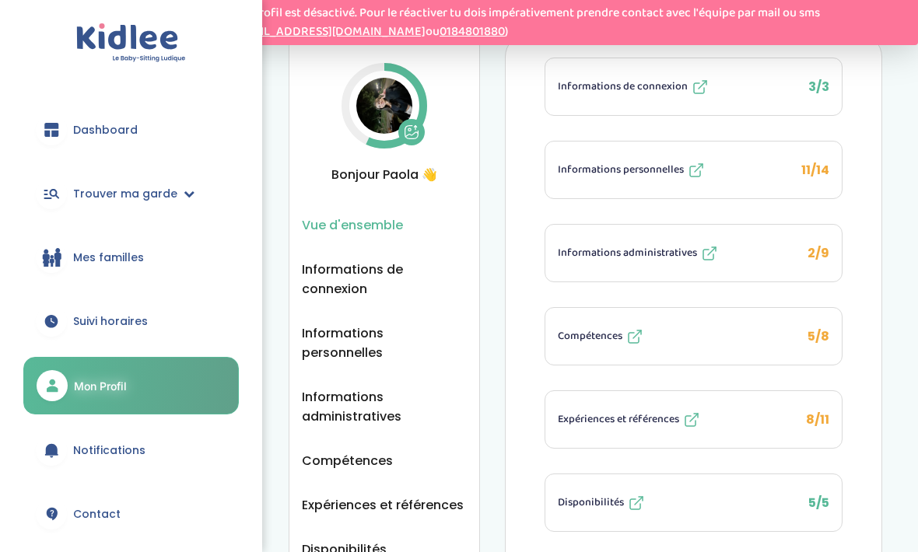
scroll to position [26, 0]
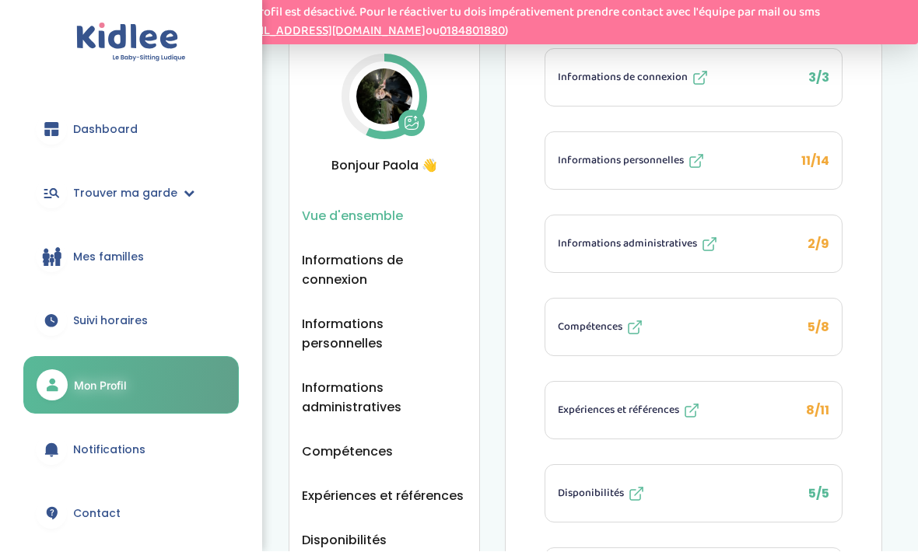
click at [397, 120] on img at bounding box center [384, 97] width 56 height 56
click at [68, 268] on link "Mes familles" at bounding box center [130, 257] width 215 height 56
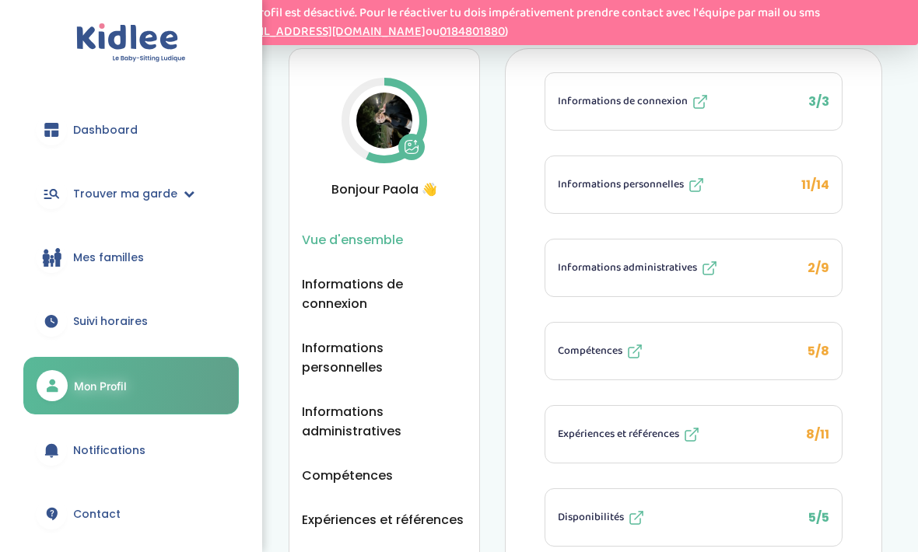
scroll to position [2, 0]
click at [408, 121] on img at bounding box center [384, 121] width 56 height 56
click at [411, 126] on img at bounding box center [384, 121] width 56 height 56
click at [421, 141] on button at bounding box center [411, 148] width 26 height 26
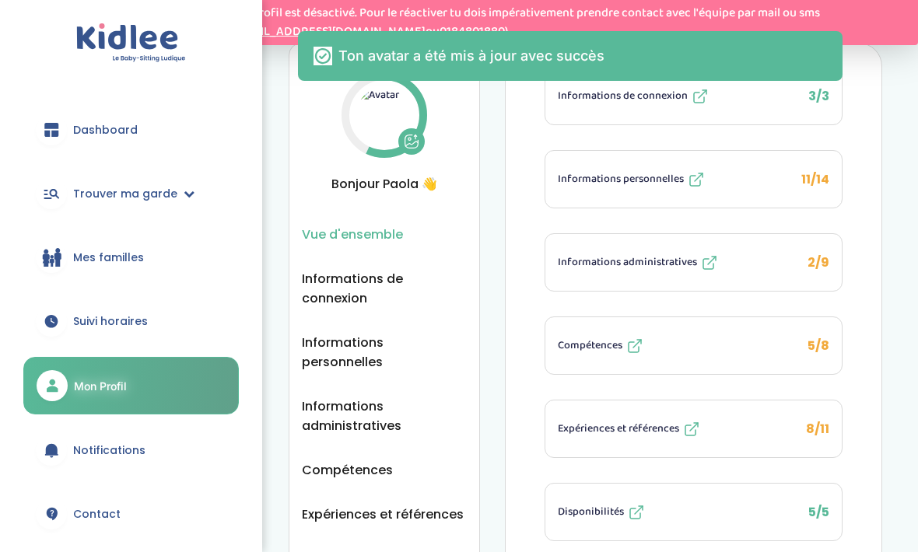
scroll to position [0, 0]
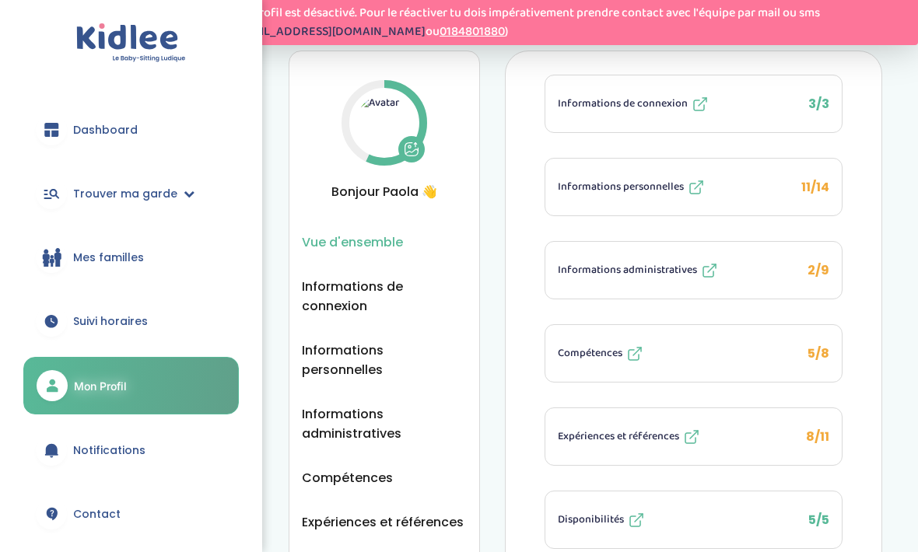
click at [305, 33] on link "contact@kidlee.fr" at bounding box center [328, 31] width 193 height 19
